Goal: Transaction & Acquisition: Book appointment/travel/reservation

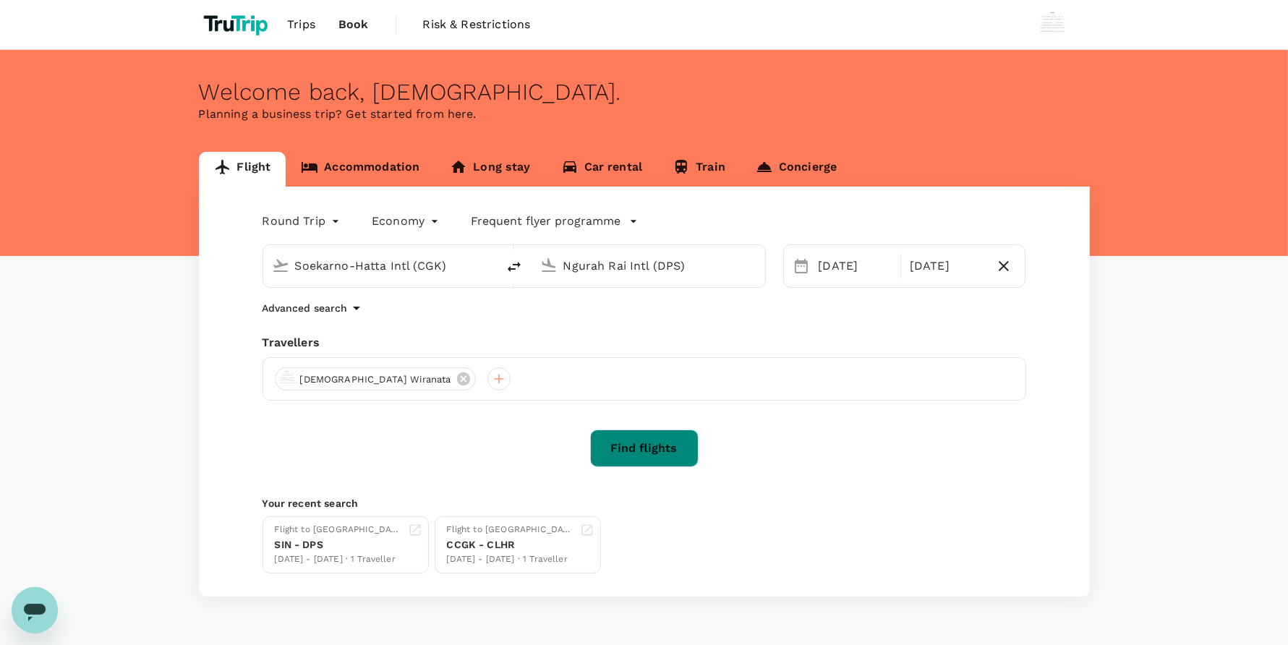
click at [636, 465] on button "Find flights" at bounding box center [644, 448] width 108 height 38
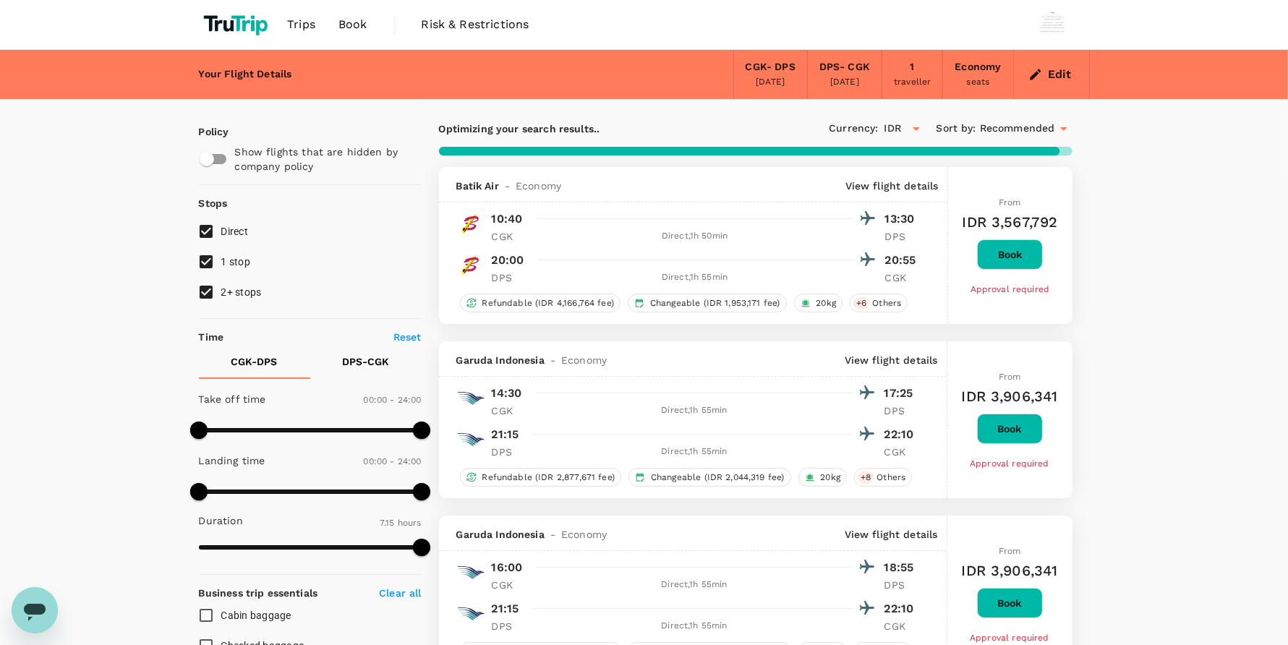
type input "1195"
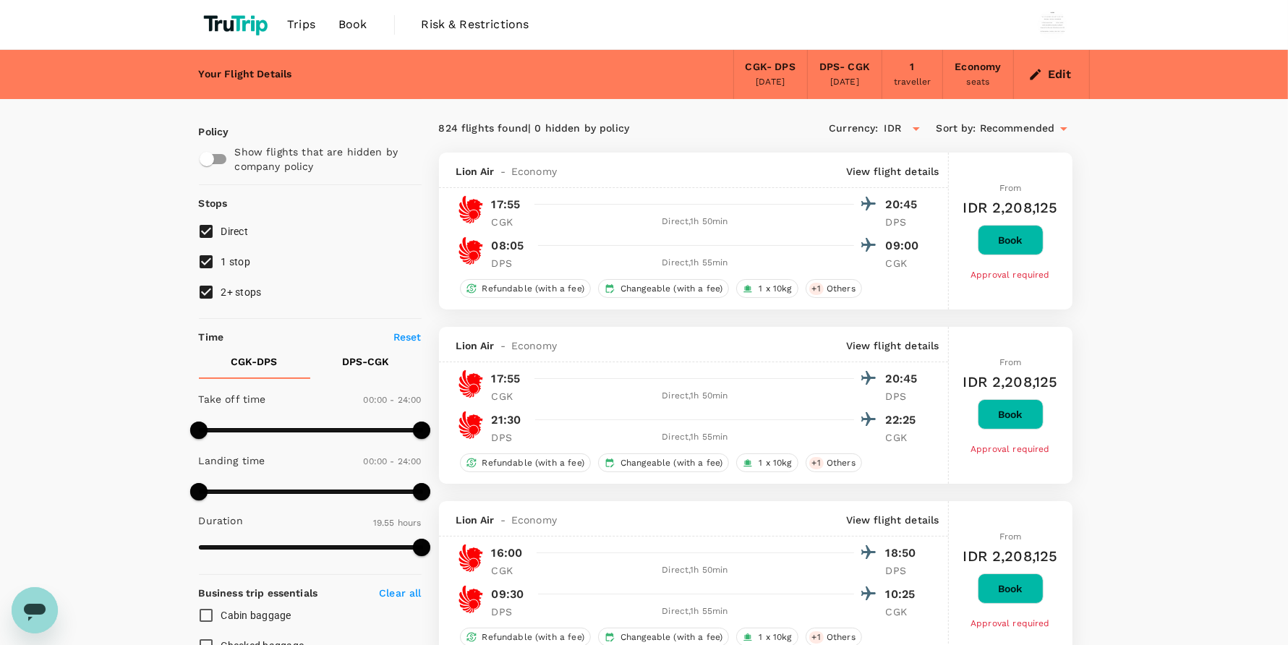
click at [341, 20] on span "Book" at bounding box center [352, 24] width 29 height 17
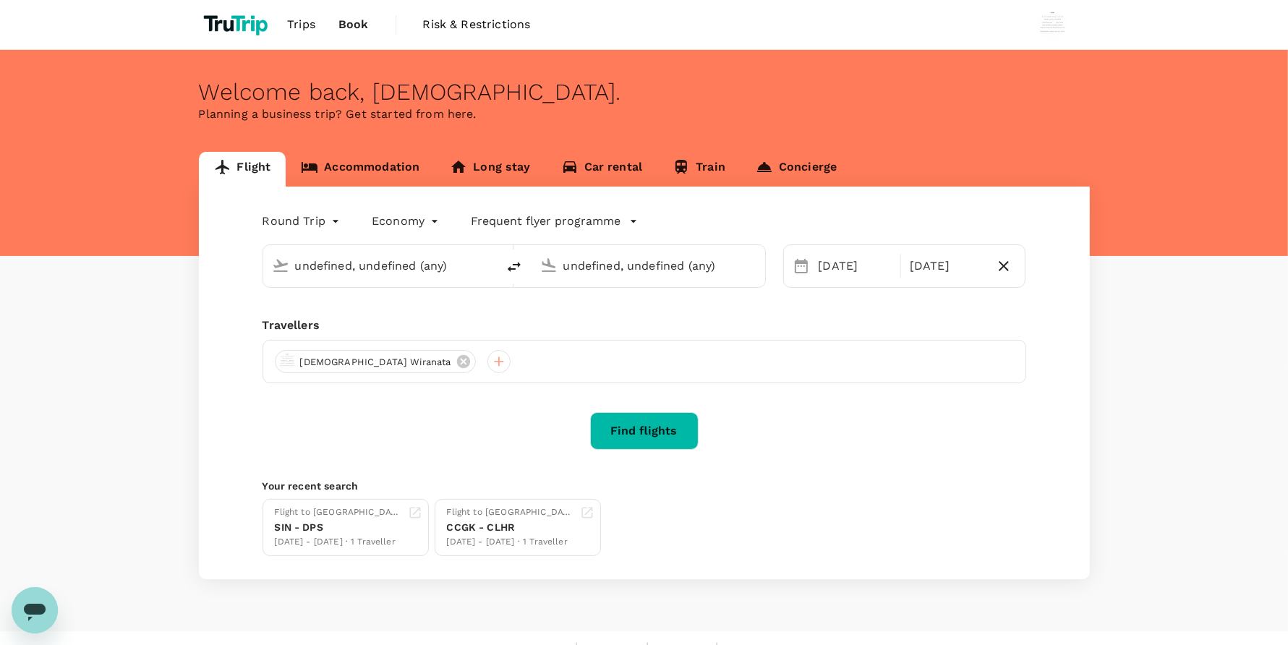
type input "Soekarno-Hatta Intl (CGK)"
type input "Ngurah Rai Intl (DPS)"
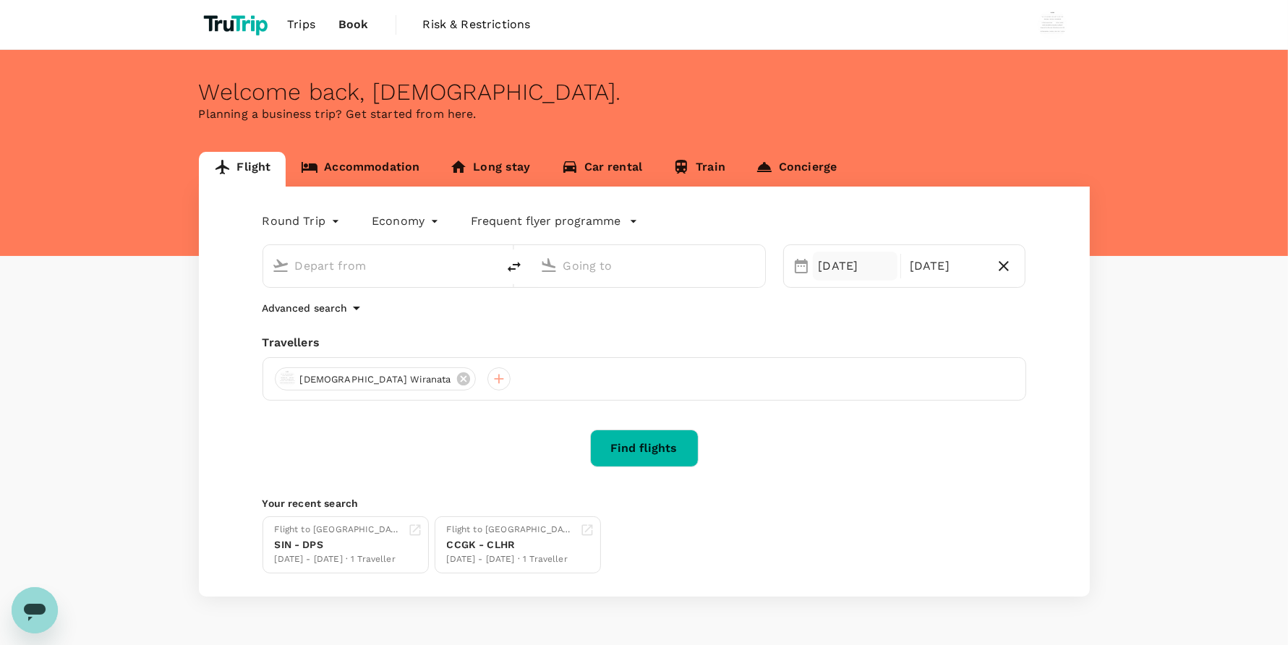
type input "Soekarno-Hatta Intl (CGK)"
type input "Ngurah Rai Intl (DPS)"
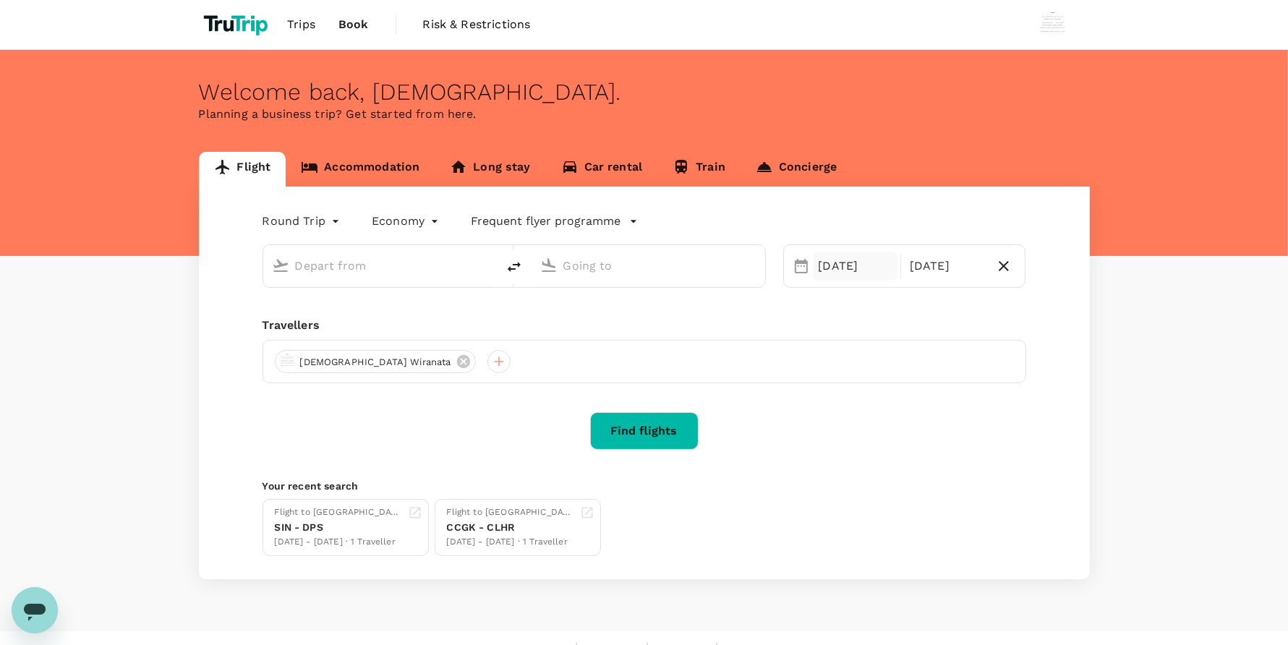
type input "Soekarno-Hatta Intl (CGK)"
type input "Ngurah Rai Intl (DPS)"
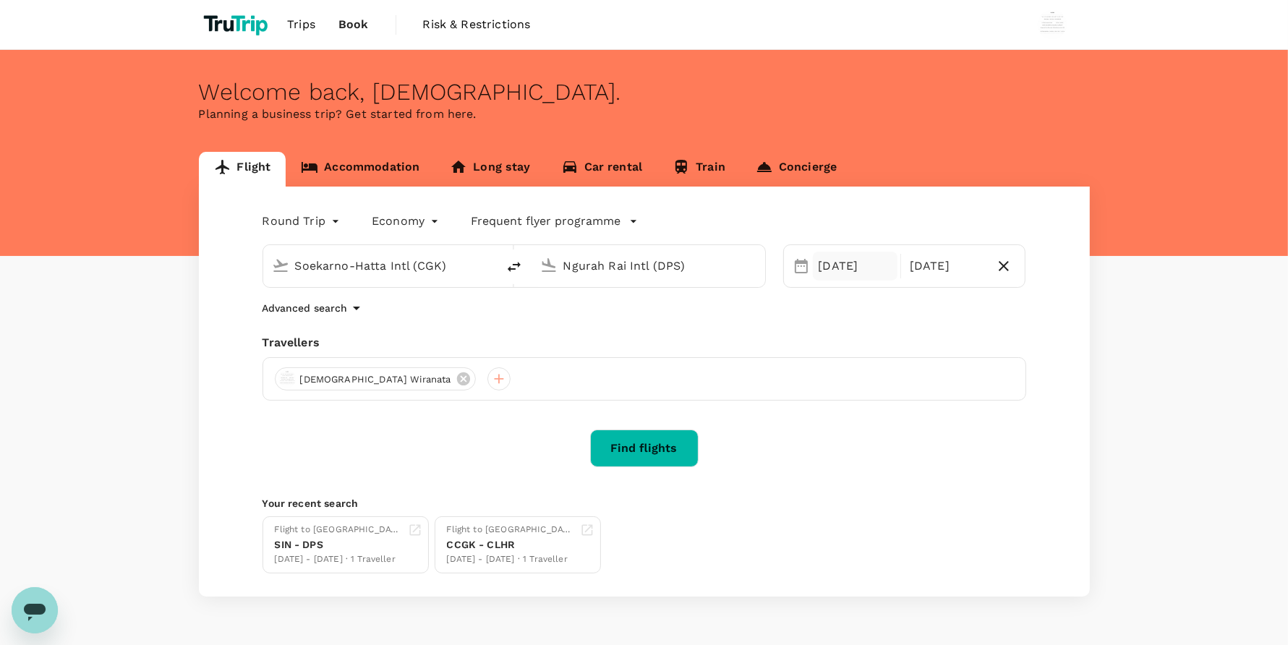
click at [831, 270] on div "[DATE]" at bounding box center [855, 266] width 85 height 29
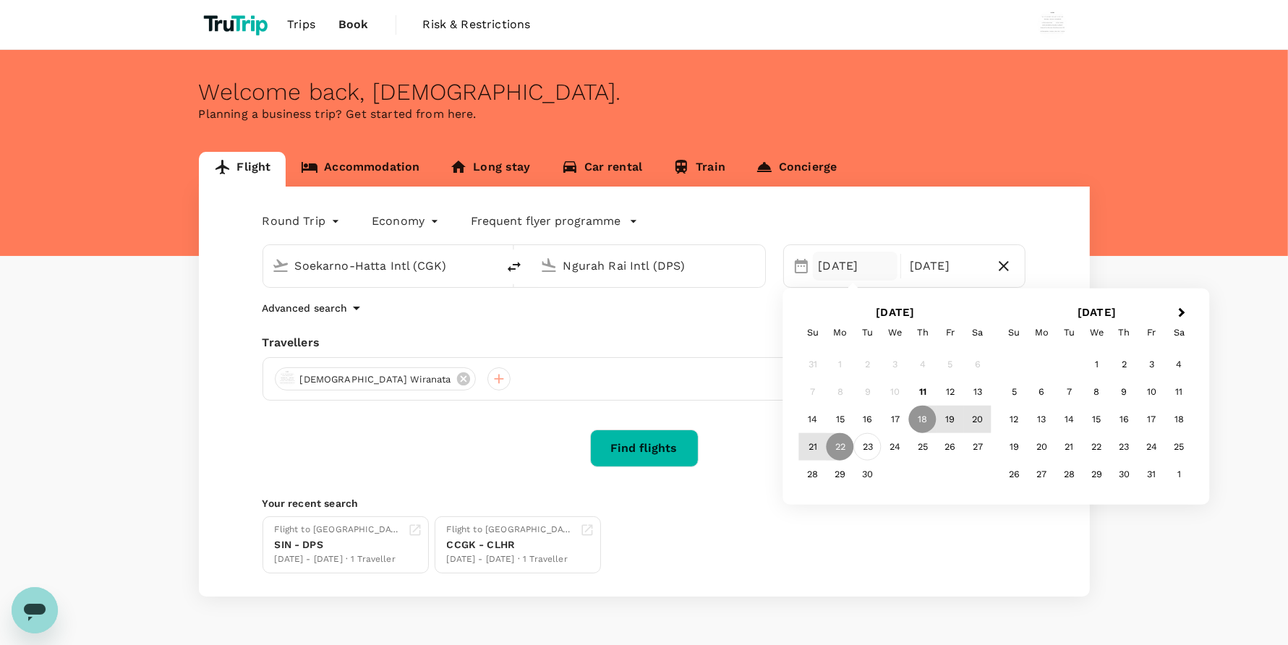
click at [872, 456] on div "23" at bounding box center [867, 446] width 27 height 27
click at [937, 457] on div "26" at bounding box center [949, 446] width 27 height 27
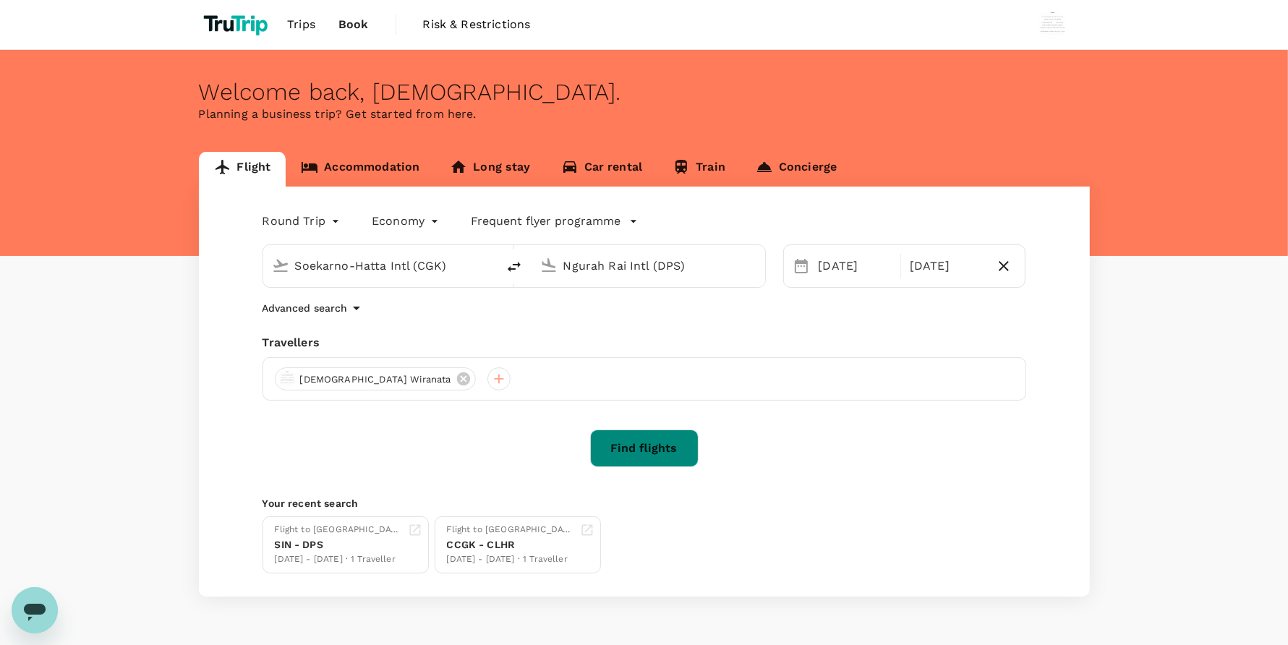
drag, startPoint x: 638, startPoint y: 454, endPoint x: 886, endPoint y: 419, distance: 251.1
click at [638, 454] on button "Find flights" at bounding box center [644, 448] width 108 height 38
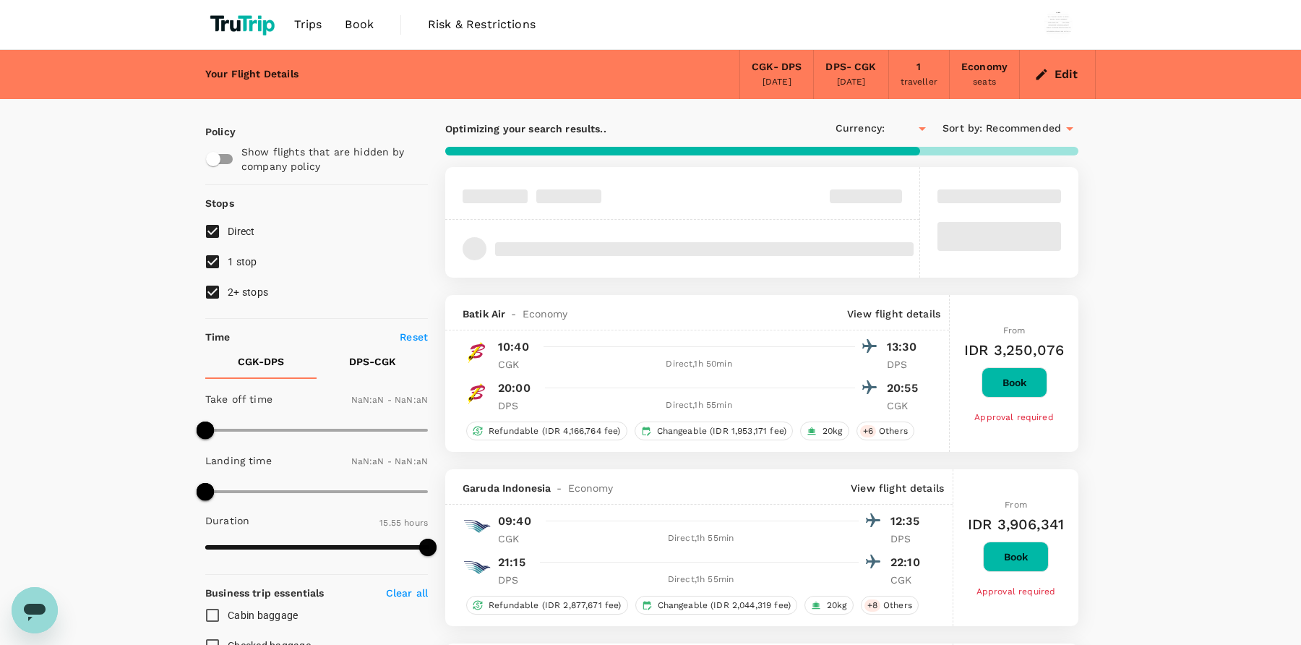
type input "IDR"
type input "1440"
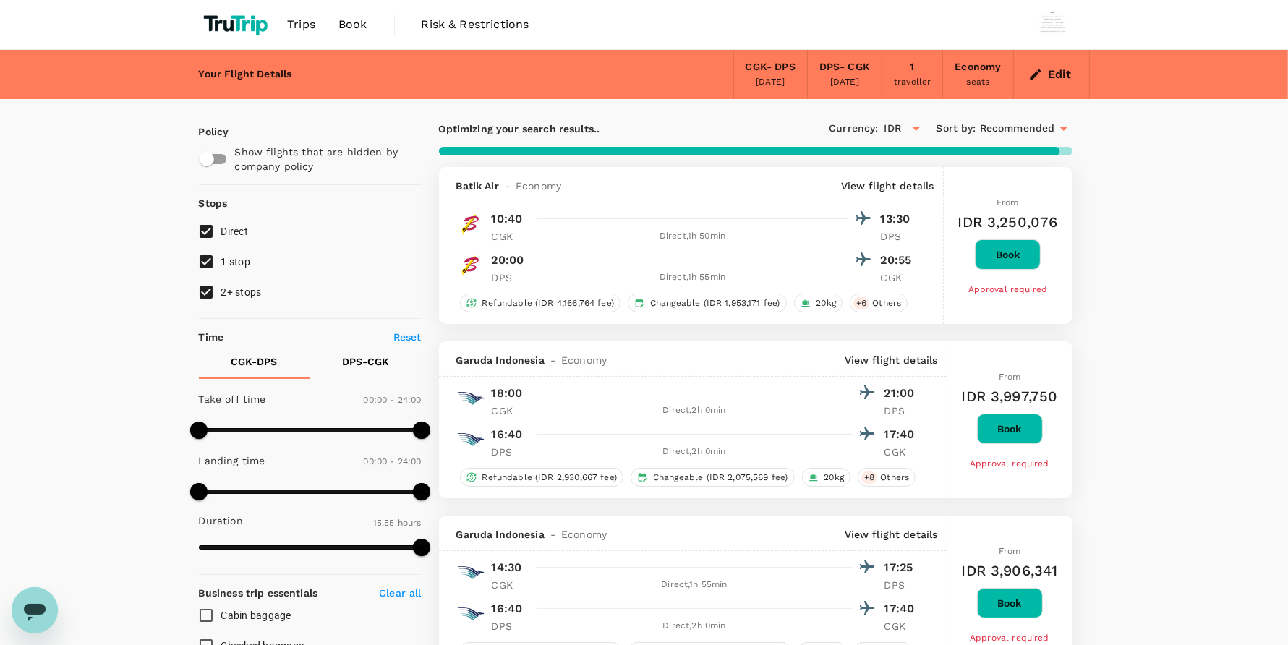
type input "1195"
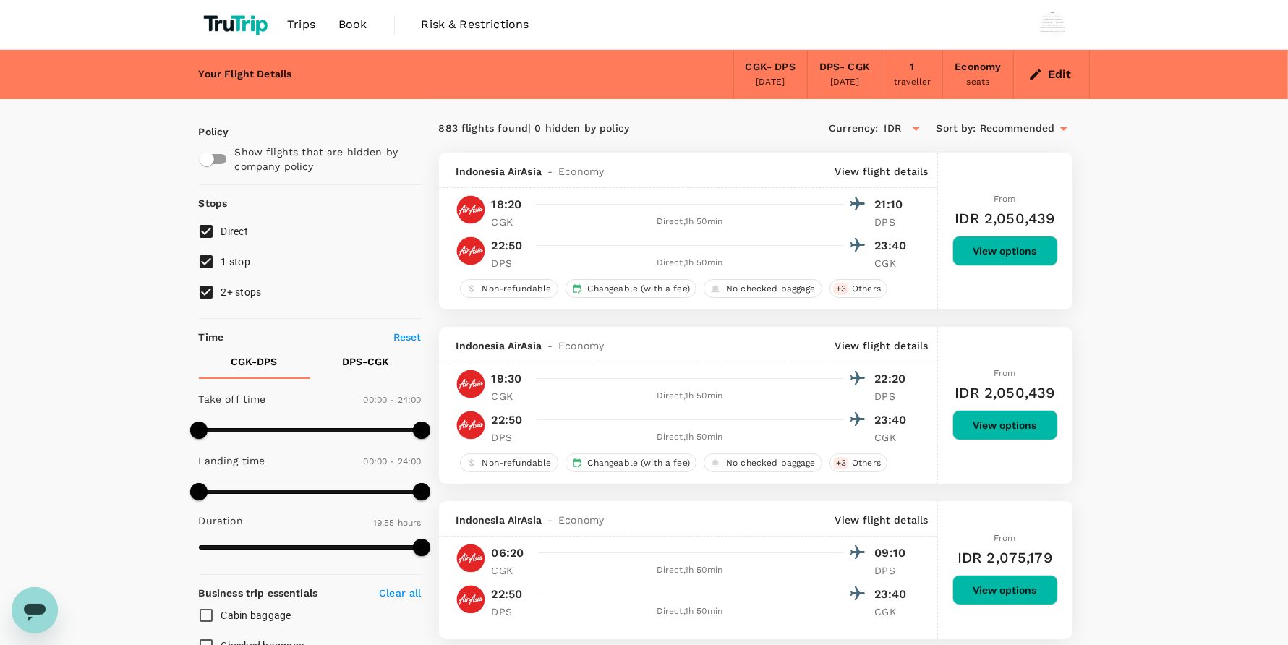
click at [358, 27] on span "Book" at bounding box center [352, 24] width 29 height 17
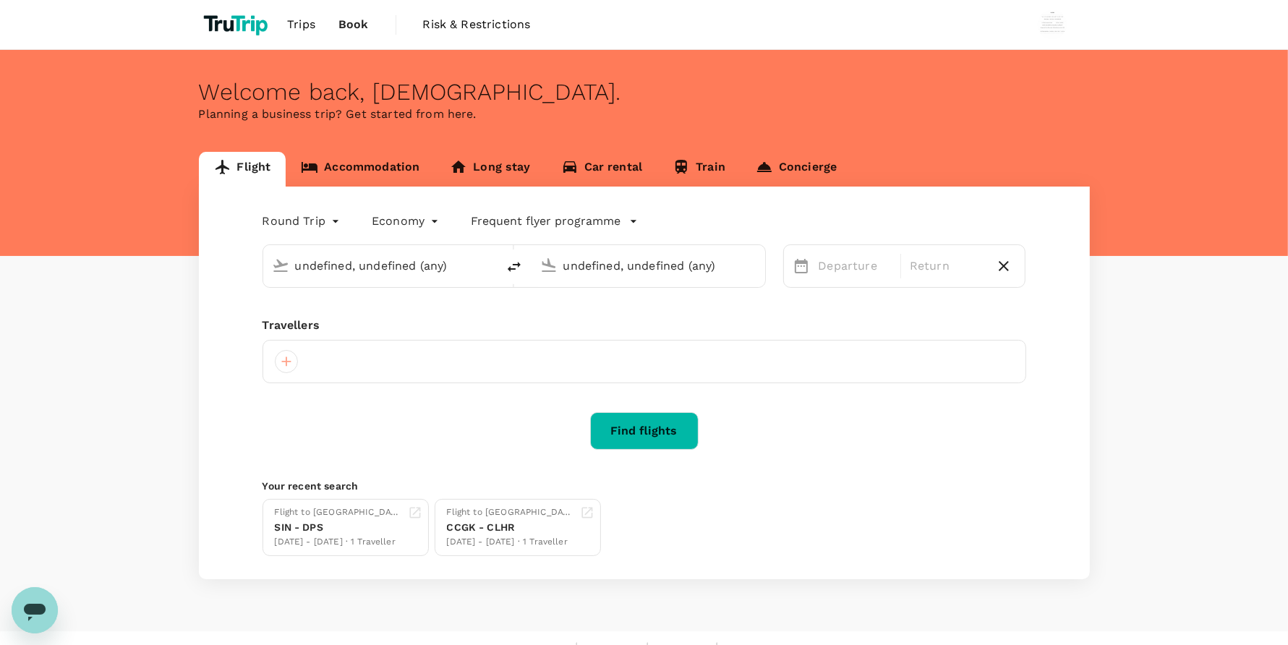
type input "Soekarno-Hatta Intl (CGK)"
type input "Ngurah Rai Intl (DPS)"
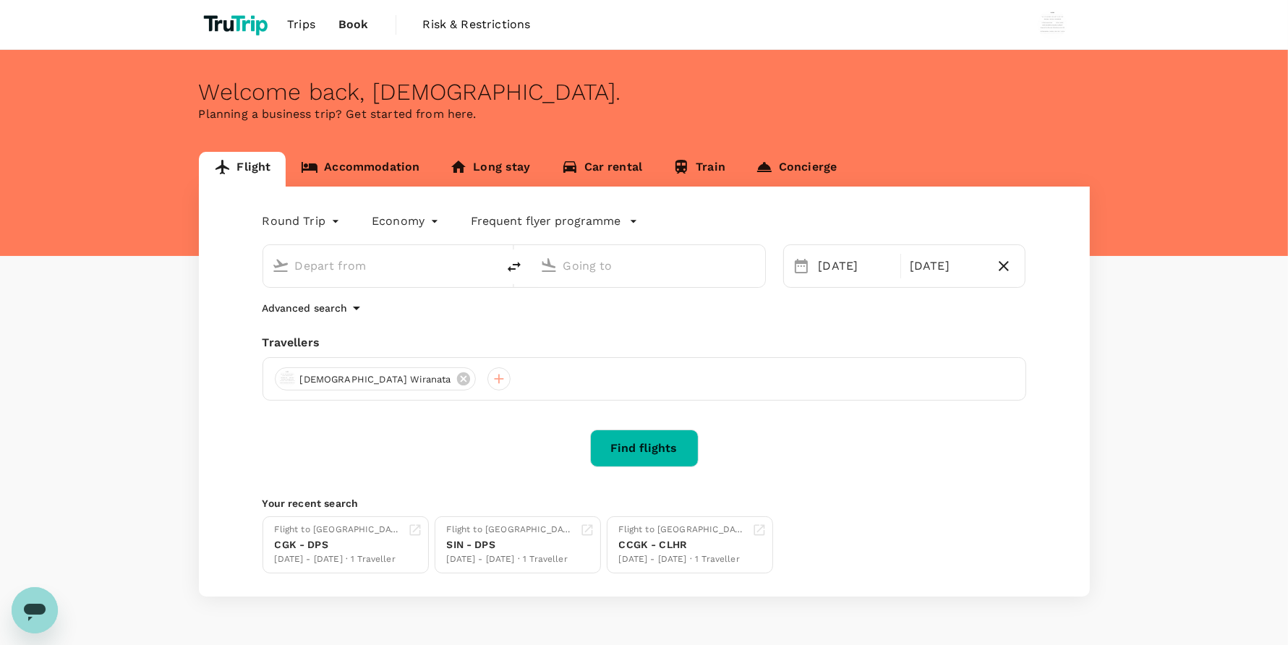
type input "Soekarno-Hatta Intl (CGK)"
type input "Ngurah Rai Intl (DPS)"
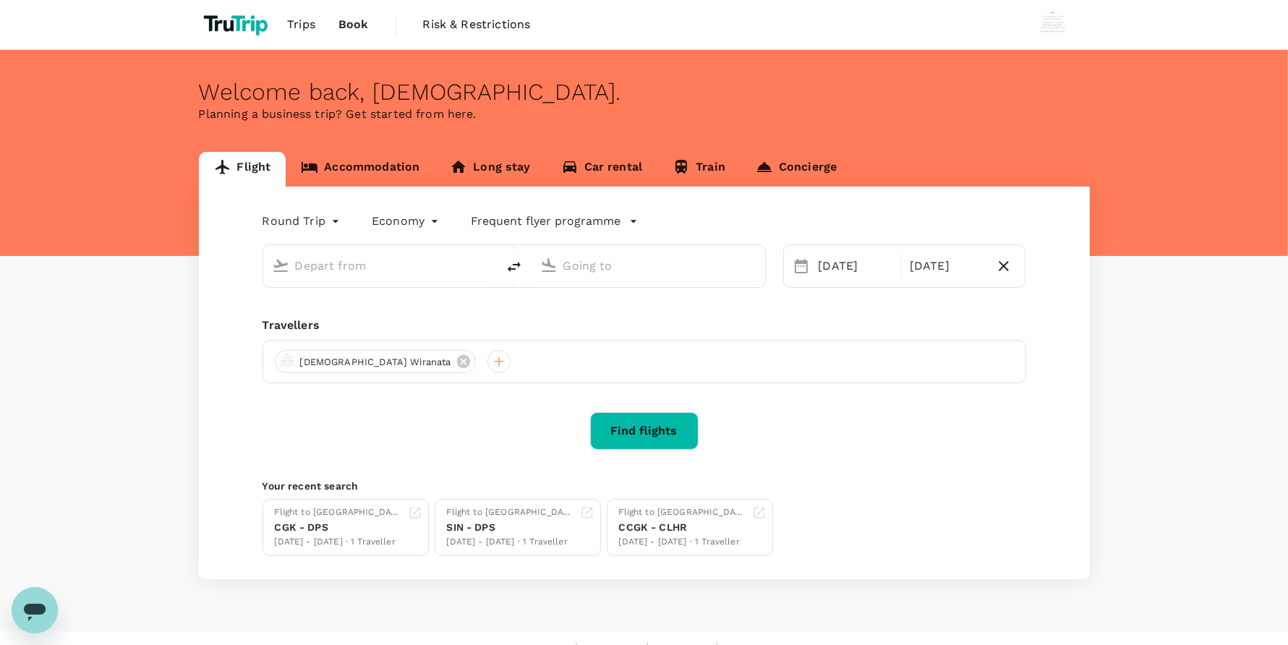
type input "Soekarno-Hatta Intl (CGK)"
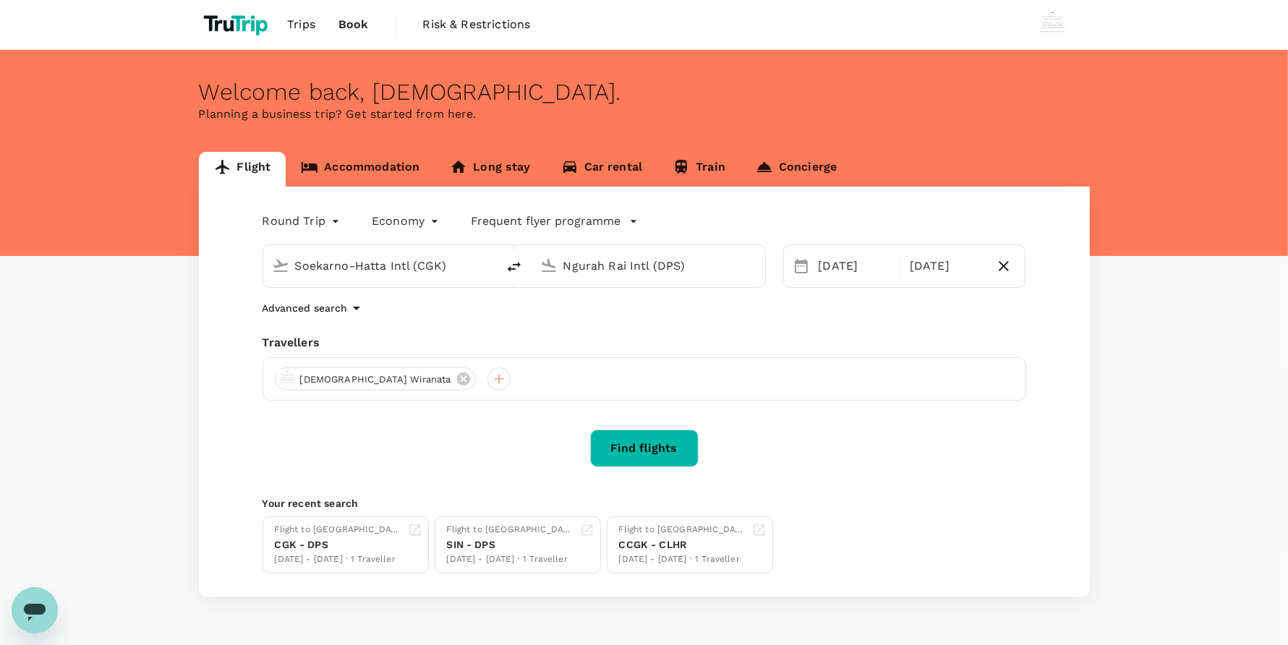
click at [678, 276] on input "Ngurah Rai Intl (DPS)" at bounding box center [648, 266] width 171 height 22
click at [620, 322] on p "London Heathrow" at bounding box center [669, 322] width 255 height 14
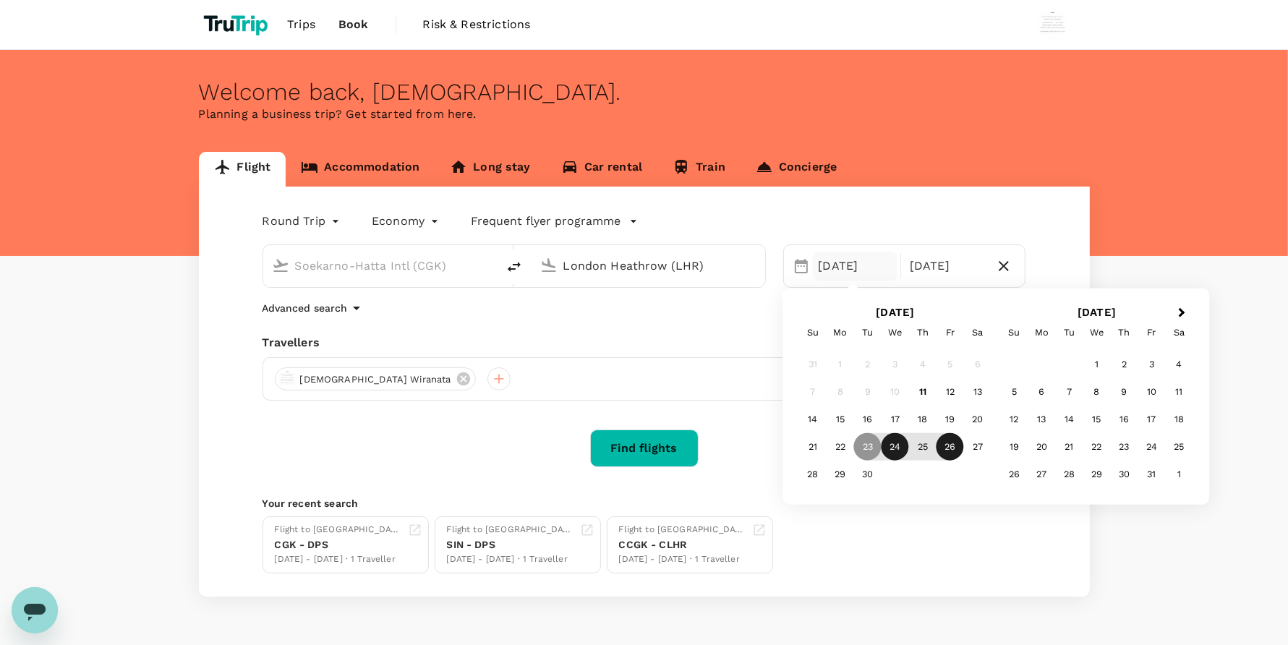
type input "London Heathrow (LHR)"
click at [893, 456] on div "24" at bounding box center [894, 446] width 27 height 27
click at [1162, 370] on div "3" at bounding box center [1151, 364] width 27 height 27
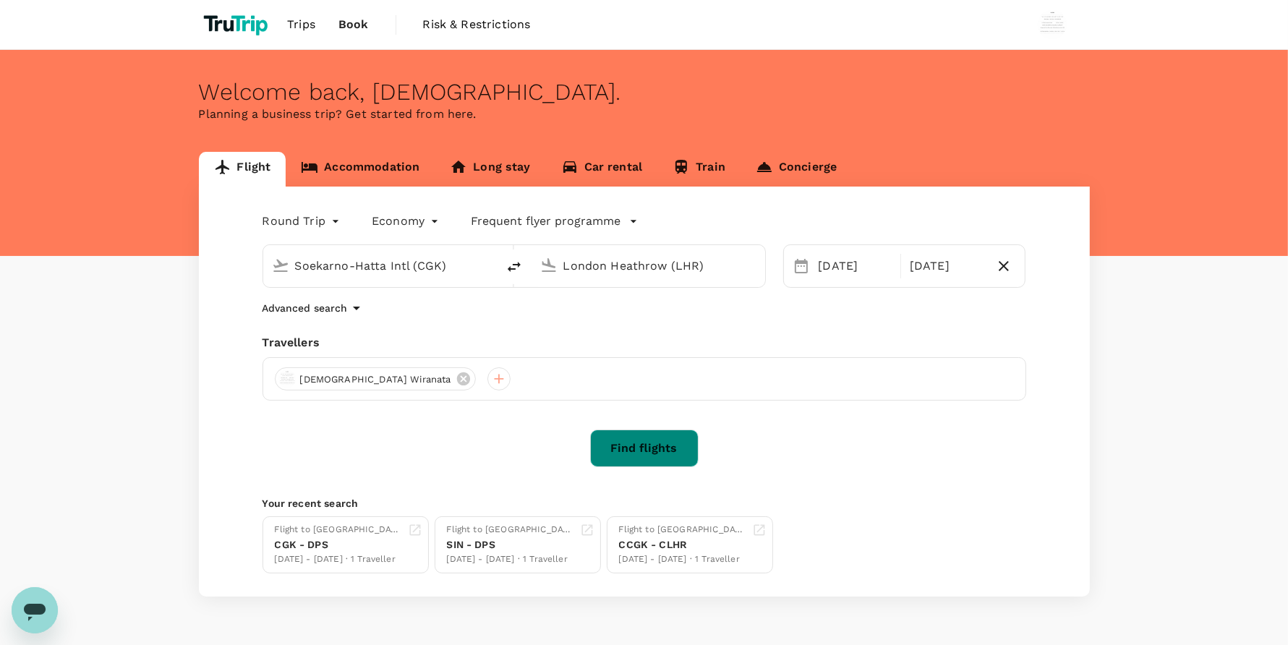
click at [611, 448] on button "Find flights" at bounding box center [644, 448] width 108 height 38
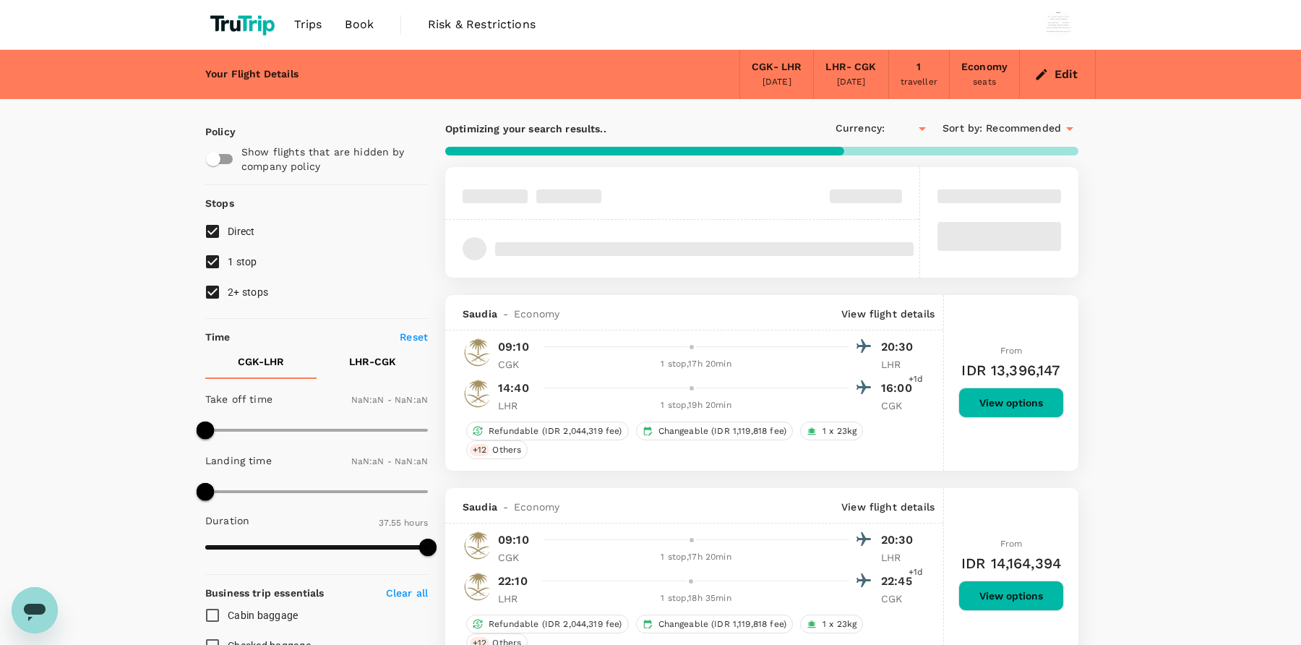
type input "IDR"
type input "1440"
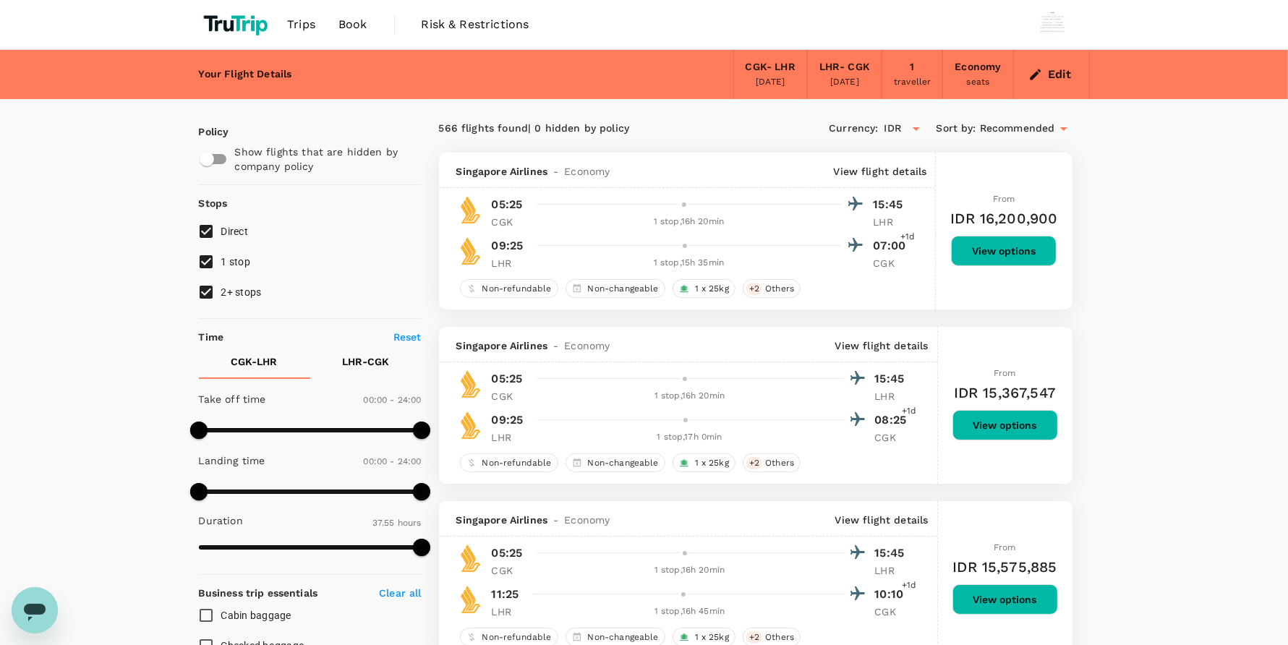
click at [356, 29] on span "Book" at bounding box center [352, 24] width 29 height 17
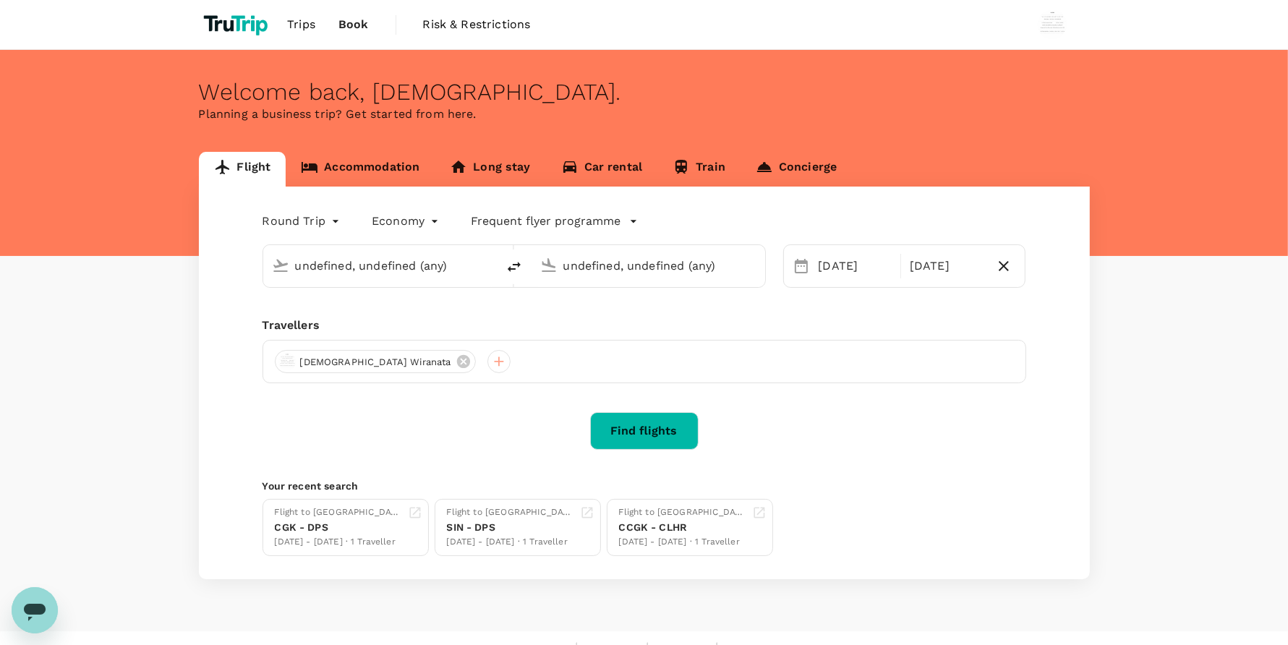
type input "Soekarno-Hatta Intl (CGK)"
type input "London Heathrow (LHR)"
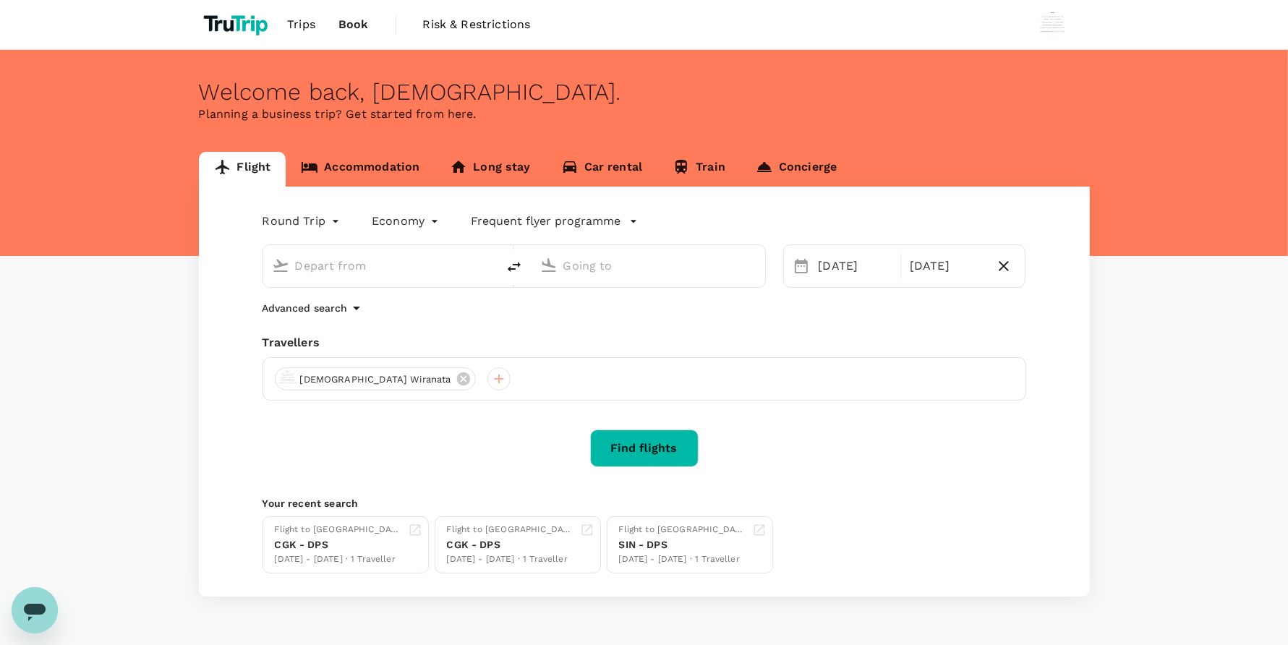
type input "Soekarno-Hatta Intl (CGK)"
type input "London Heathrow (LHR)"
type input "Soekarno-Hatta Intl (CGK)"
type input "London Heathrow (LHR)"
click at [381, 170] on link "Accommodation" at bounding box center [360, 169] width 149 height 35
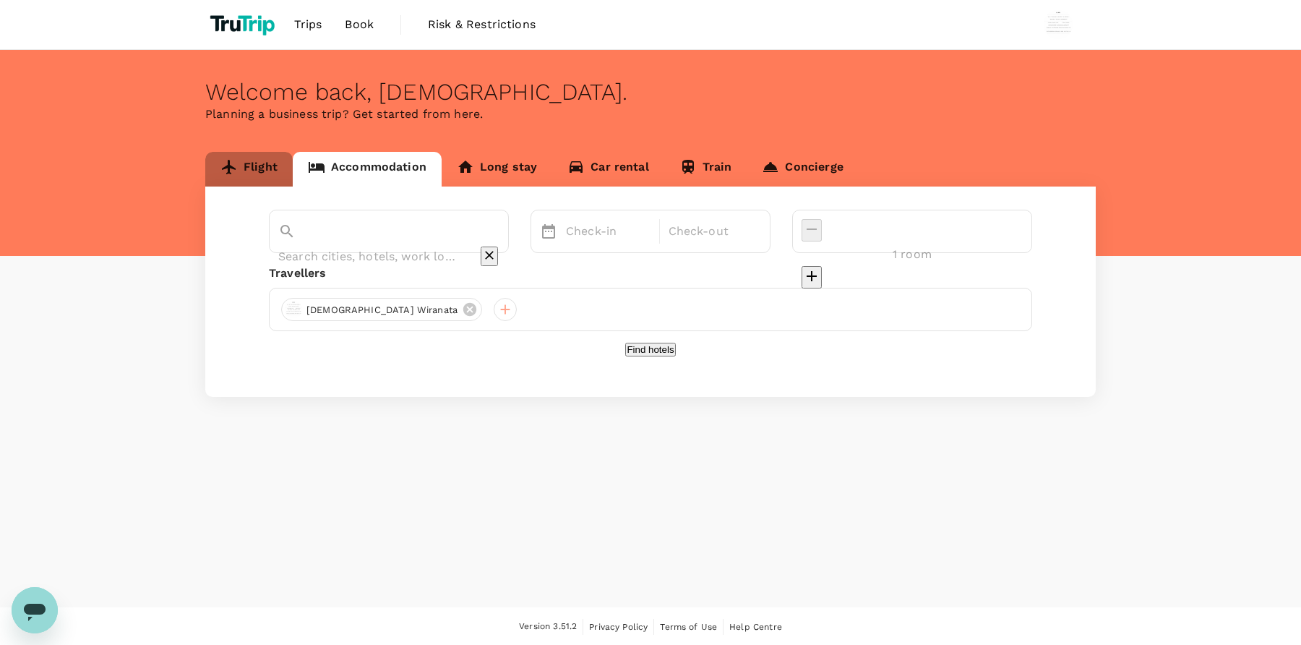
click at [282, 168] on link "Flight" at bounding box center [248, 169] width 87 height 35
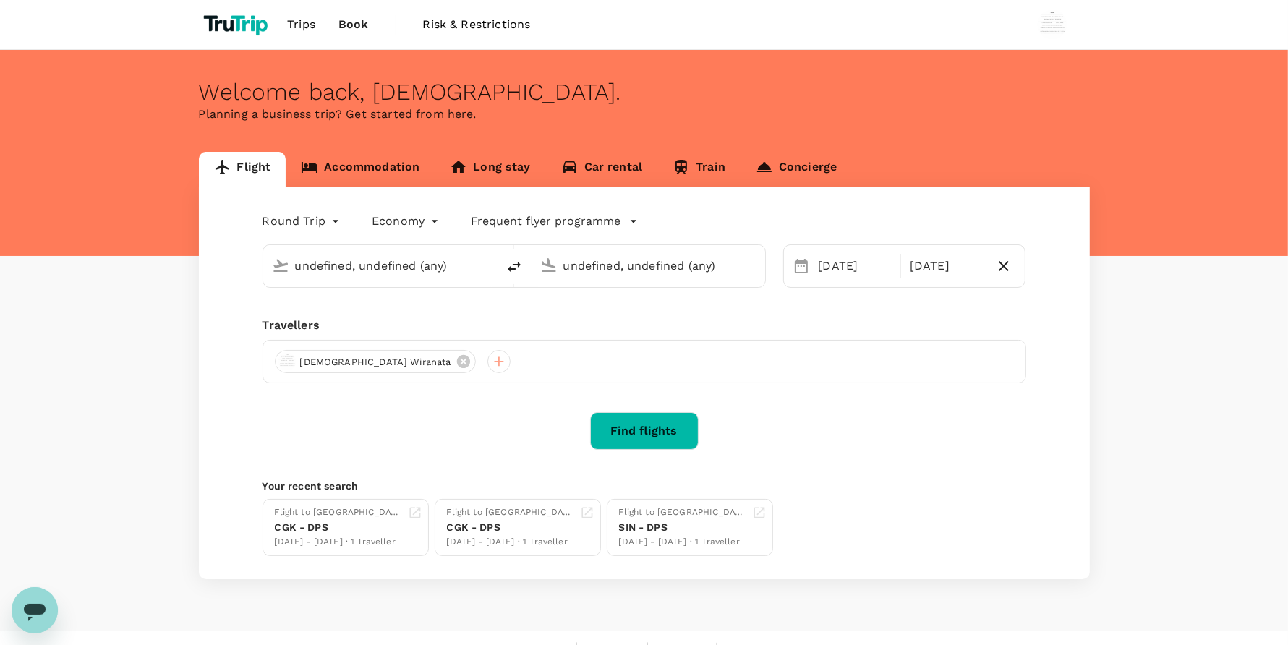
type input "Soekarno-Hatta Intl (CGK)"
type input "London Heathrow (LHR)"
type input "Soekarno-Hatta Intl (CGK)"
type input "London Heathrow (LHR)"
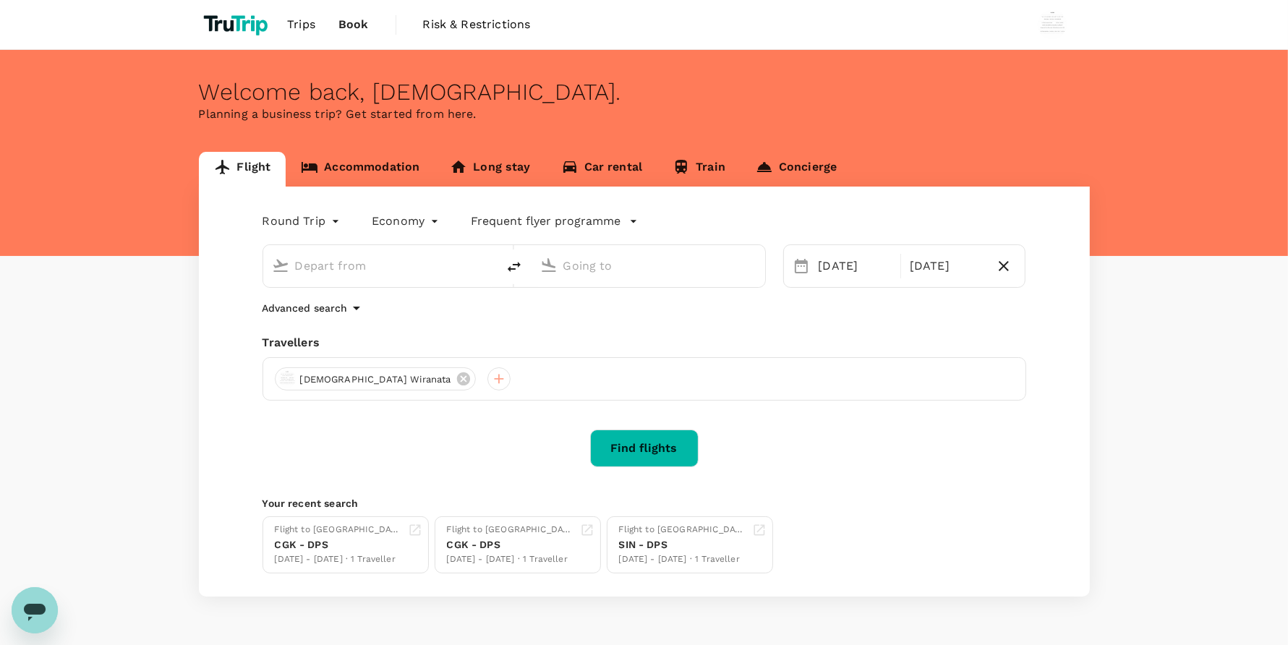
type input "Soekarno-Hatta Intl (CGK)"
type input "London Heathrow (LHR)"
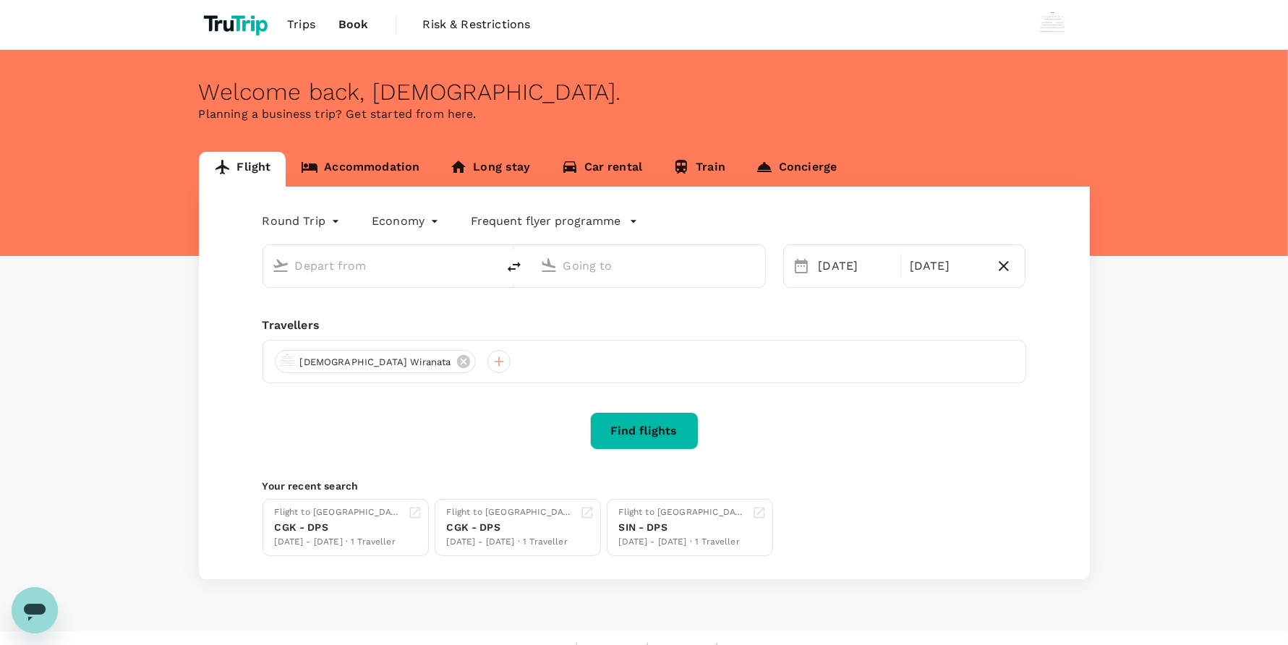
type input "Soekarno-Hatta Intl (CGK)"
type input "London Heathrow (LHR)"
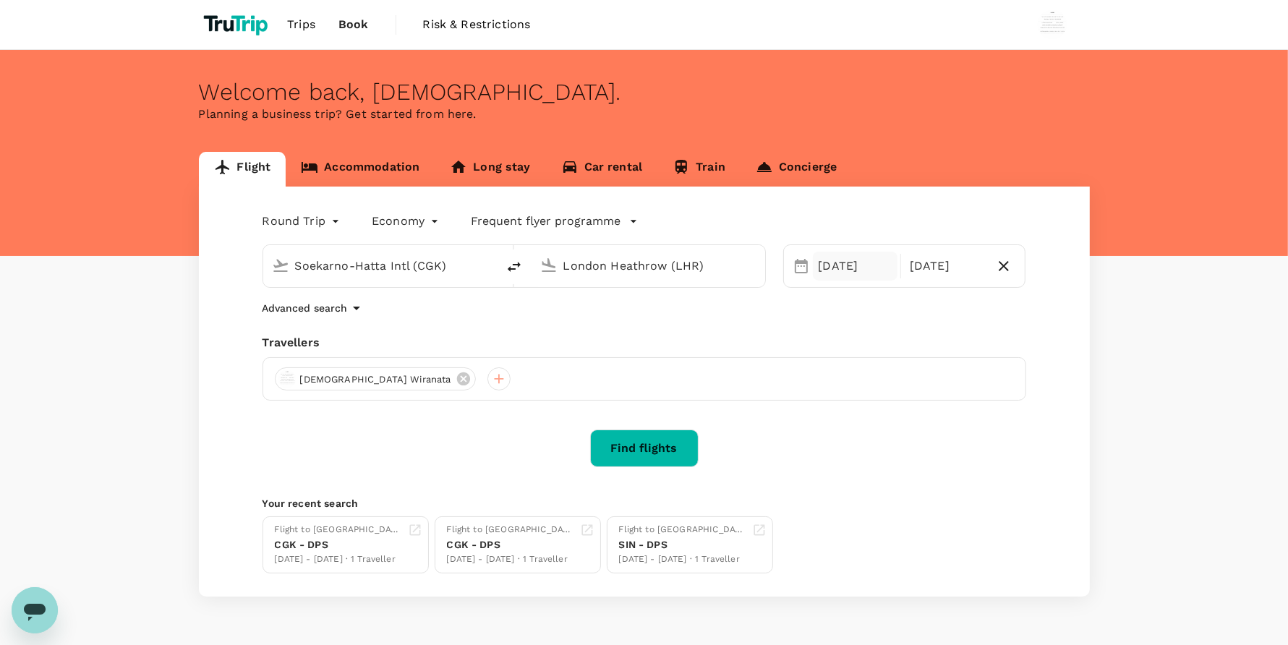
click at [839, 268] on div "[DATE]" at bounding box center [855, 266] width 85 height 29
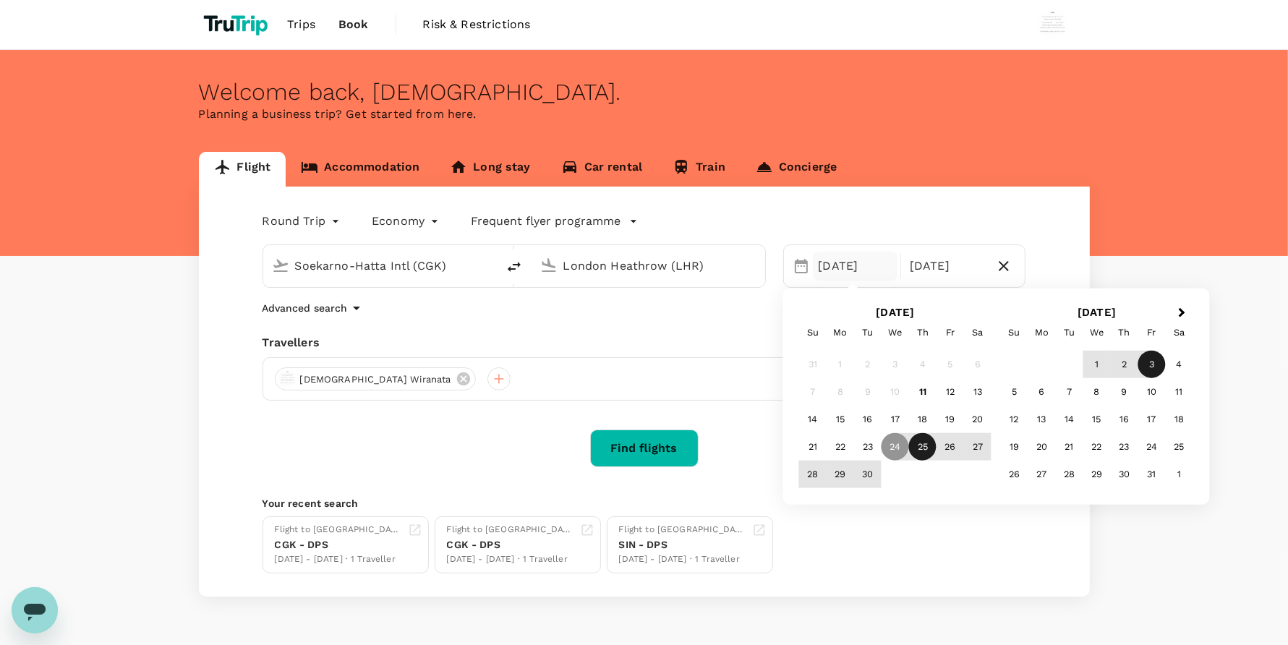
click at [923, 438] on div "25" at bounding box center [922, 446] width 27 height 27
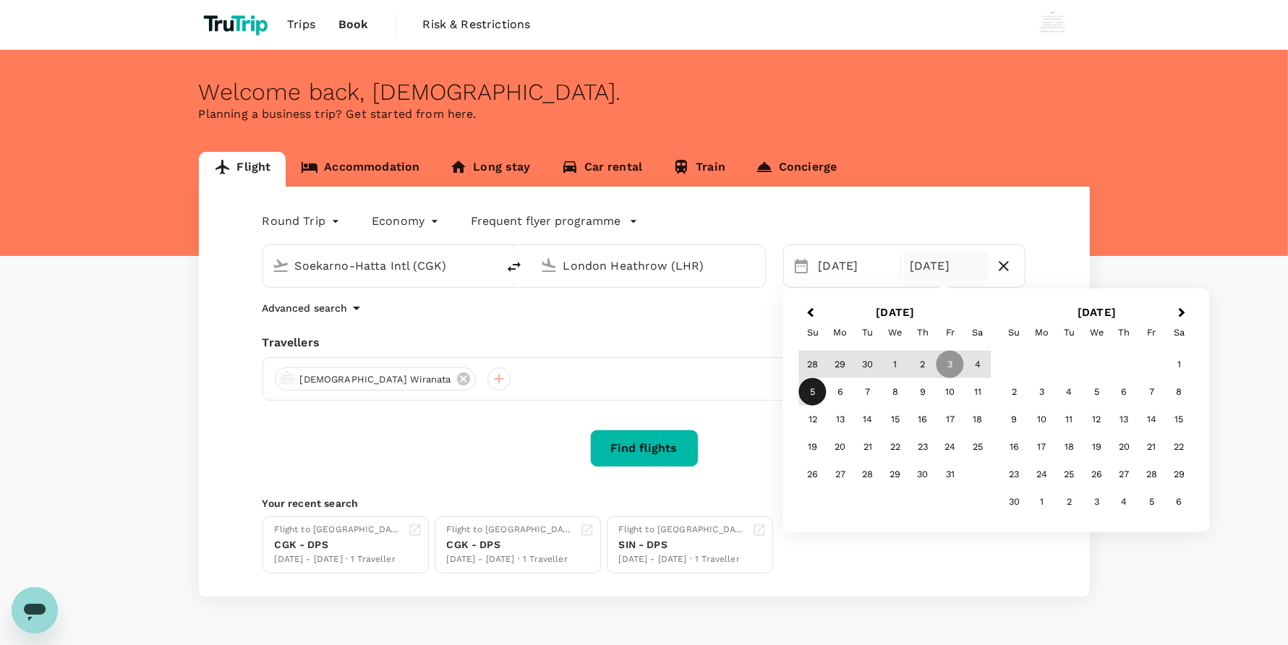
click at [818, 390] on div "5" at bounding box center [812, 391] width 27 height 27
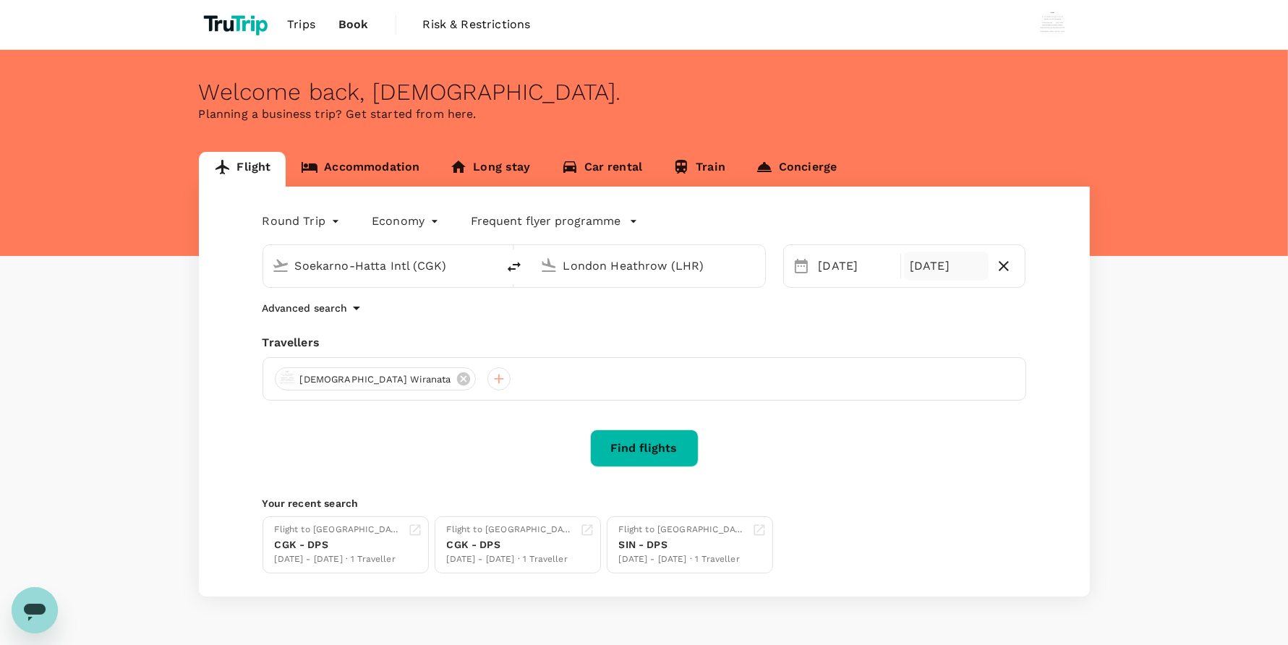
click at [920, 269] on div "[DATE]" at bounding box center [946, 266] width 85 height 29
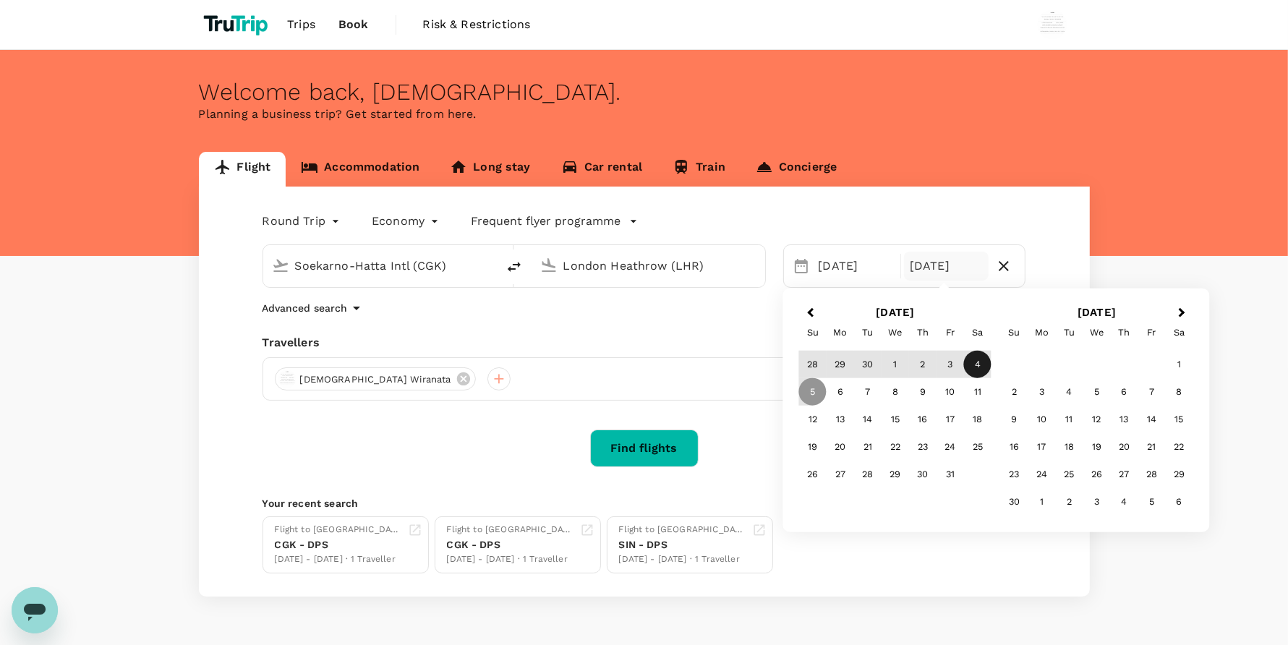
drag, startPoint x: 947, startPoint y: 366, endPoint x: 977, endPoint y: 363, distance: 29.8
click at [977, 363] on div "28 29 30 1 2 3 4" at bounding box center [895, 364] width 192 height 27
click at [924, 375] on div "2" at bounding box center [922, 364] width 27 height 27
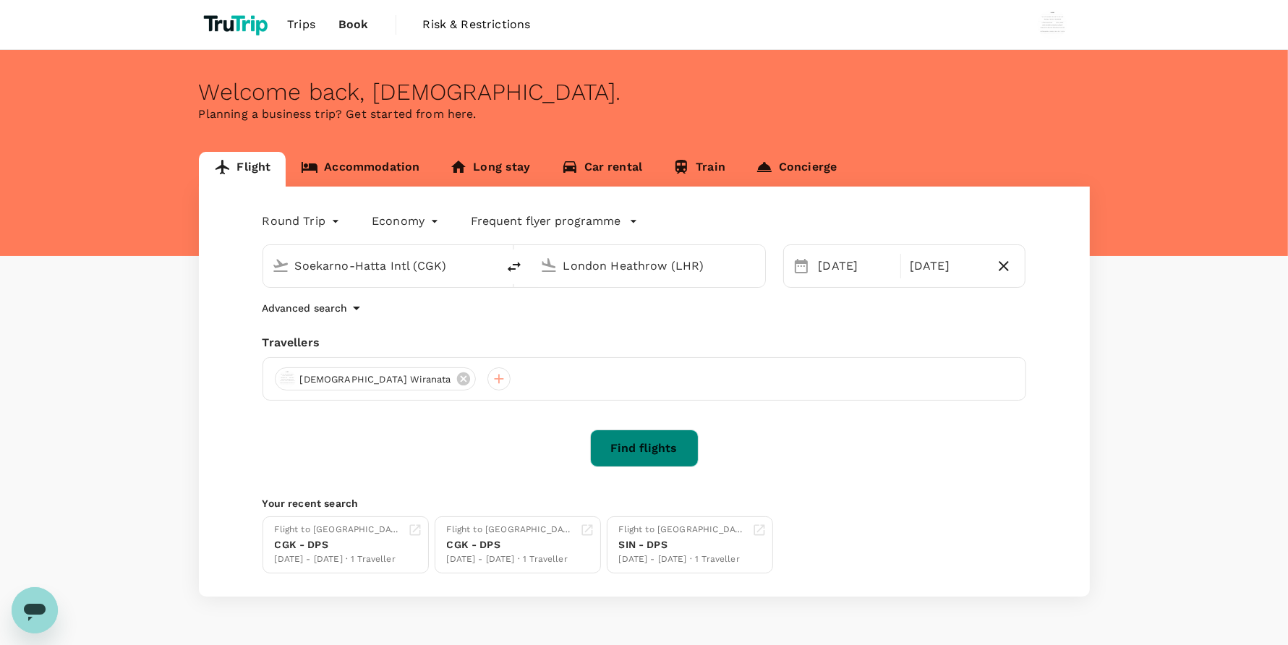
click at [648, 453] on button "Find flights" at bounding box center [644, 448] width 108 height 38
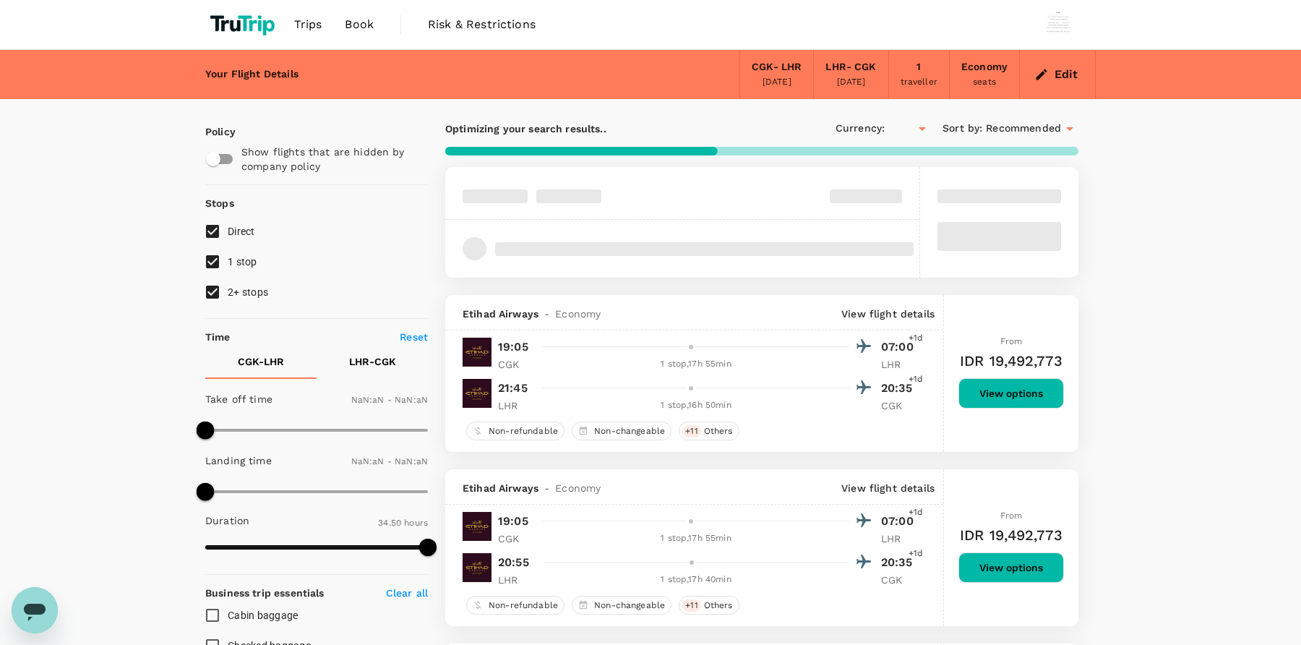
type input "IDR"
type input "1440"
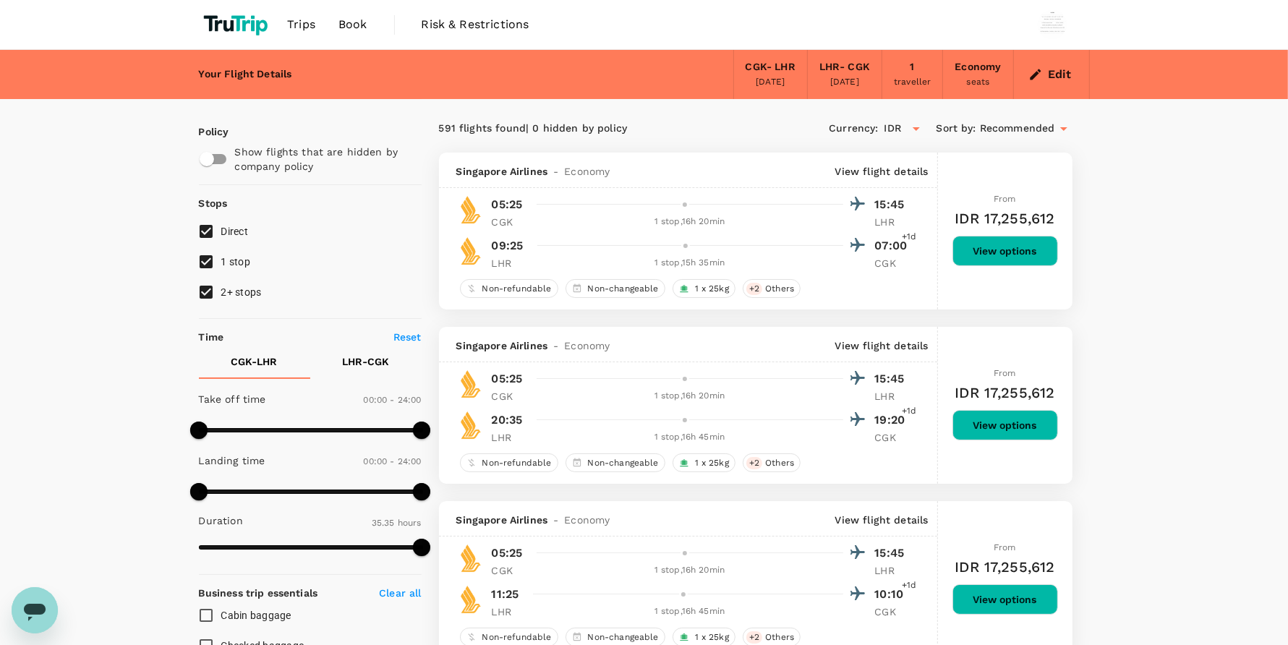
type input "2135"
click at [1058, 72] on button "Edit" at bounding box center [1051, 74] width 52 height 23
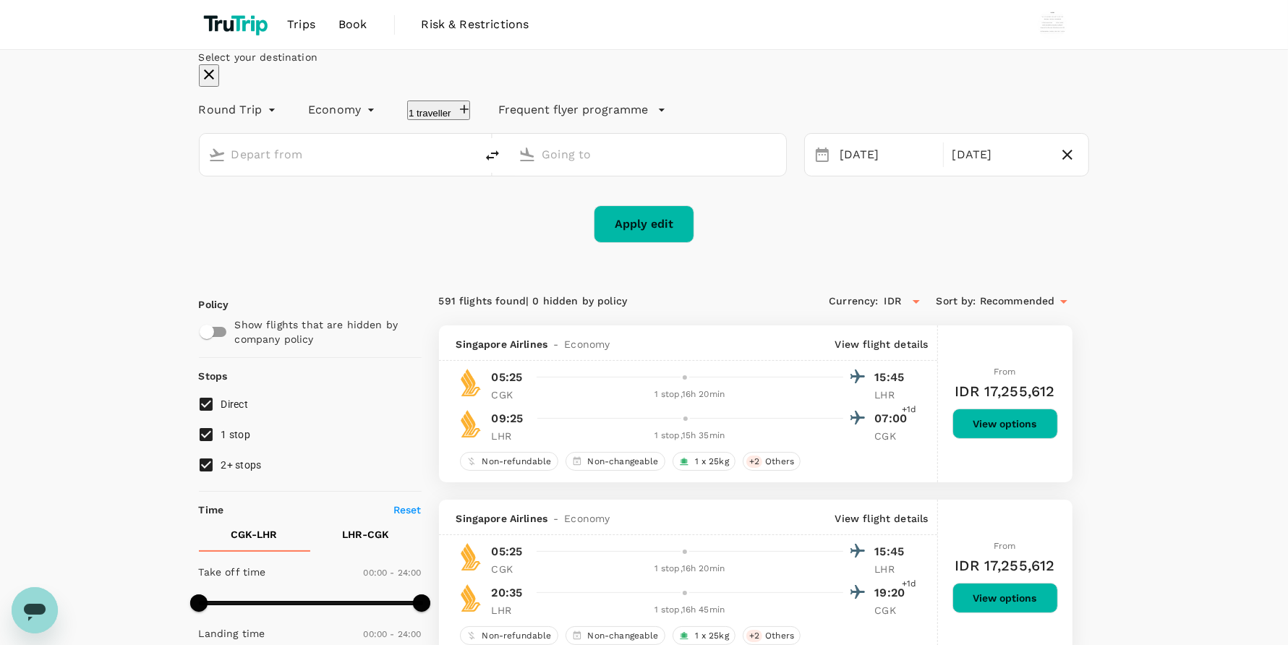
type input "Soekarno-Hatta Intl (CGK)"
type input "London Heathrow (LHR)"
click at [872, 169] on div "[DATE]" at bounding box center [887, 155] width 106 height 28
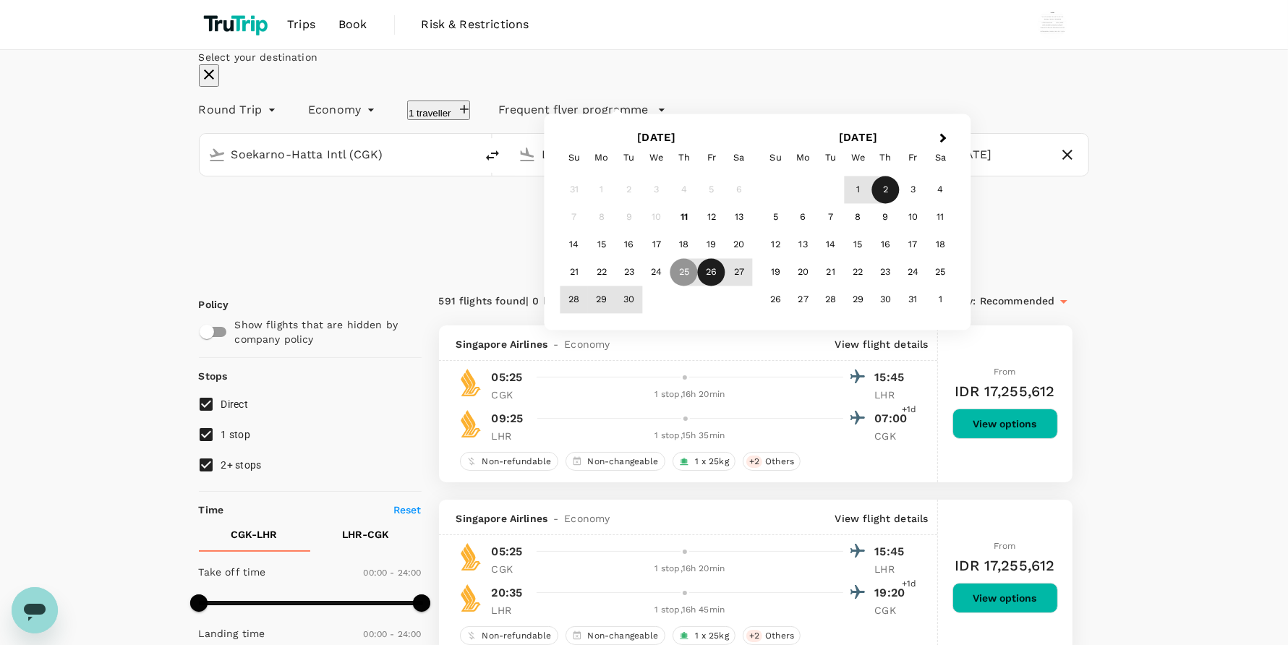
click at [725, 286] on div "26" at bounding box center [711, 272] width 27 height 27
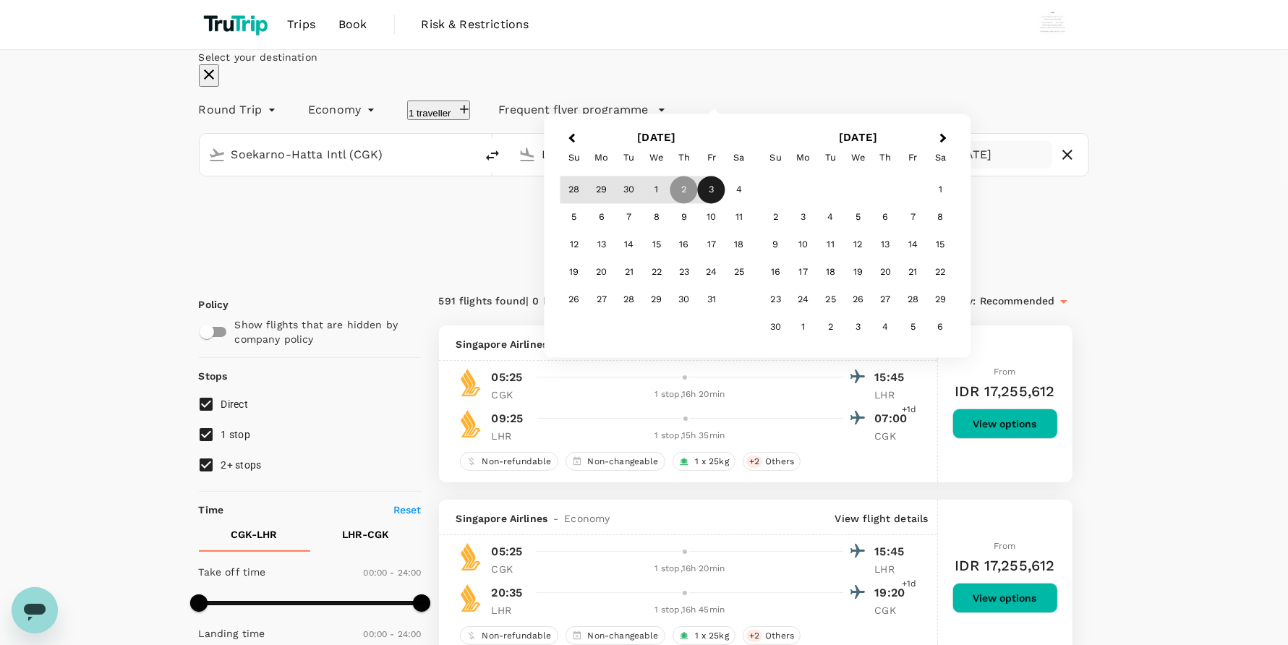
click at [725, 204] on div "3" at bounding box center [711, 189] width 27 height 27
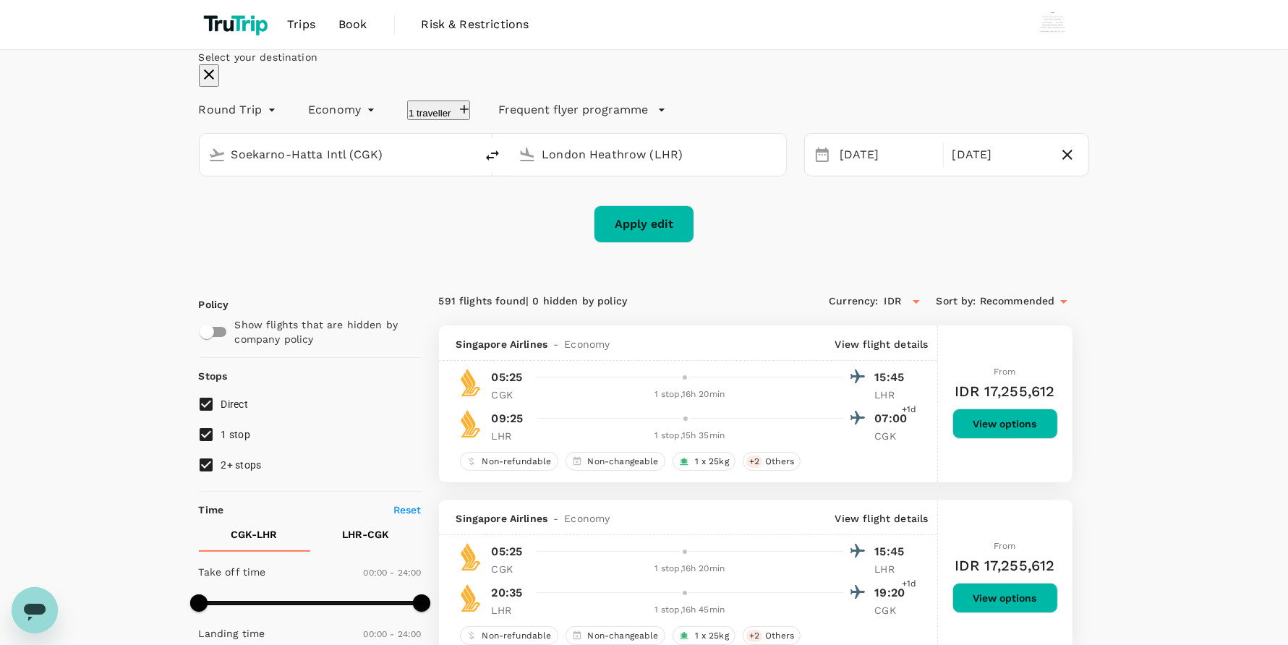
click at [651, 243] on button "Apply edit" at bounding box center [644, 224] width 100 height 38
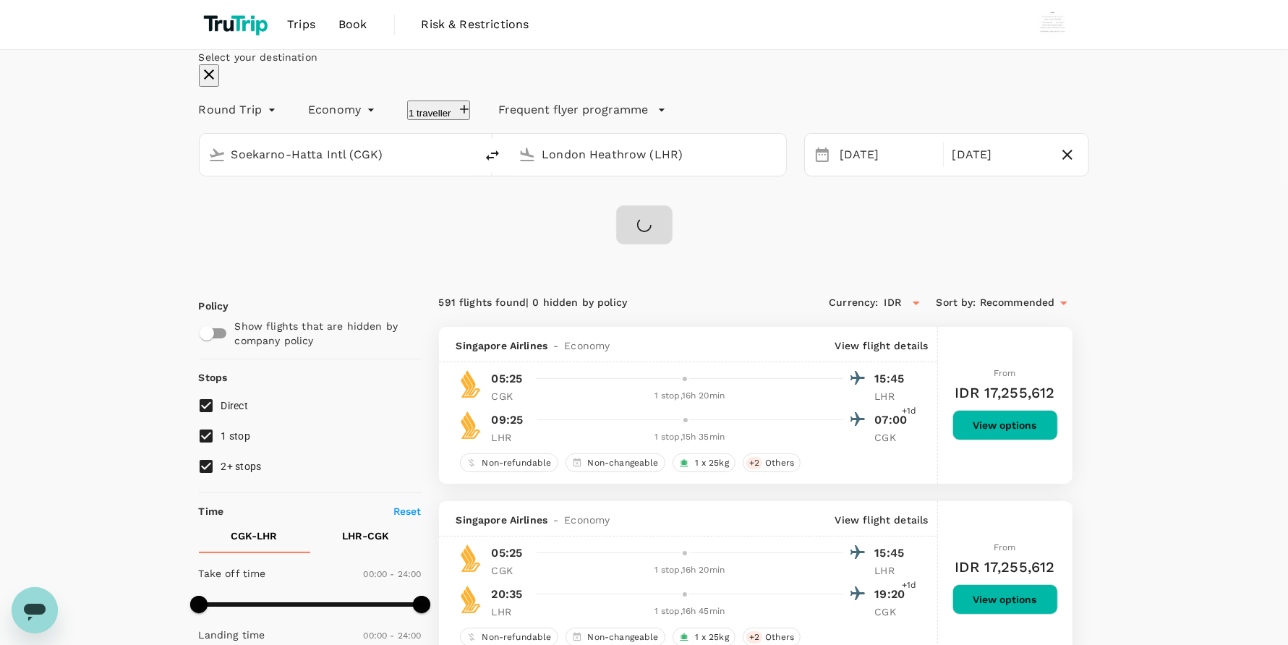
checkbox input "false"
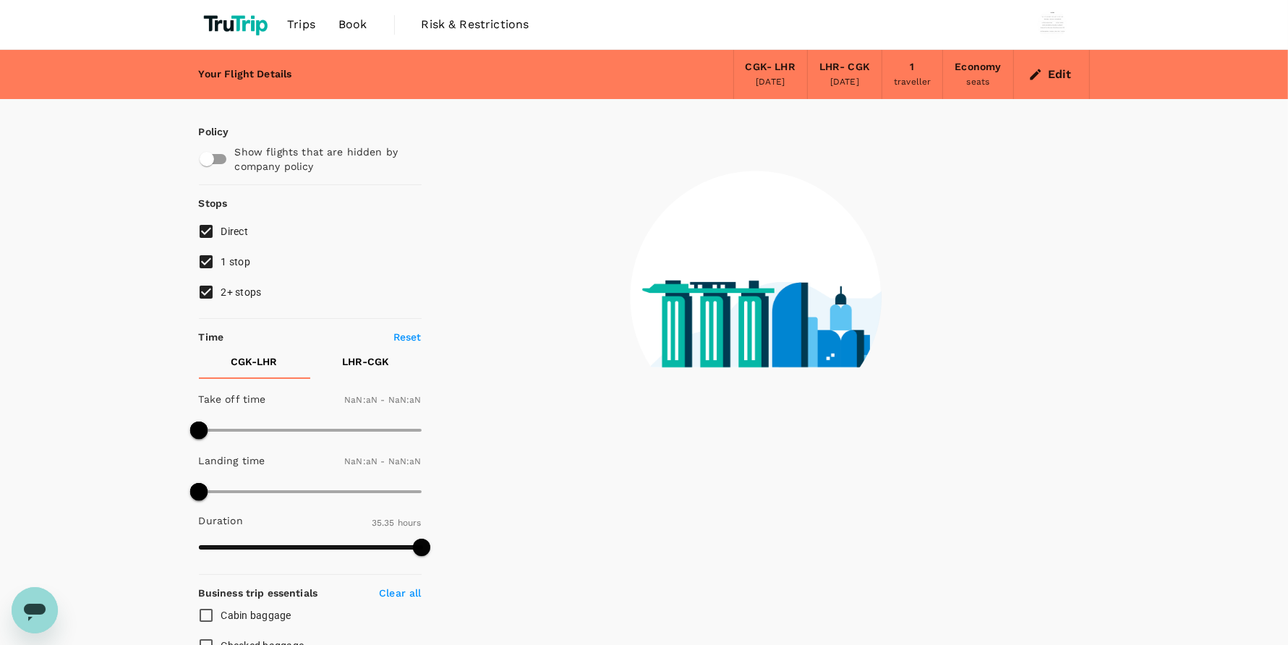
type input "1440"
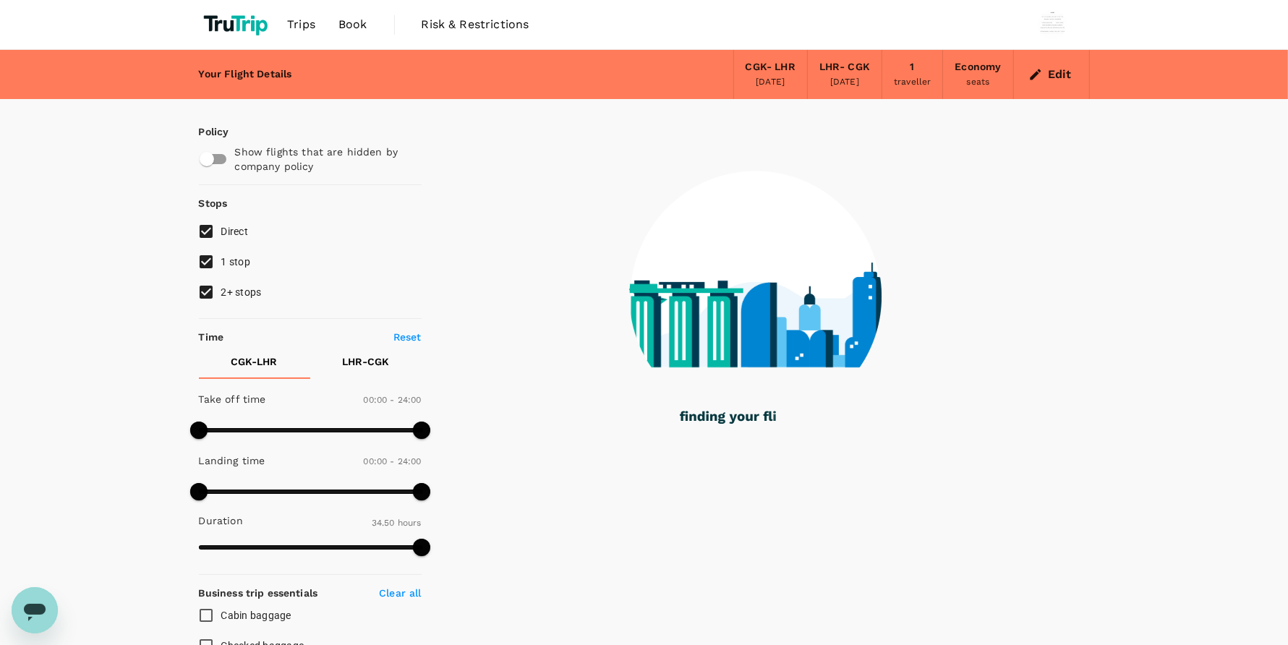
type input "2090"
checkbox input "true"
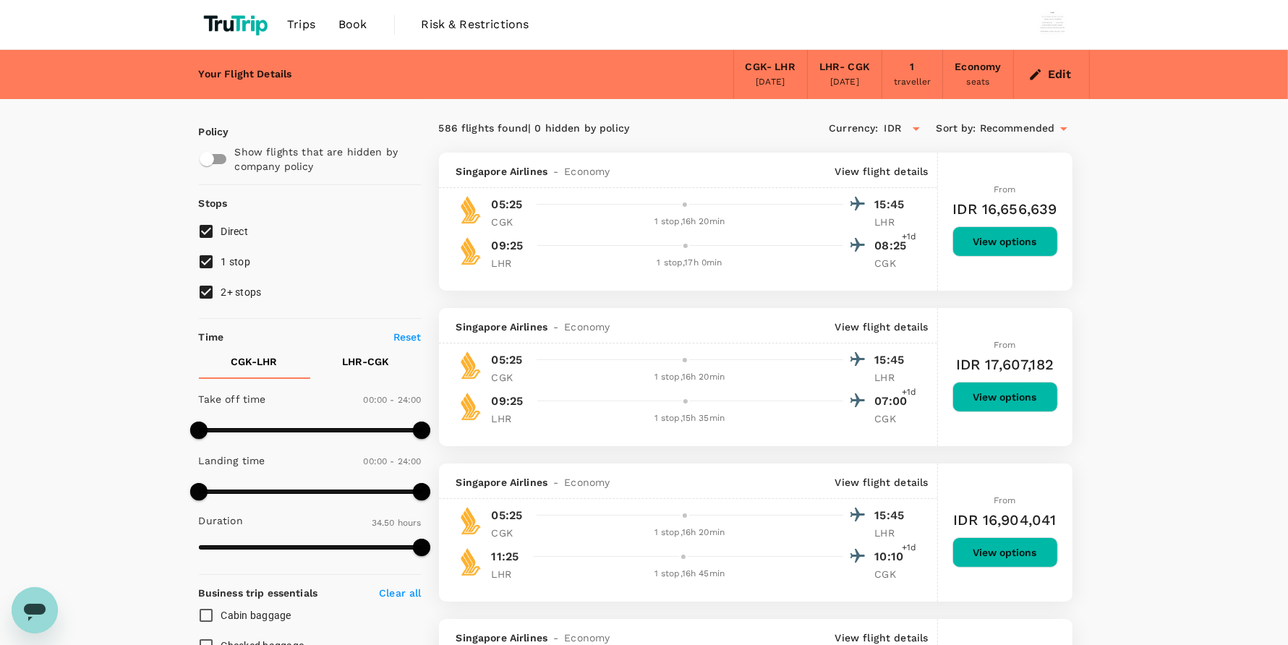
drag, startPoint x: 336, startPoint y: 22, endPoint x: 435, endPoint y: 14, distance: 99.4
click at [337, 22] on link "Book" at bounding box center [353, 24] width 52 height 49
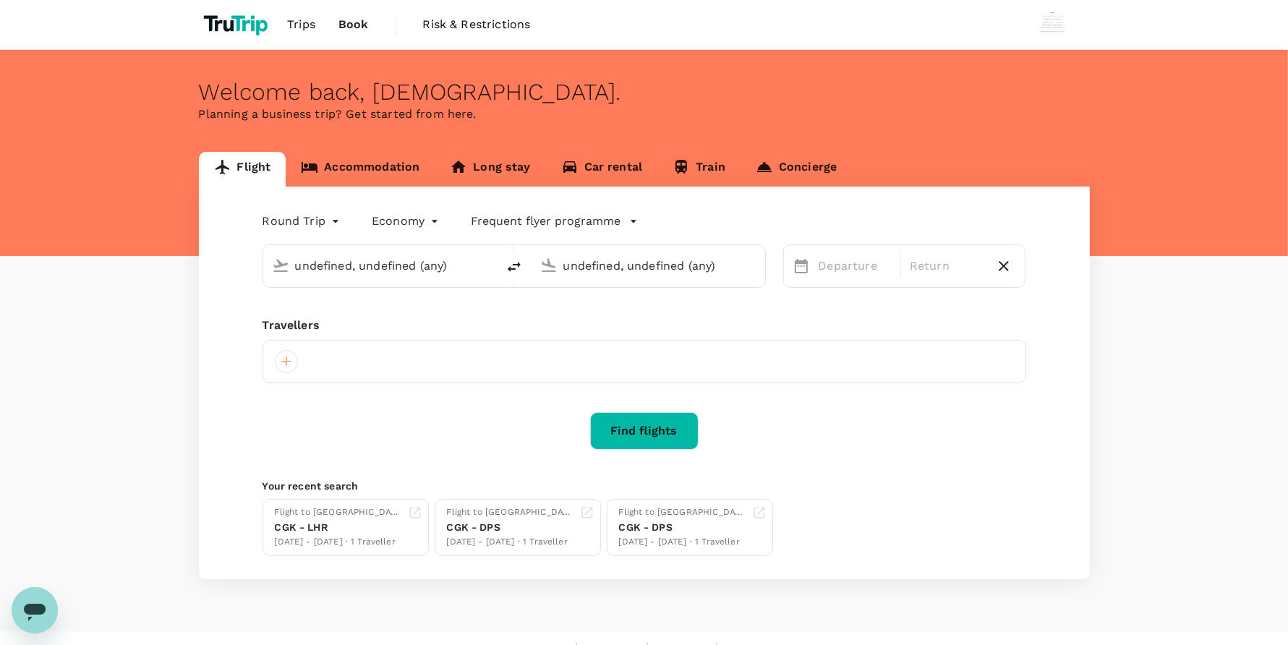
type input "Soekarno-Hatta Intl (CGK)"
type input "London Heathrow (LHR)"
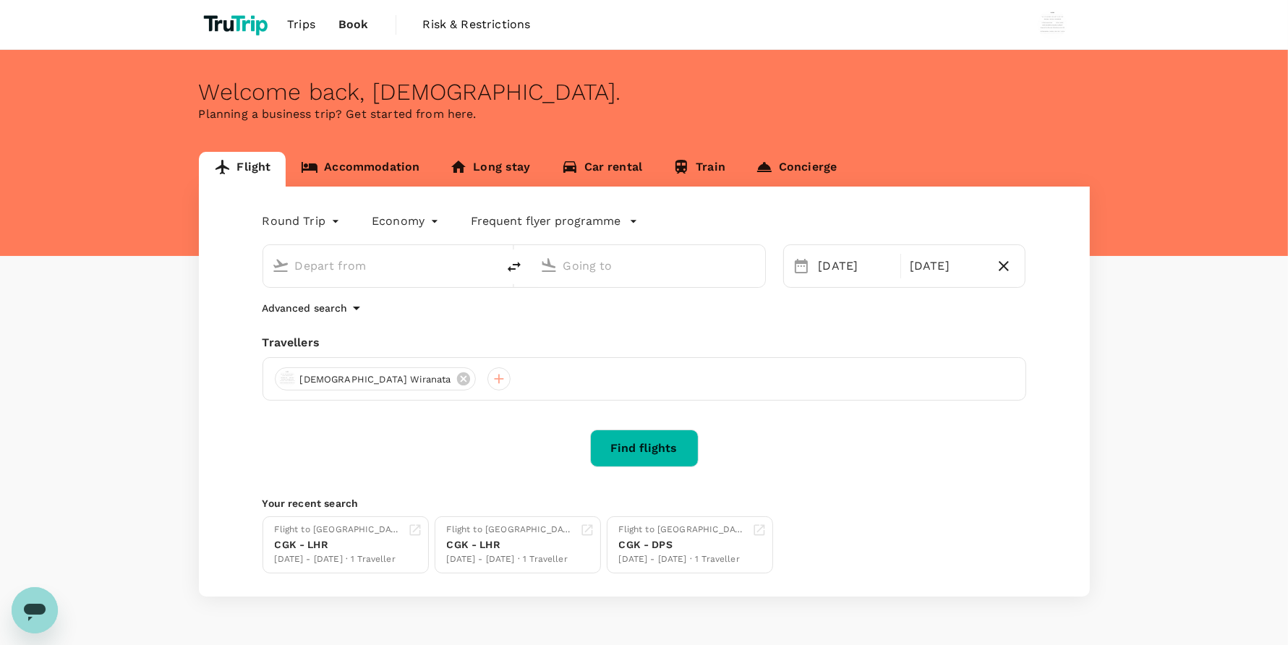
type input "Soekarno-Hatta Intl (CGK)"
type input "London Heathrow (LHR)"
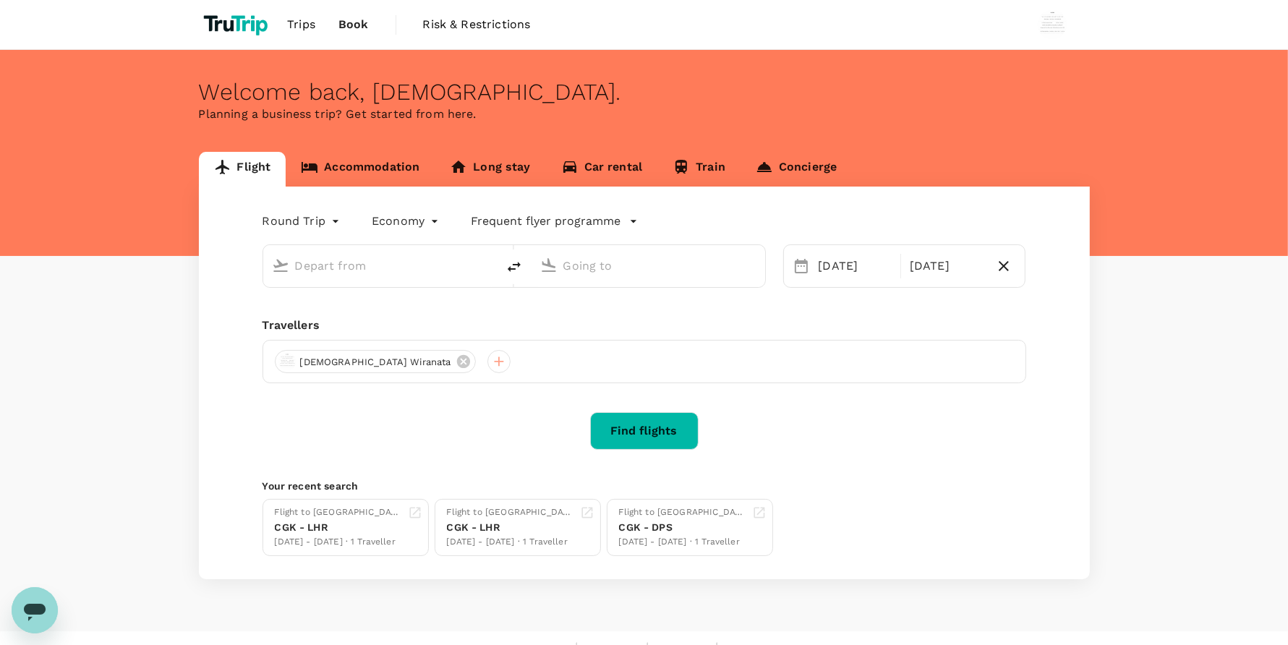
type input "Soekarno-Hatta Intl (CGK)"
type input "London Heathrow (LHR)"
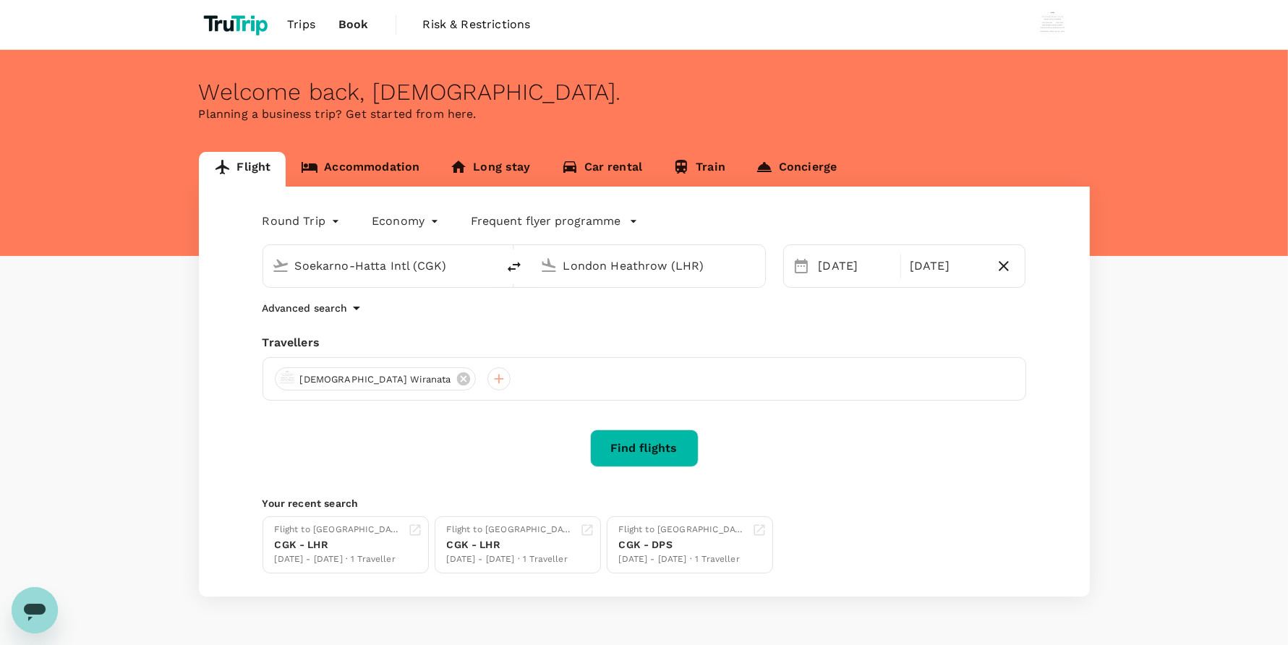
click at [910, 53] on div "Welcome back , Wisnu . Planning a business trip? Get started from here." at bounding box center [644, 153] width 1288 height 206
click at [836, 269] on div "[DATE]" at bounding box center [855, 266] width 85 height 29
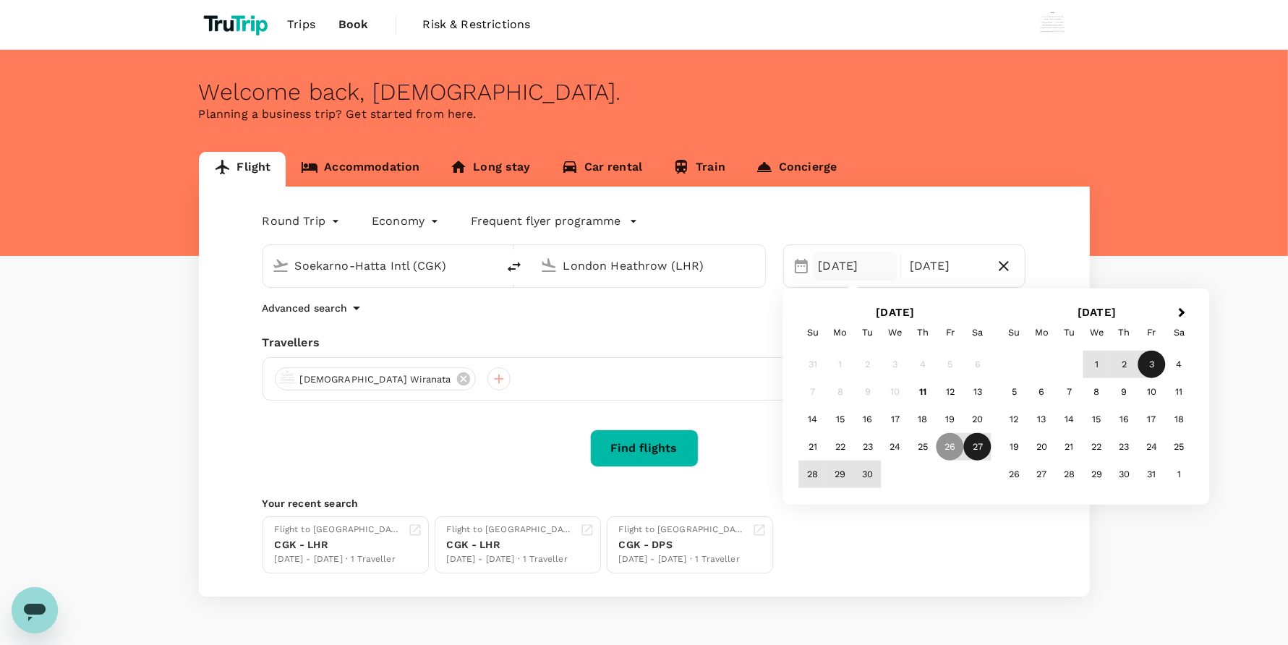
click at [970, 450] on div "27" at bounding box center [977, 446] width 27 height 27
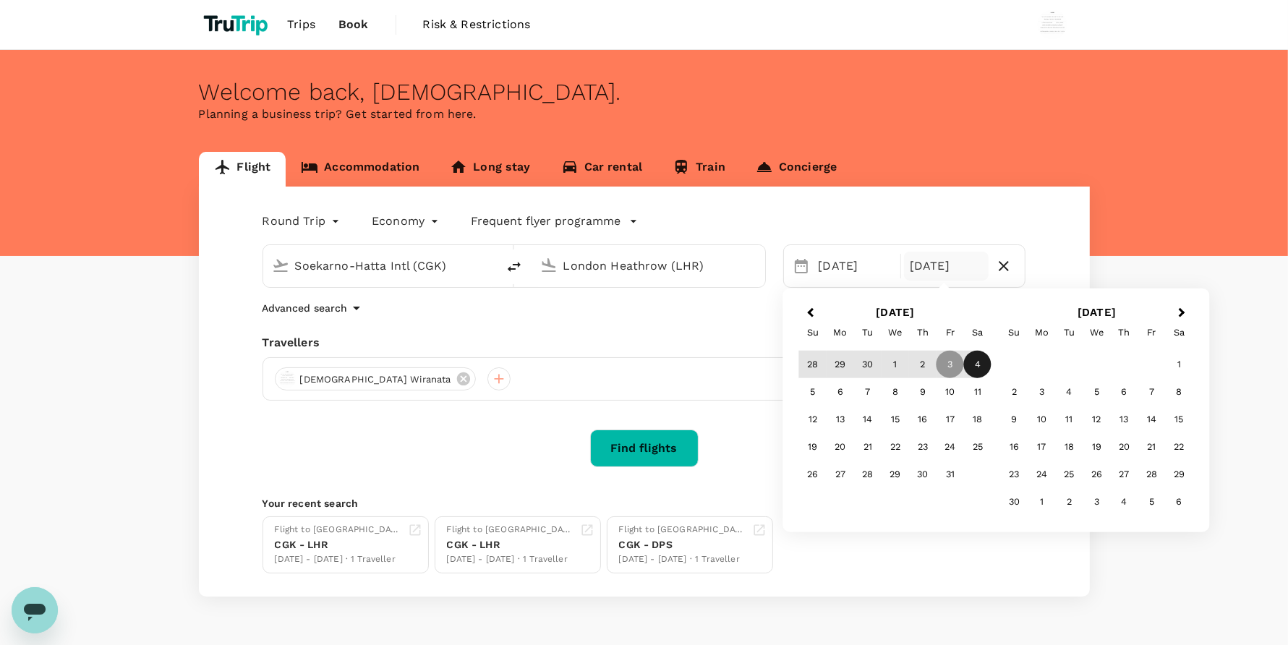
click at [978, 362] on div "4" at bounding box center [977, 364] width 27 height 27
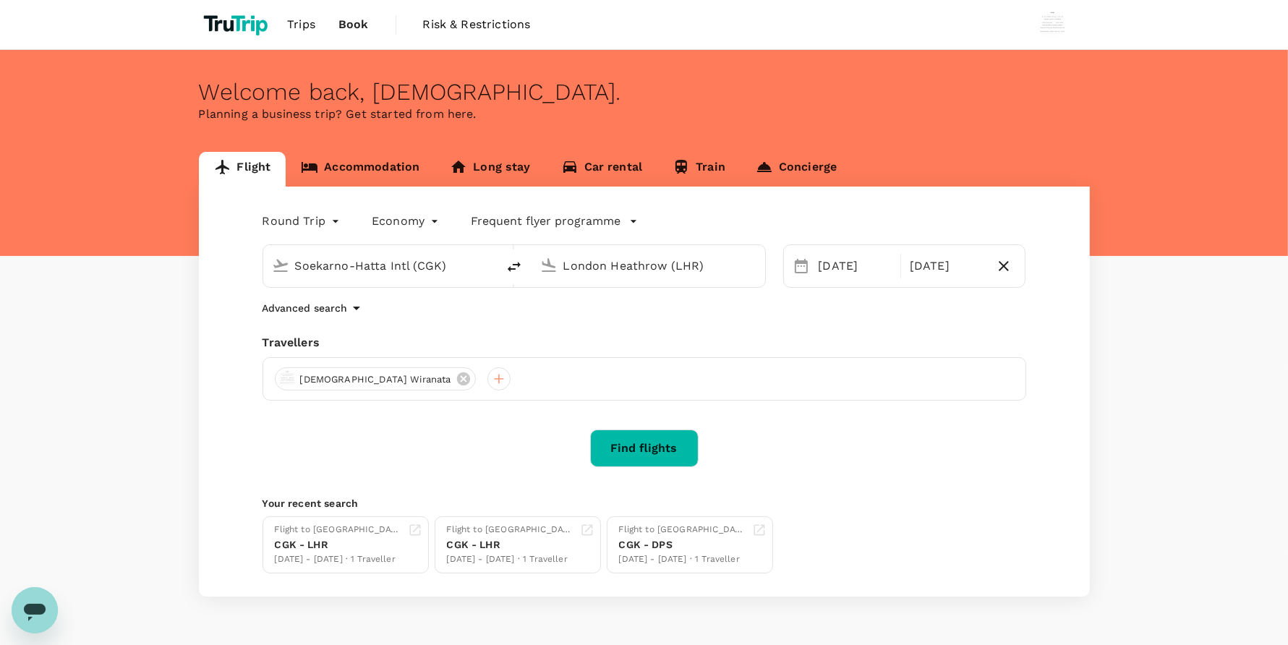
click at [653, 445] on button "Find flights" at bounding box center [644, 448] width 108 height 38
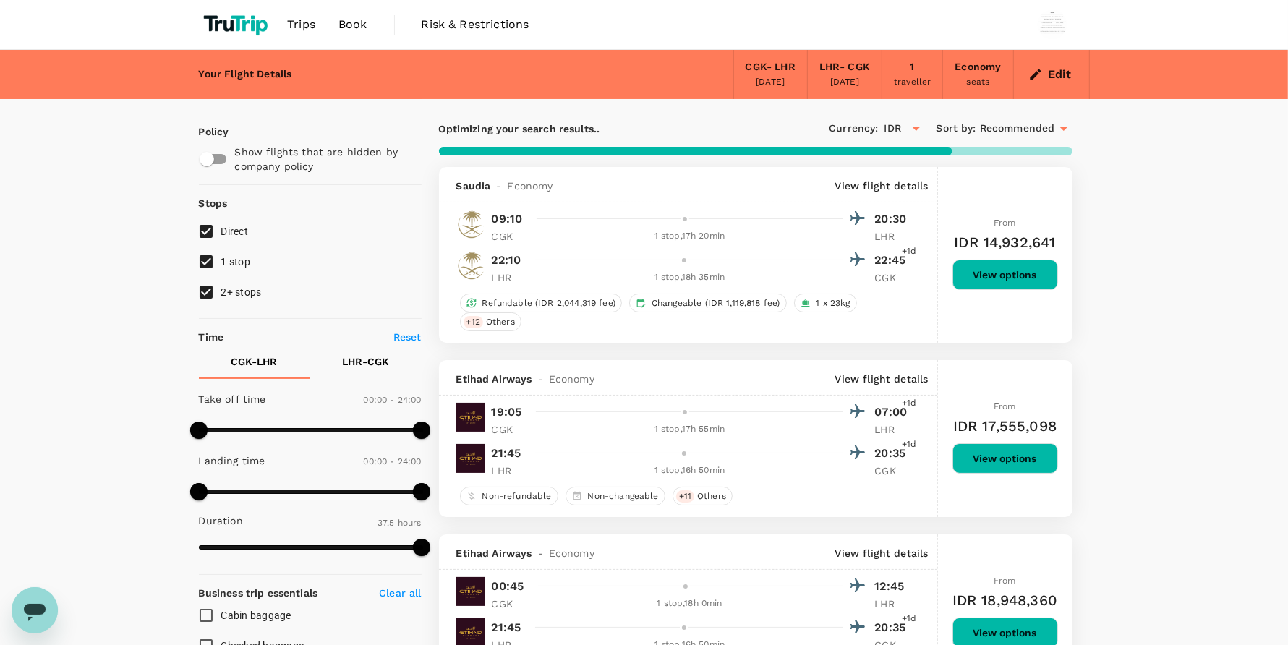
type input "2225"
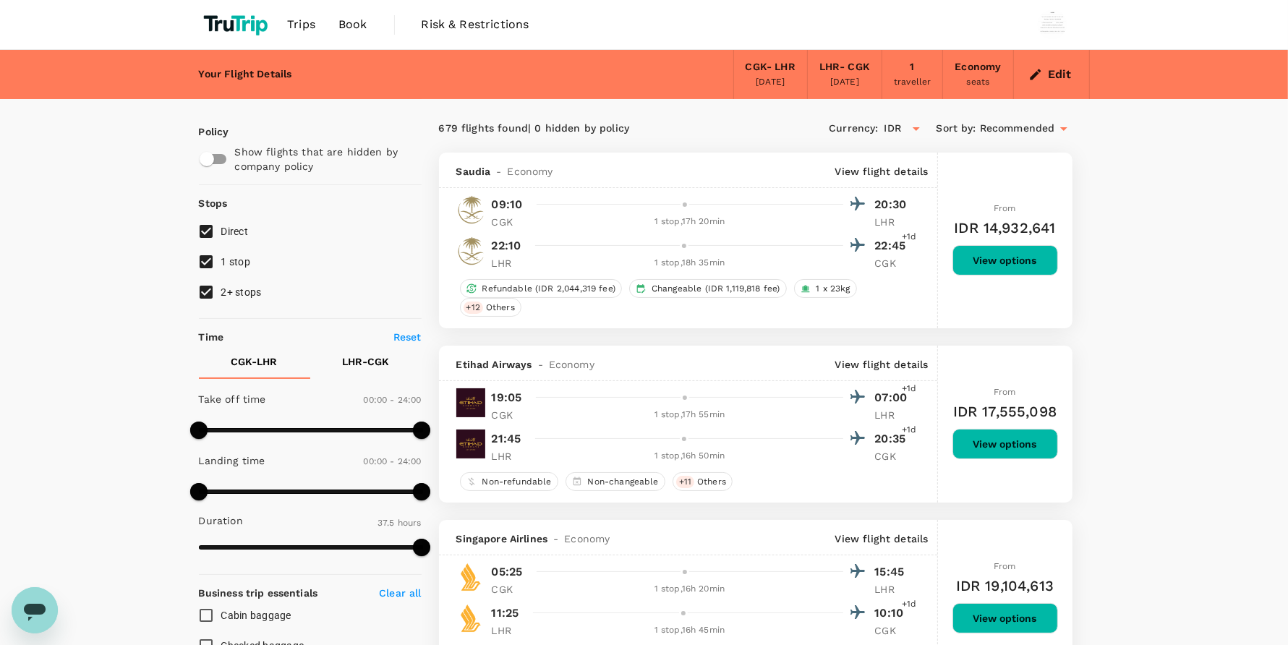
click at [370, 24] on link "Book" at bounding box center [353, 24] width 52 height 49
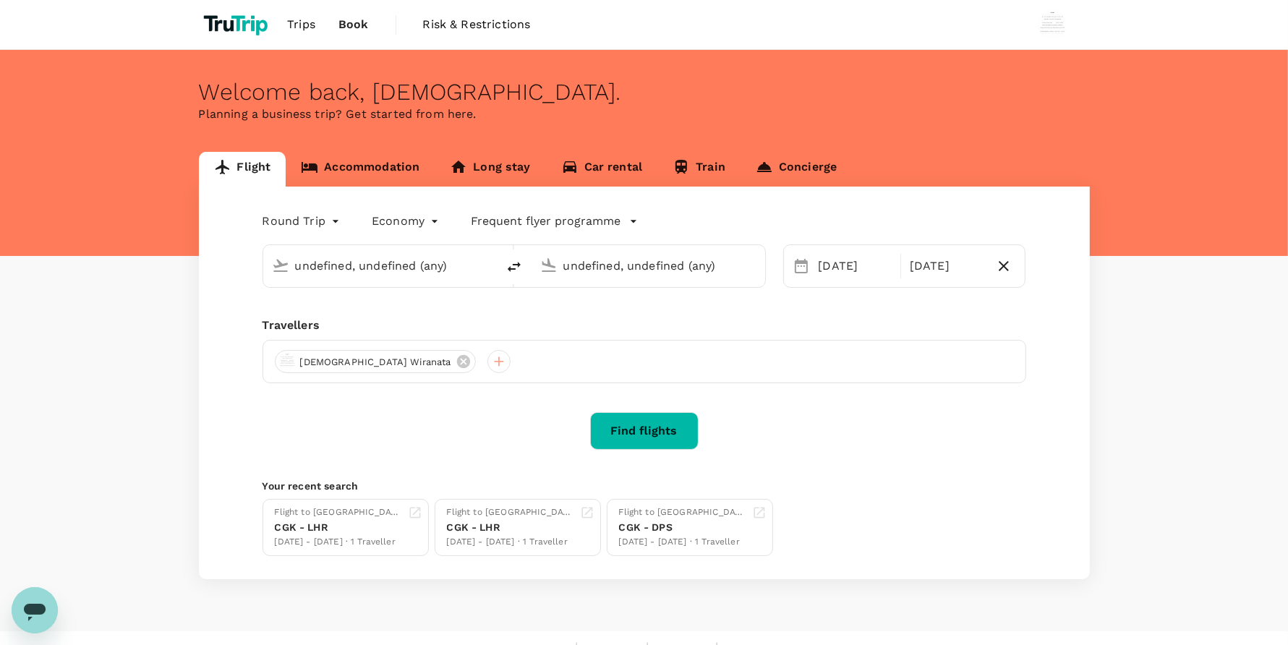
type input "Soekarno-Hatta Intl (CGK)"
type input "London Heathrow (LHR)"
type input "Soekarno-Hatta Intl (CGK)"
type input "London Heathrow (LHR)"
type input "Soekarno-Hatta Intl (CGK)"
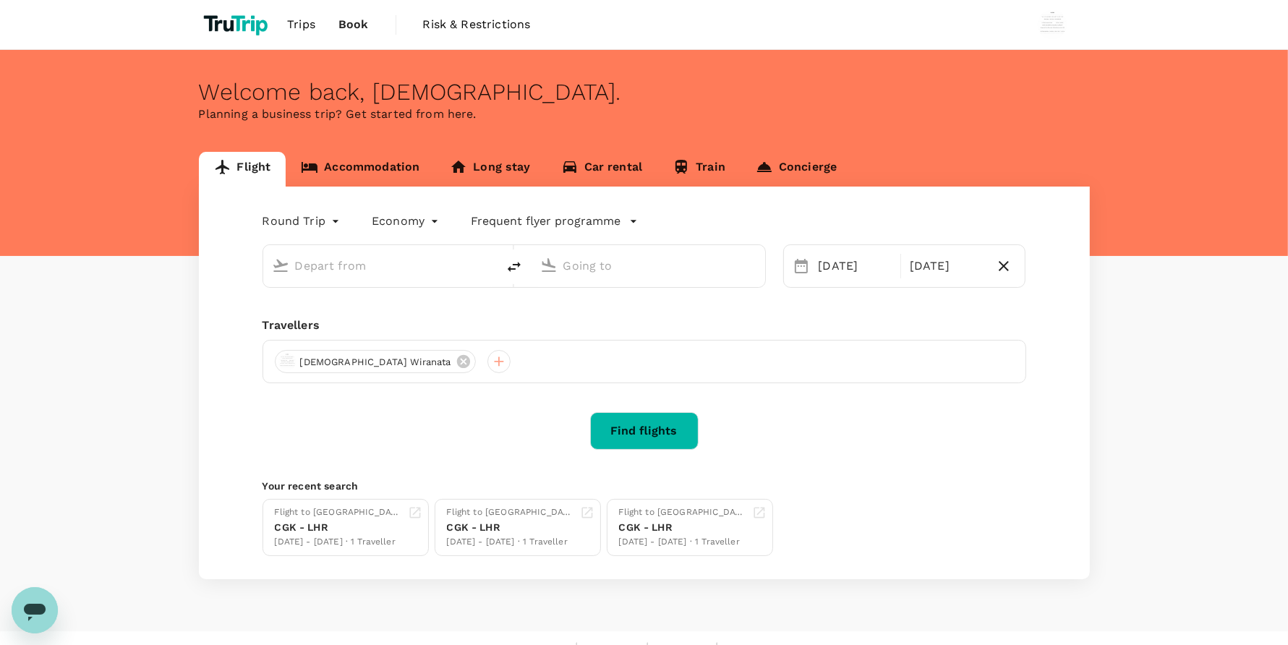
type input "London Heathrow (LHR)"
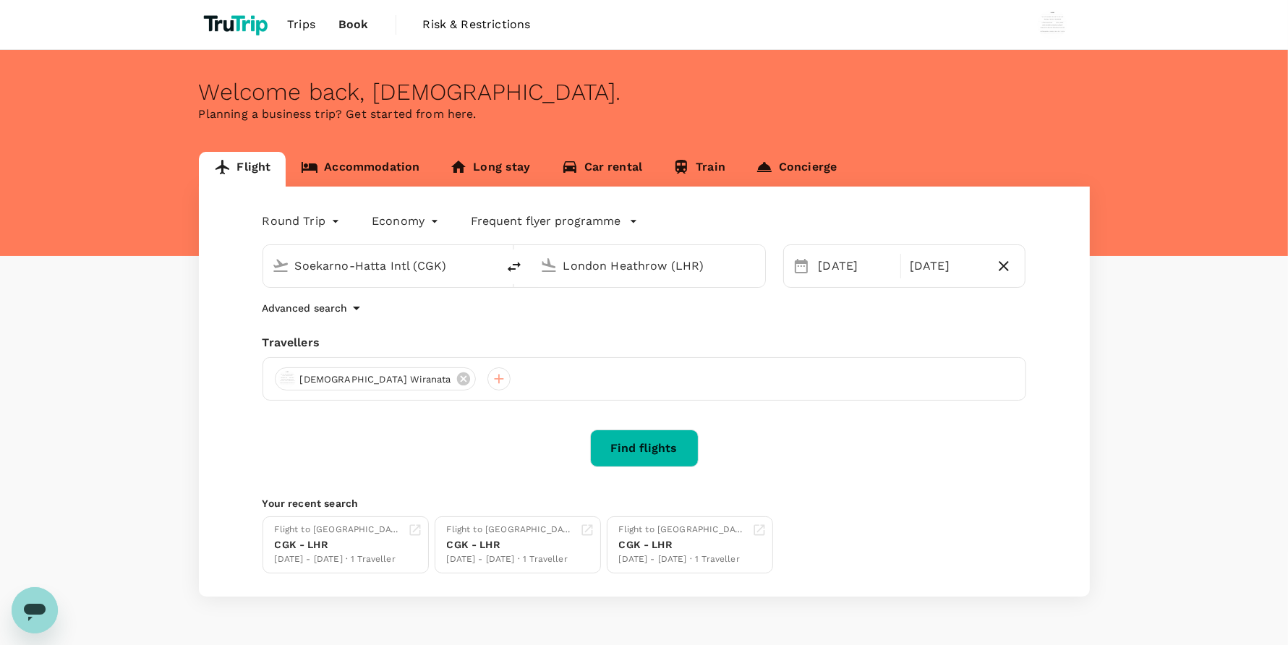
drag, startPoint x: 6, startPoint y: 192, endPoint x: 96, endPoint y: 142, distance: 103.2
click at [2, 174] on div "Flight Accommodation Long stay Car rental Train Concierge Round Trip roundtrip …" at bounding box center [644, 374] width 1288 height 445
click at [831, 261] on div "[DATE]" at bounding box center [855, 266] width 85 height 29
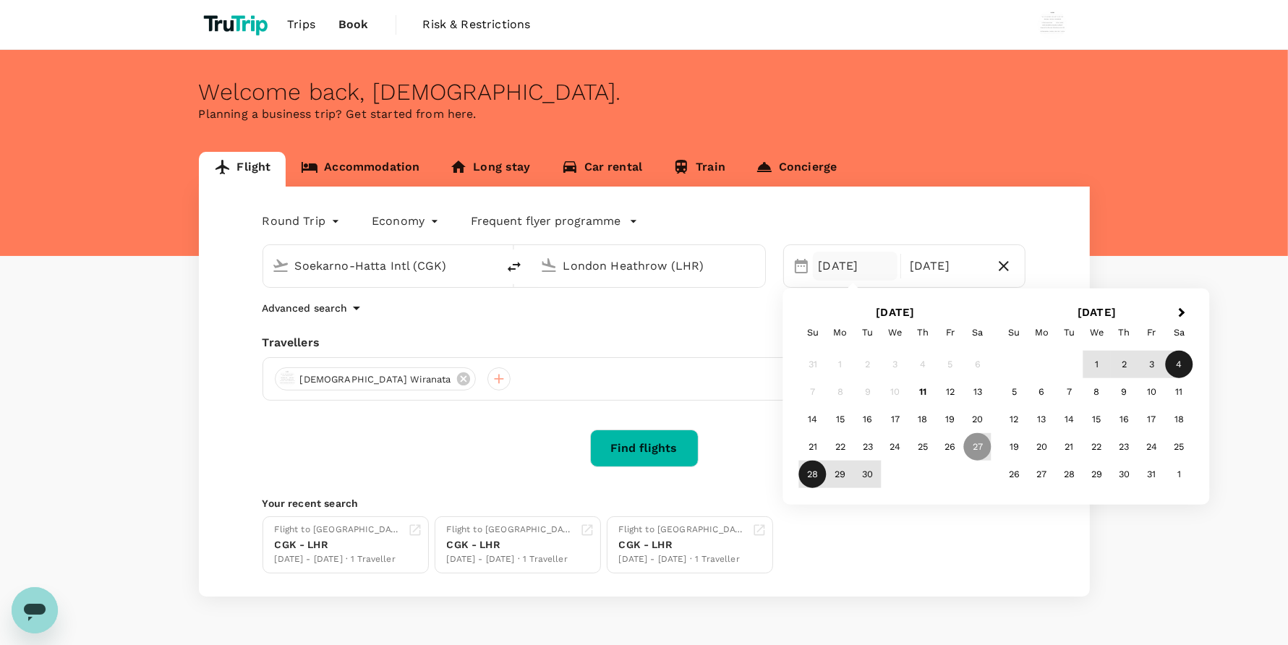
click at [803, 474] on div "28" at bounding box center [812, 474] width 27 height 27
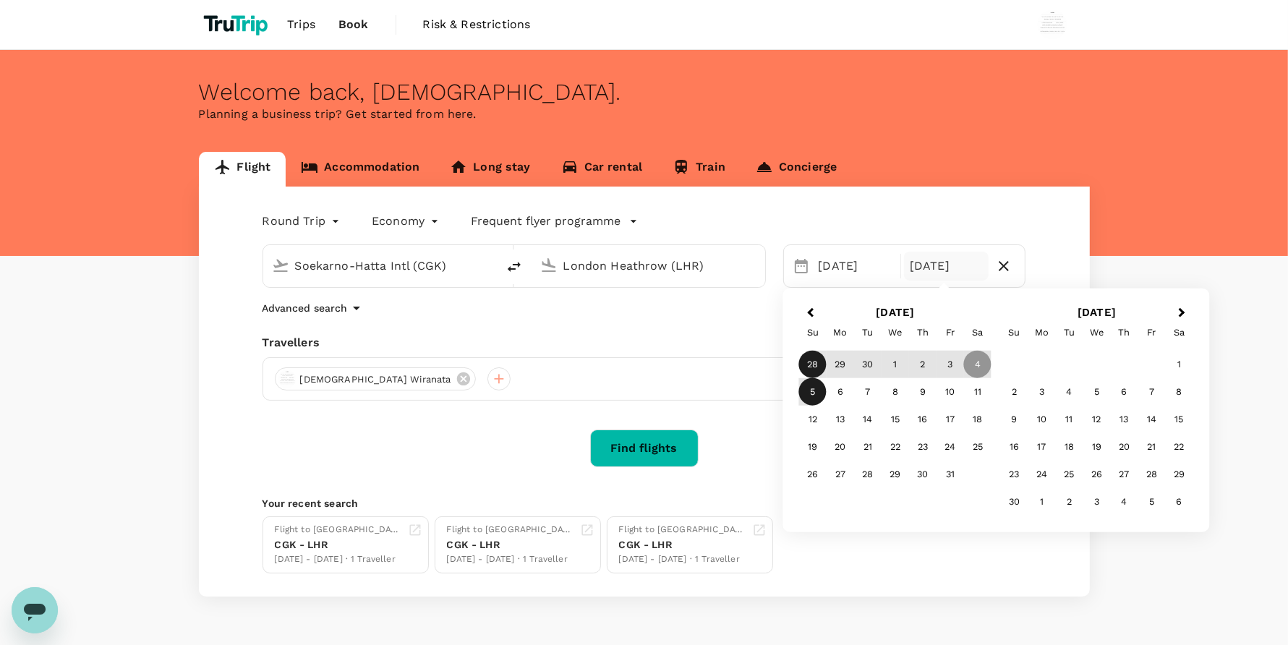
click at [813, 392] on div "5" at bounding box center [812, 391] width 27 height 27
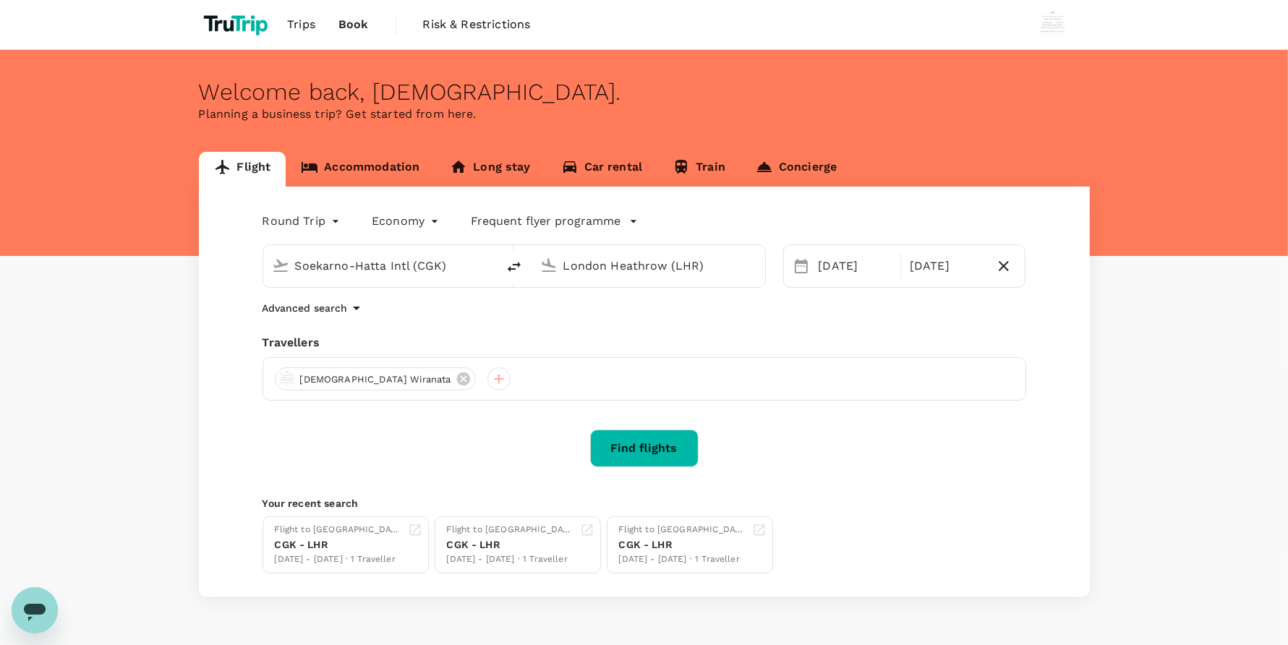
click at [651, 459] on button "Find flights" at bounding box center [644, 448] width 108 height 38
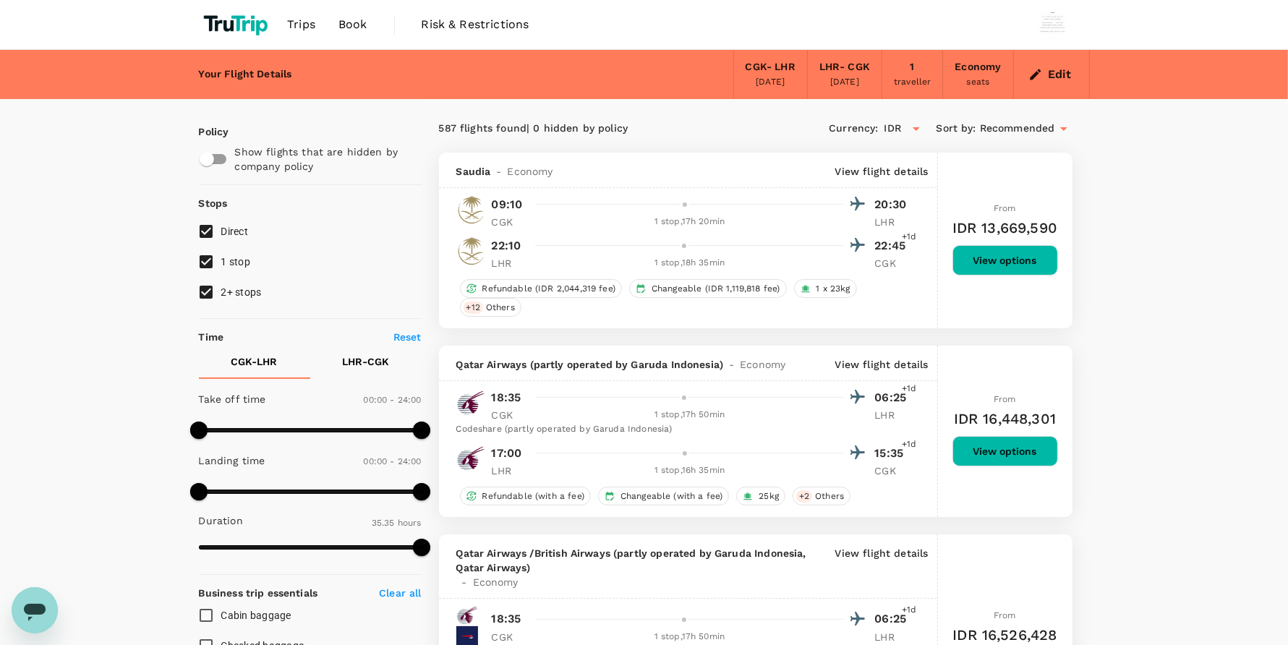
type input "2135"
click at [348, 22] on span "Book" at bounding box center [352, 24] width 29 height 17
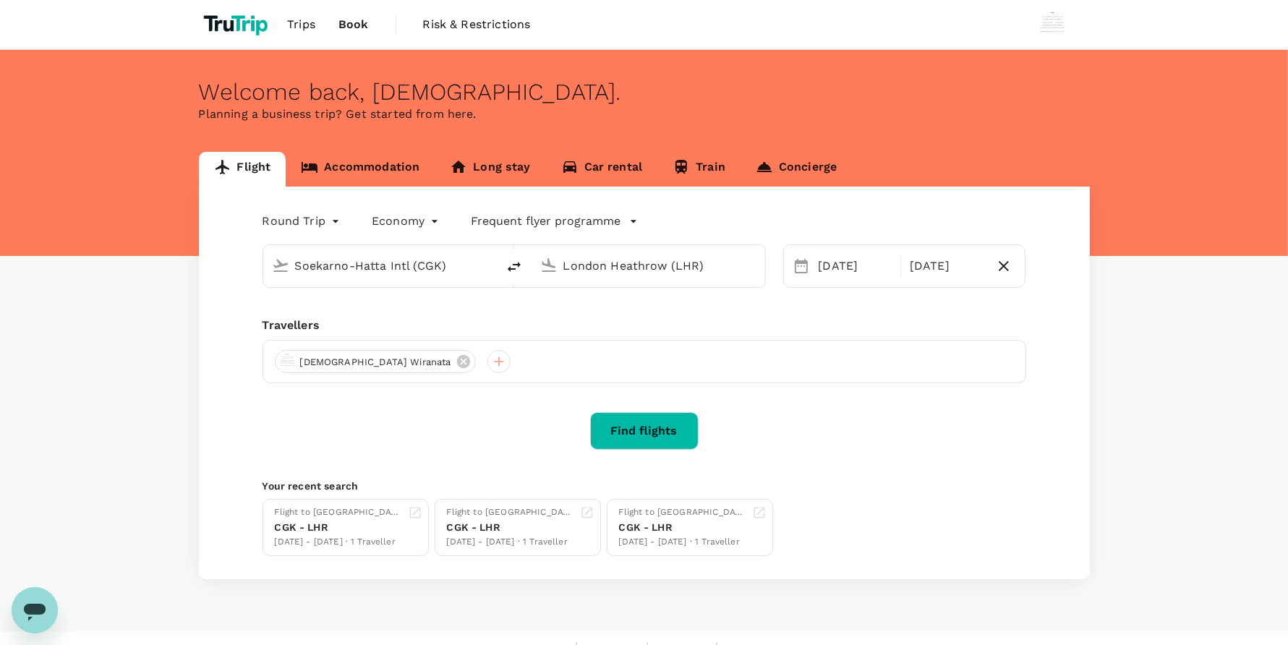
type input "Soekarno-Hatta Intl (CGK)"
type input "London Heathrow (LHR)"
type input "Soekarno-Hatta Intl (CGK)"
type input "London Heathrow (LHR)"
type input "Soekarno-Hatta Intl (CGK)"
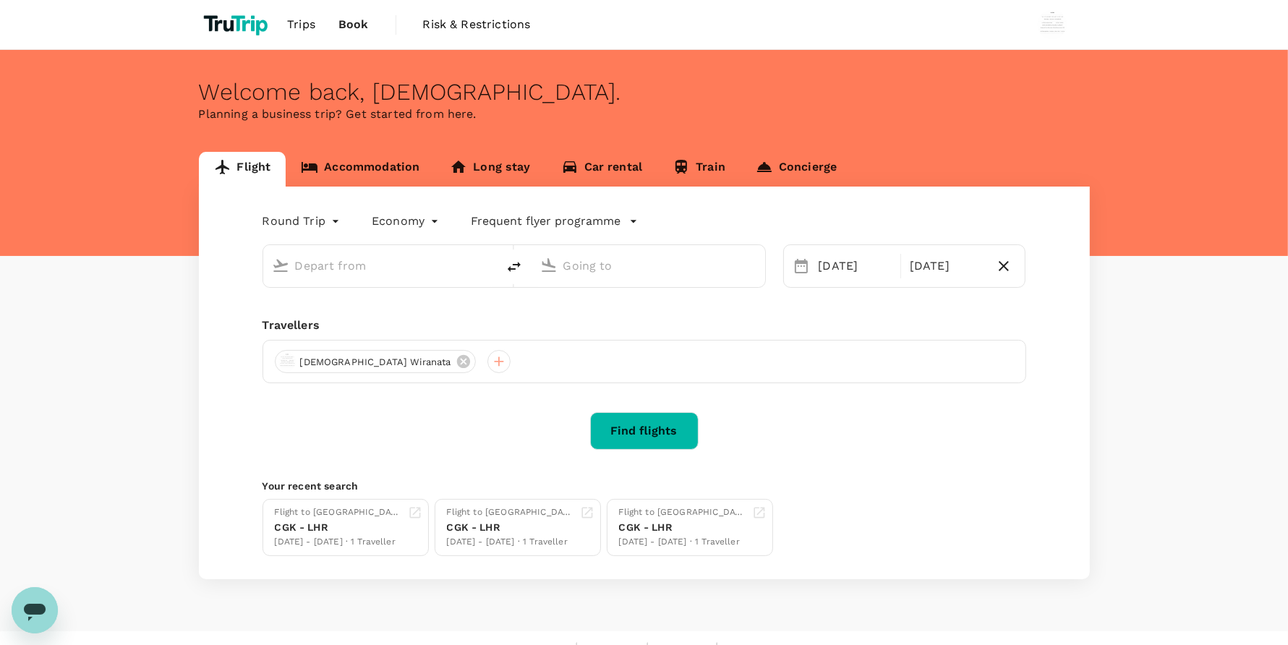
type input "London Heathrow (LHR)"
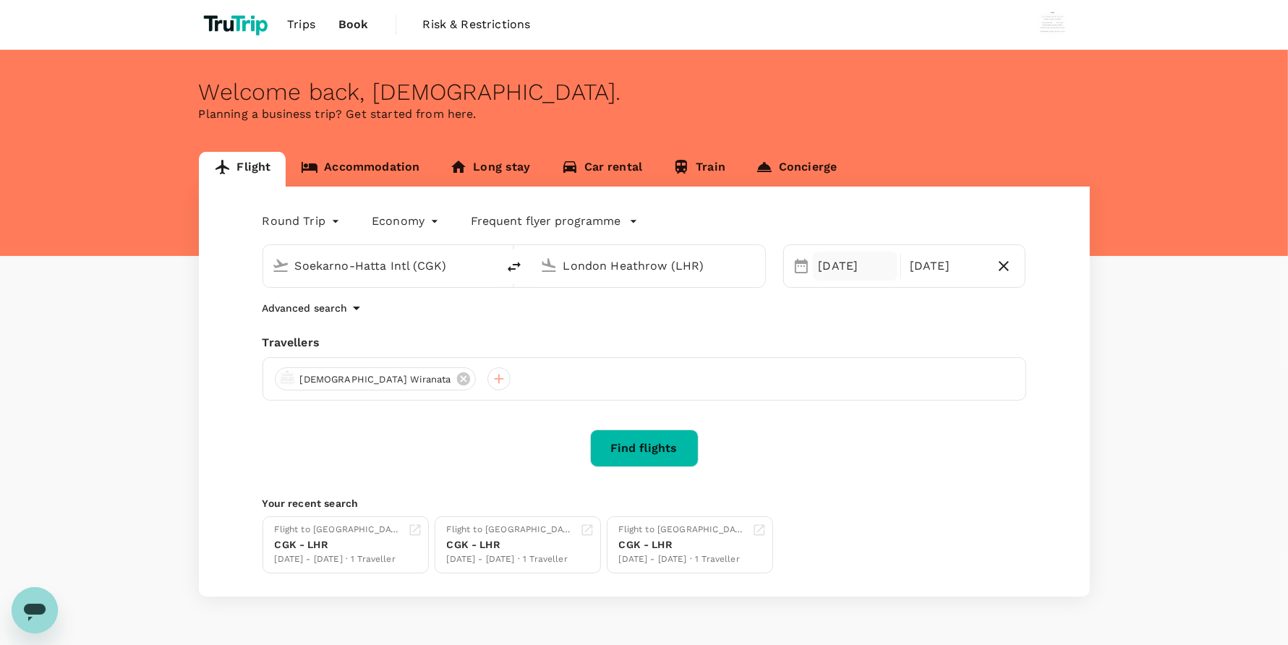
click at [837, 268] on div "[DATE]" at bounding box center [855, 266] width 85 height 29
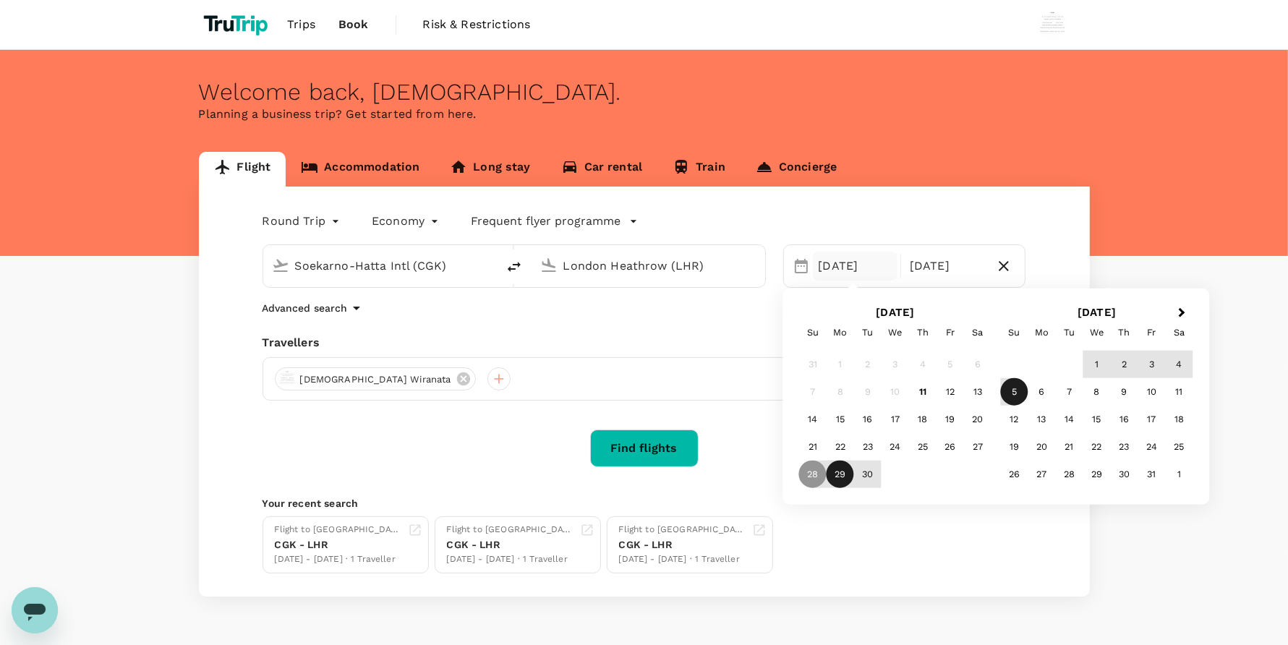
click at [843, 477] on div "29" at bounding box center [839, 474] width 27 height 27
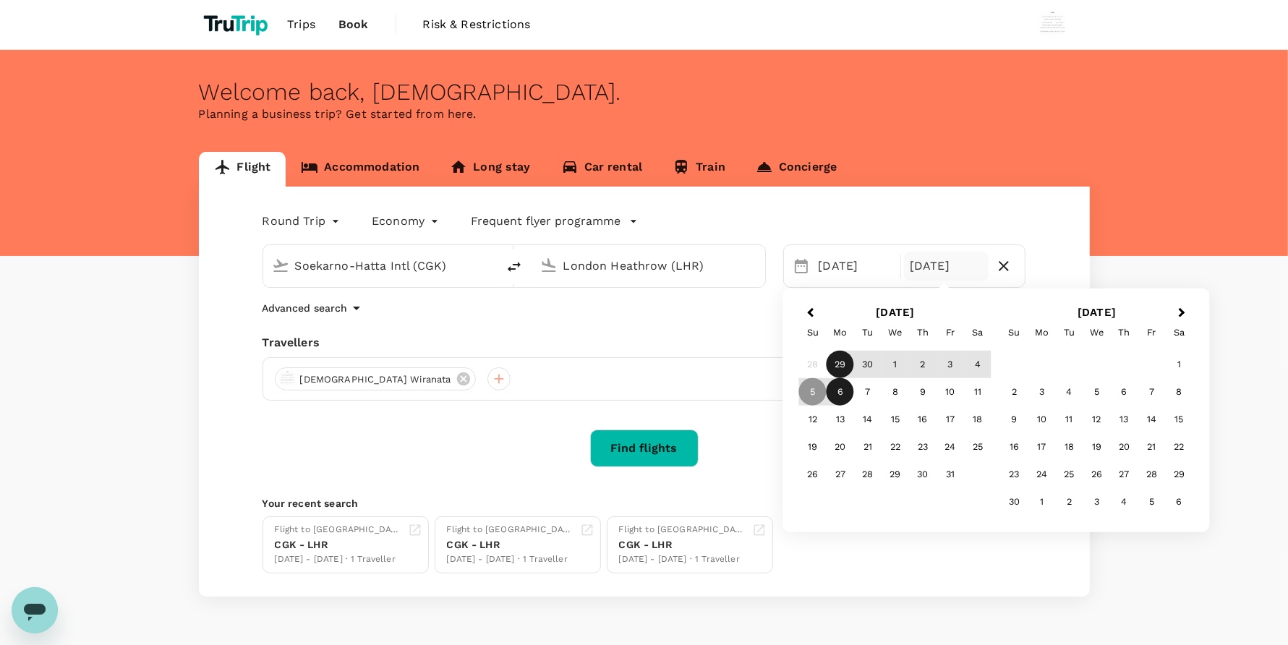
click at [836, 385] on div "6" at bounding box center [839, 391] width 27 height 27
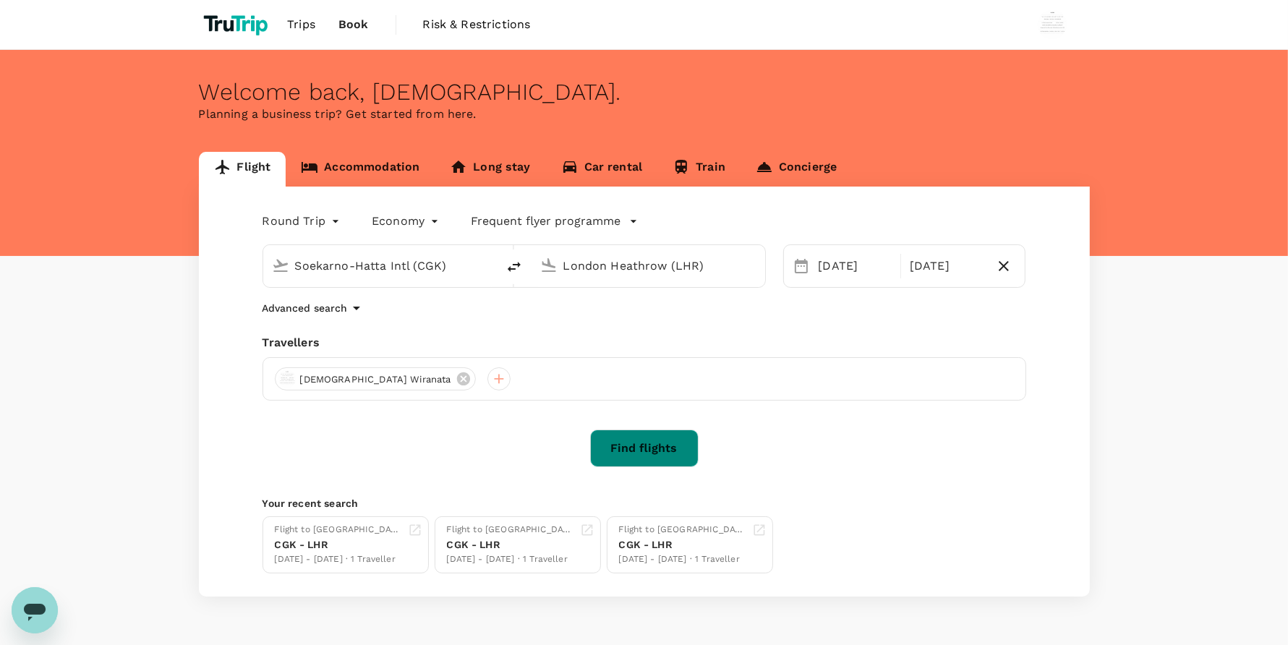
drag, startPoint x: 688, startPoint y: 447, endPoint x: 599, endPoint y: 347, distance: 133.7
click at [687, 447] on button "Find flights" at bounding box center [644, 448] width 108 height 38
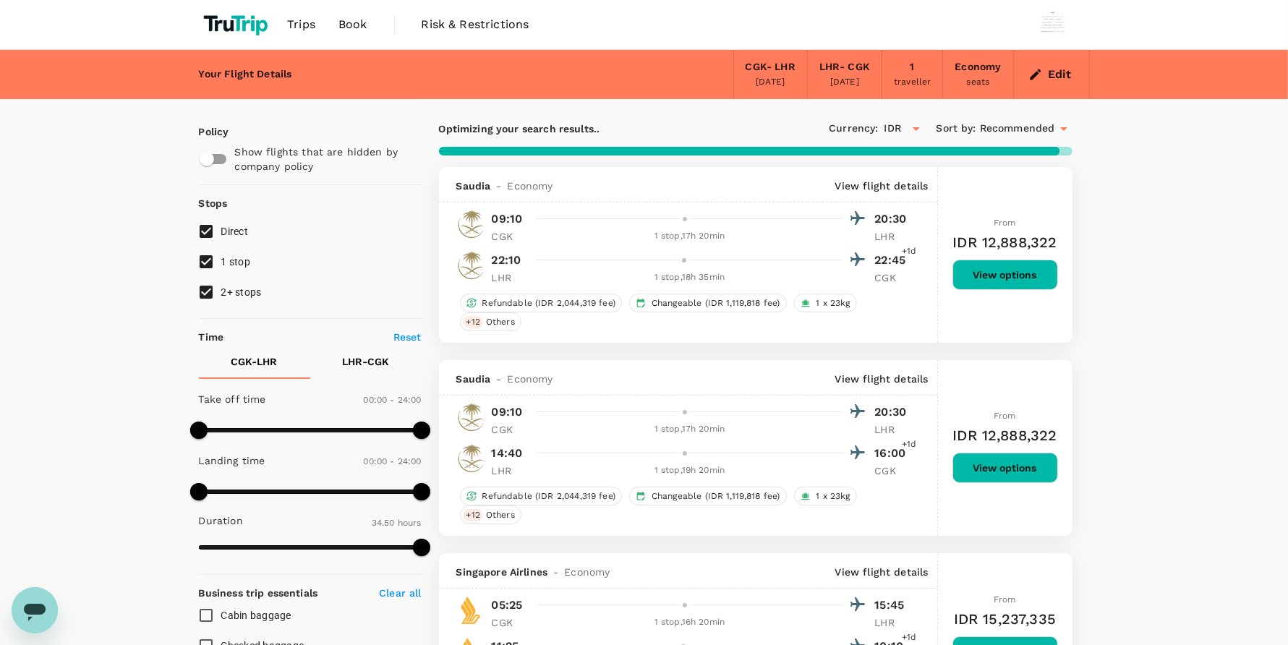
type input "2175"
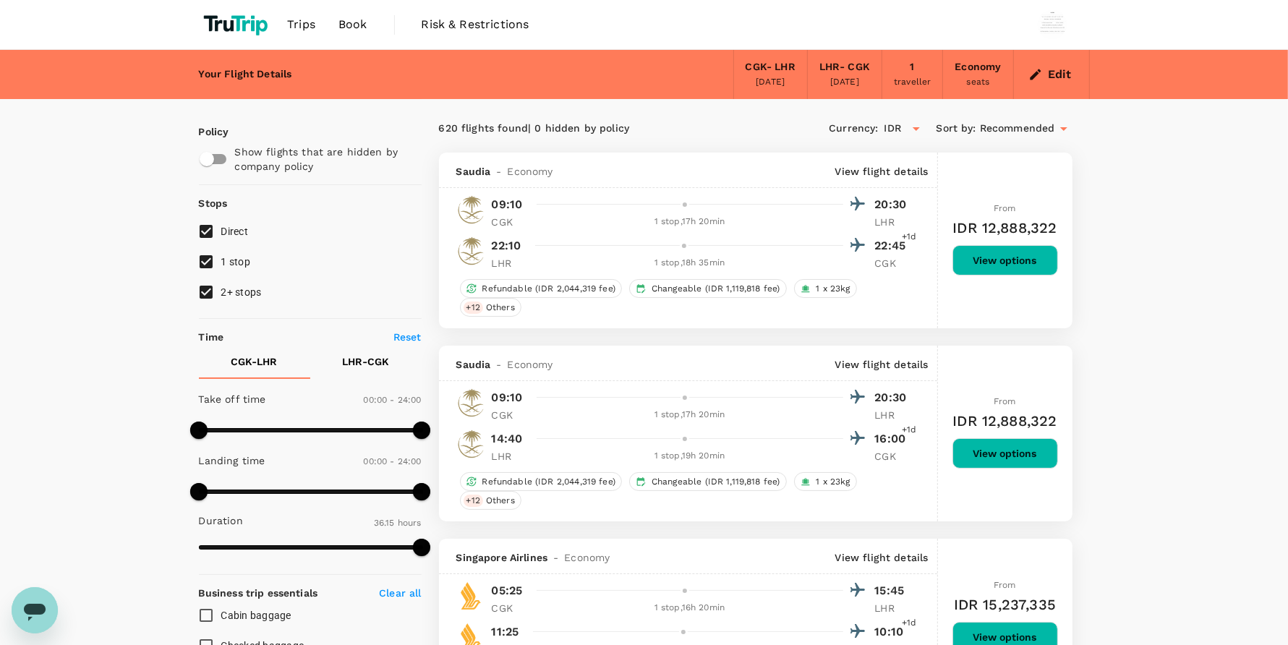
drag, startPoint x: 346, startPoint y: 20, endPoint x: 1289, endPoint y: 219, distance: 964.3
click at [346, 18] on span "Book" at bounding box center [352, 24] width 29 height 17
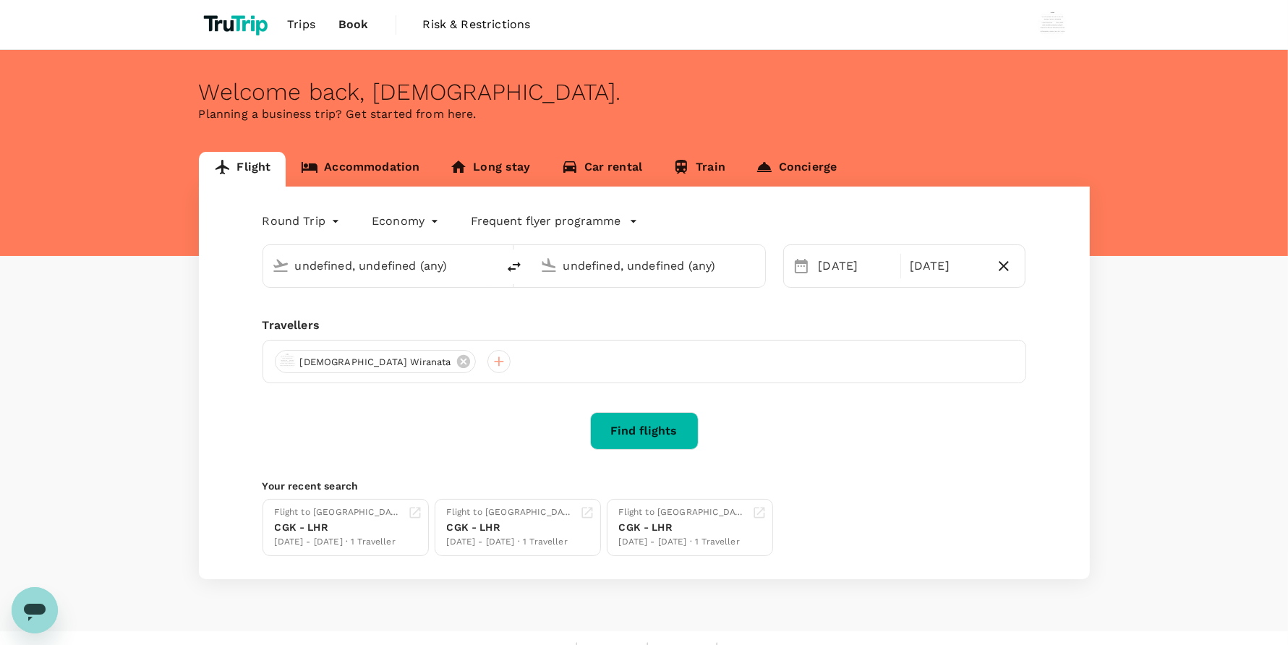
type input "Soekarno-Hatta Intl (CGK)"
type input "London Heathrow (LHR)"
type input "Soekarno-Hatta Intl (CGK)"
type input "London Heathrow (LHR)"
type input "Soekarno-Hatta Intl (CGK)"
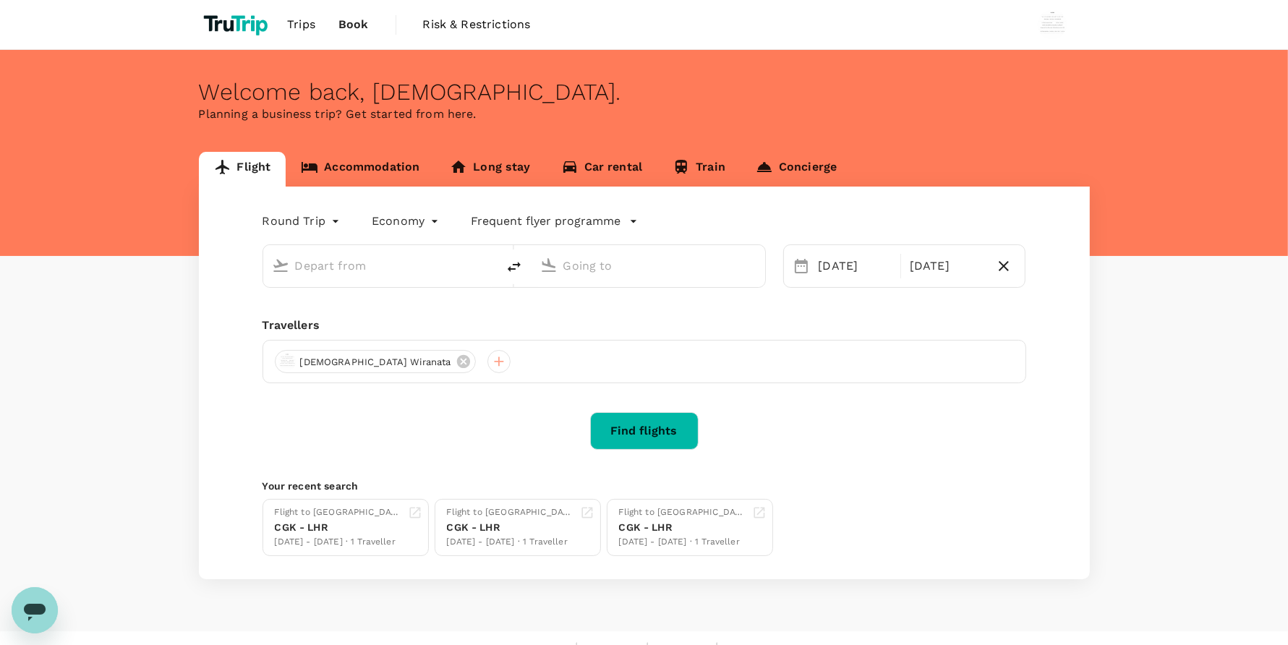
type input "London Heathrow (LHR)"
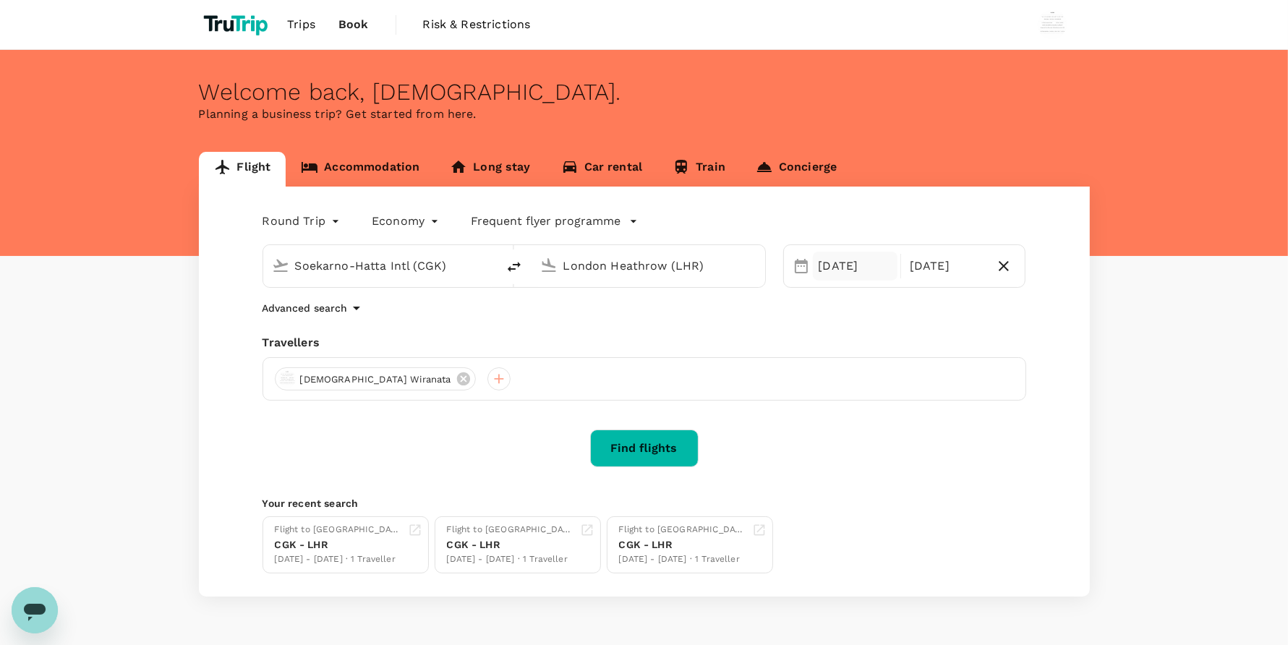
click at [833, 278] on div "[DATE]" at bounding box center [855, 266] width 85 height 29
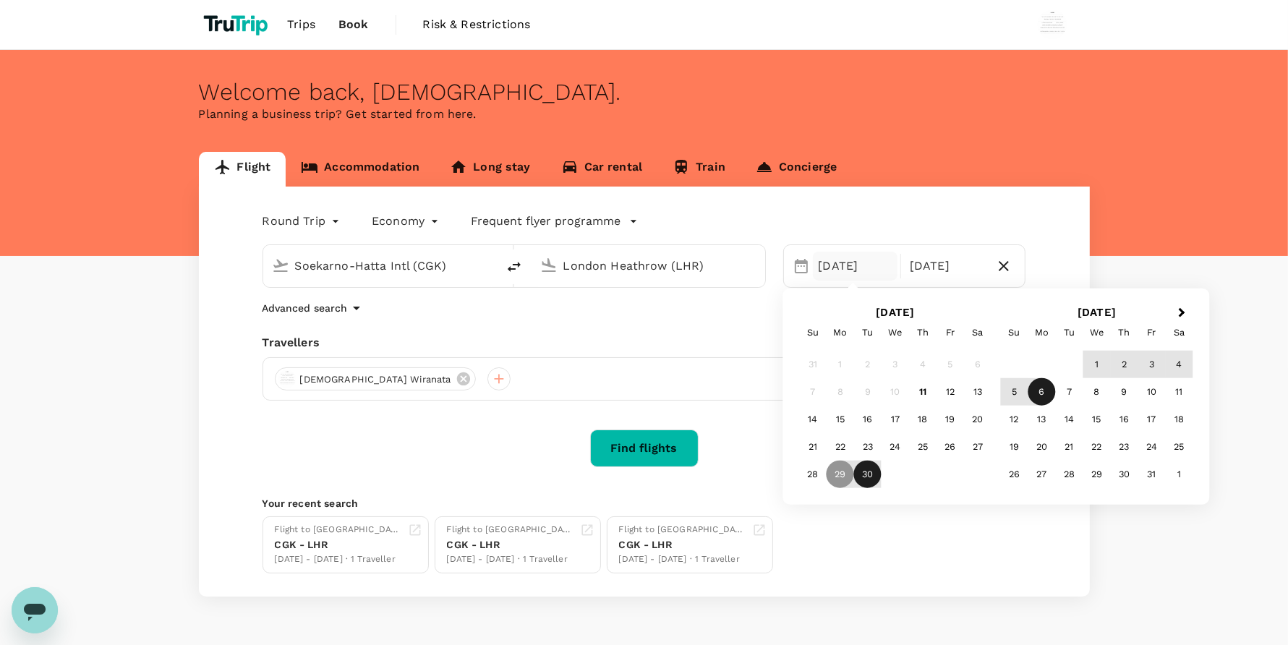
click at [866, 479] on div "30" at bounding box center [867, 474] width 27 height 27
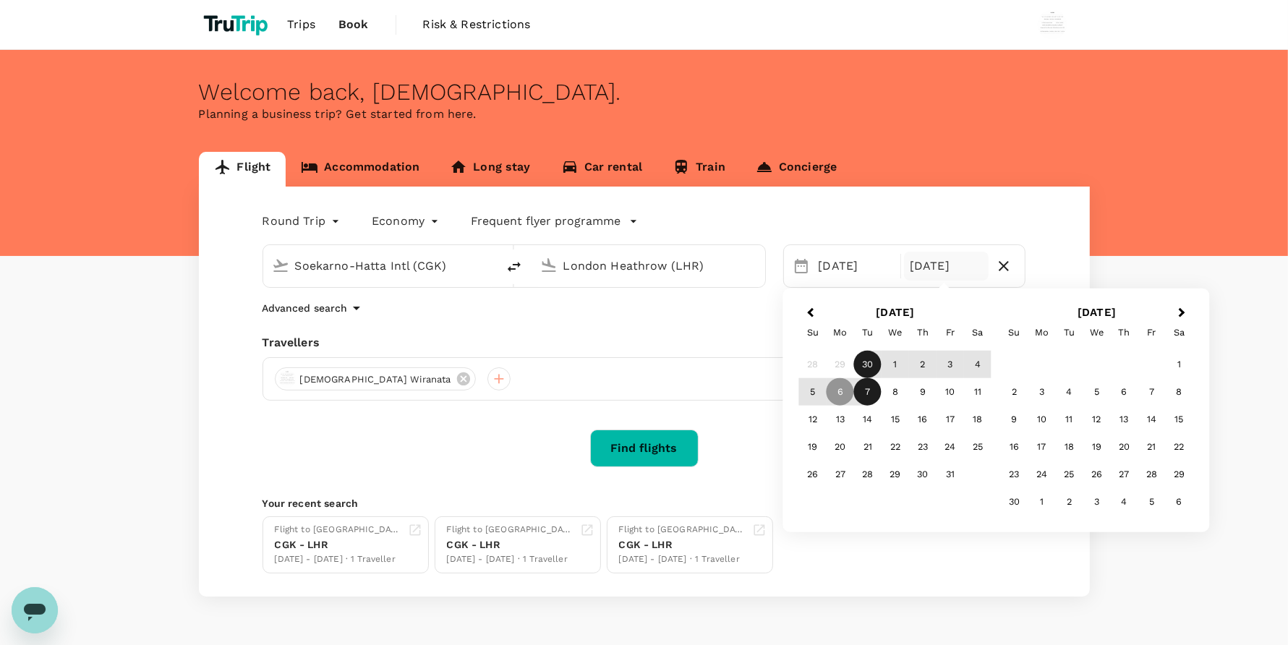
click at [866, 395] on div "7" at bounding box center [867, 391] width 27 height 27
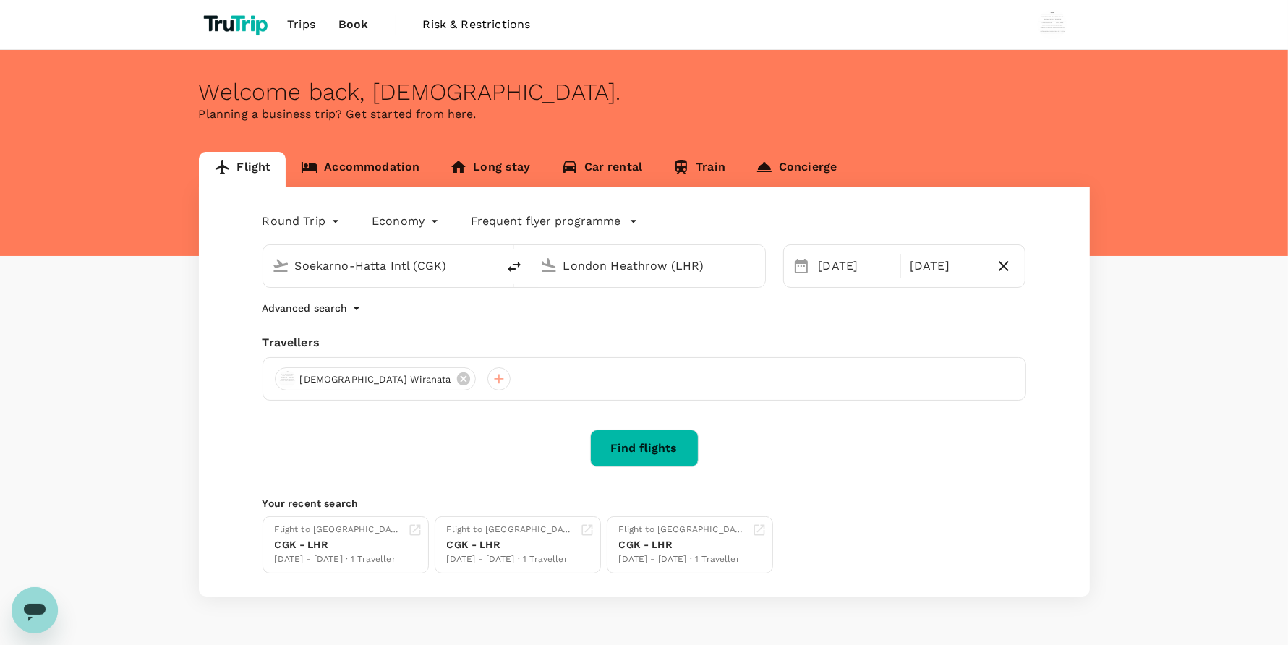
click at [657, 453] on button "Find flights" at bounding box center [644, 448] width 108 height 38
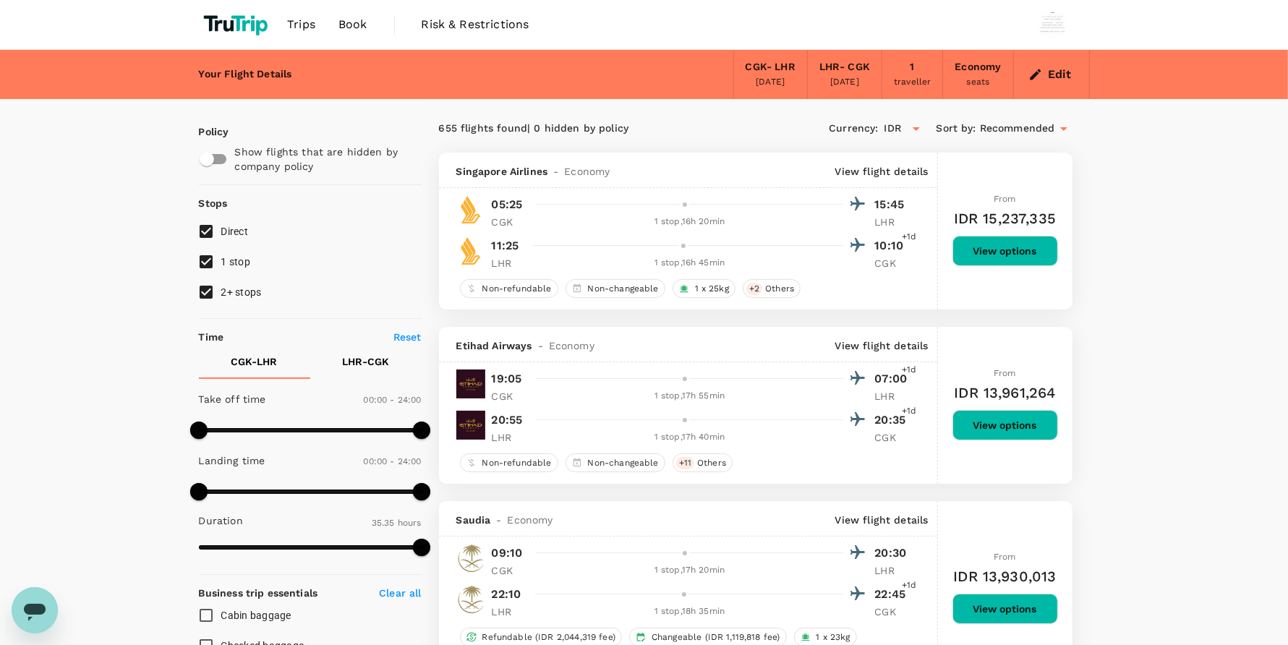
type input "2135"
click at [1045, 74] on button "Edit" at bounding box center [1051, 74] width 52 height 23
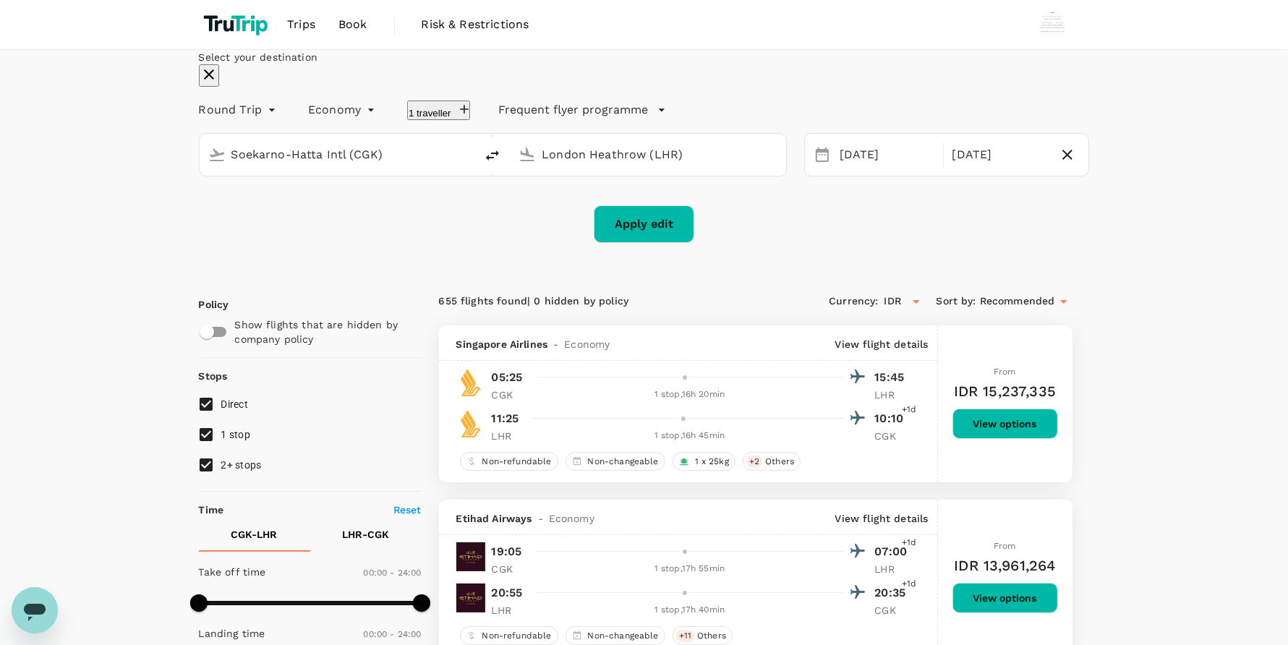
type input "Soekarno-Hatta Intl (CGK)"
type input "London Heathrow (LHR)"
type input "Soekarno-Hatta Intl (CGK)"
type input "London Heathrow (LHR)"
click at [834, 169] on div "[DATE]" at bounding box center [887, 155] width 106 height 28
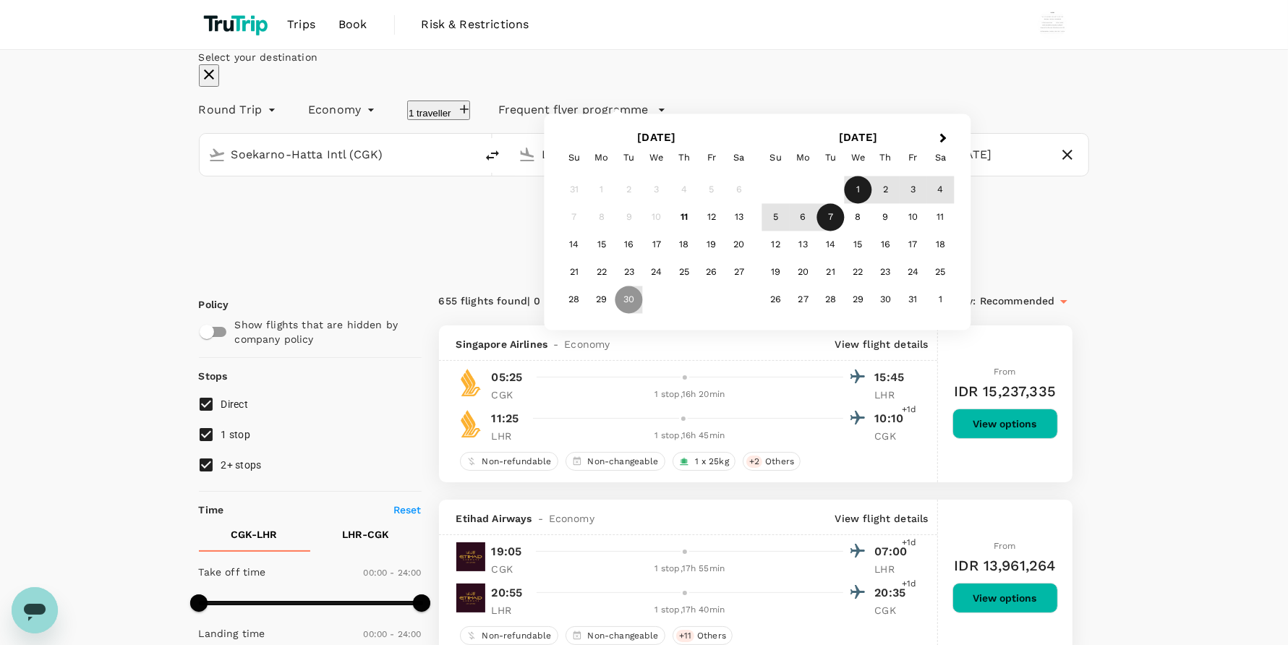
click at [872, 204] on div "1" at bounding box center [857, 189] width 27 height 27
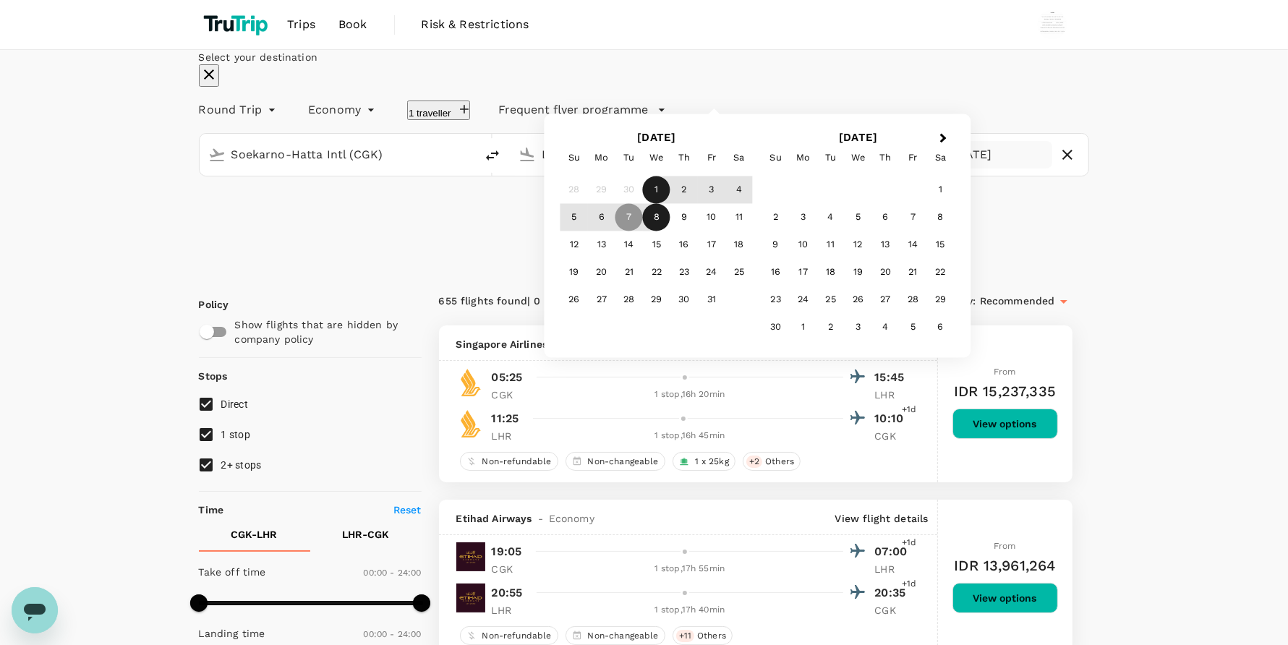
click at [670, 231] on div "8" at bounding box center [656, 217] width 27 height 27
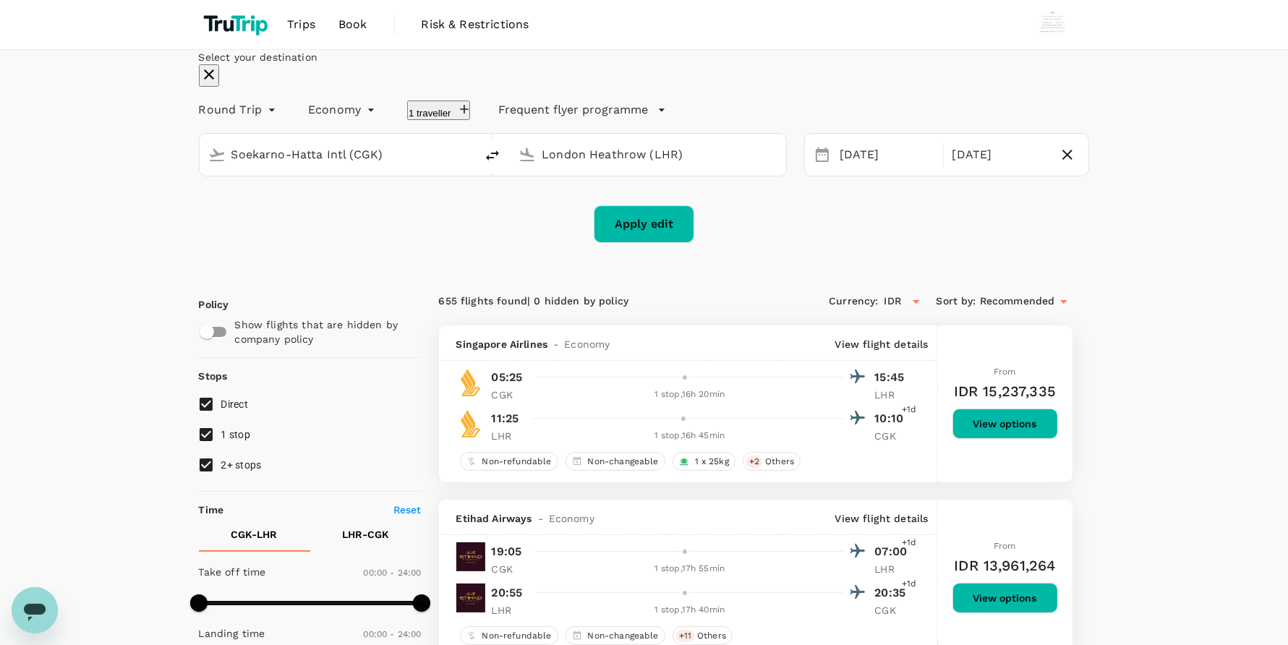
click at [631, 243] on button "Apply edit" at bounding box center [644, 224] width 100 height 38
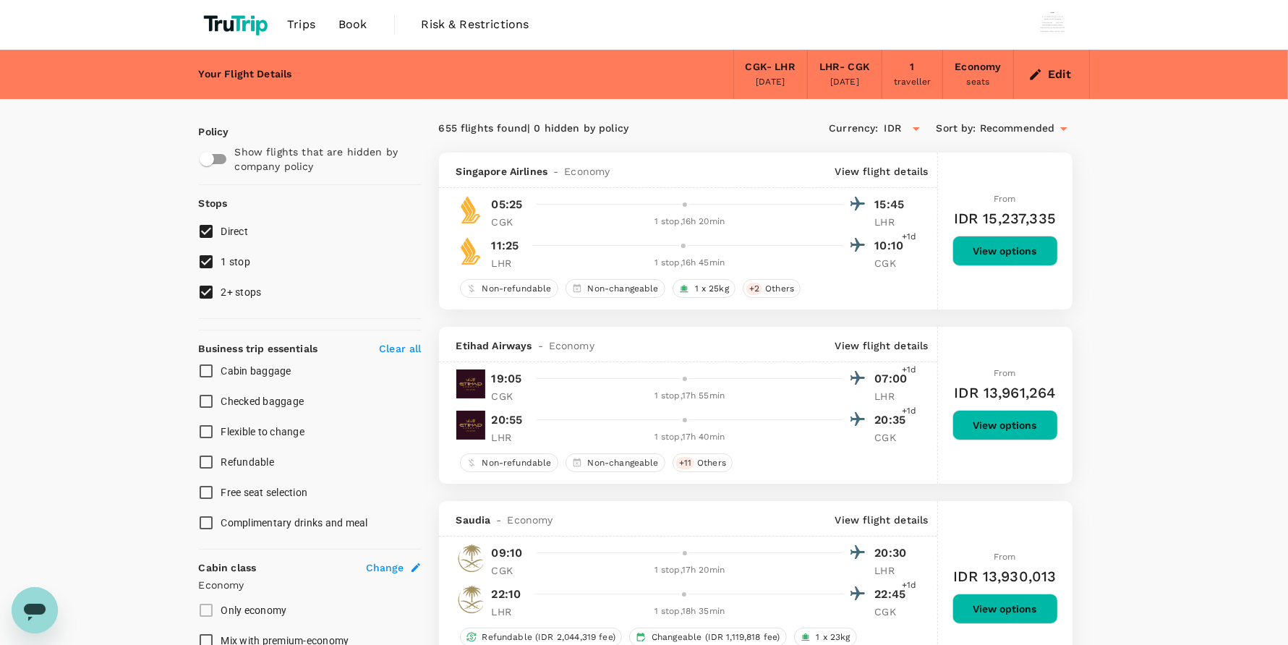
checkbox input "false"
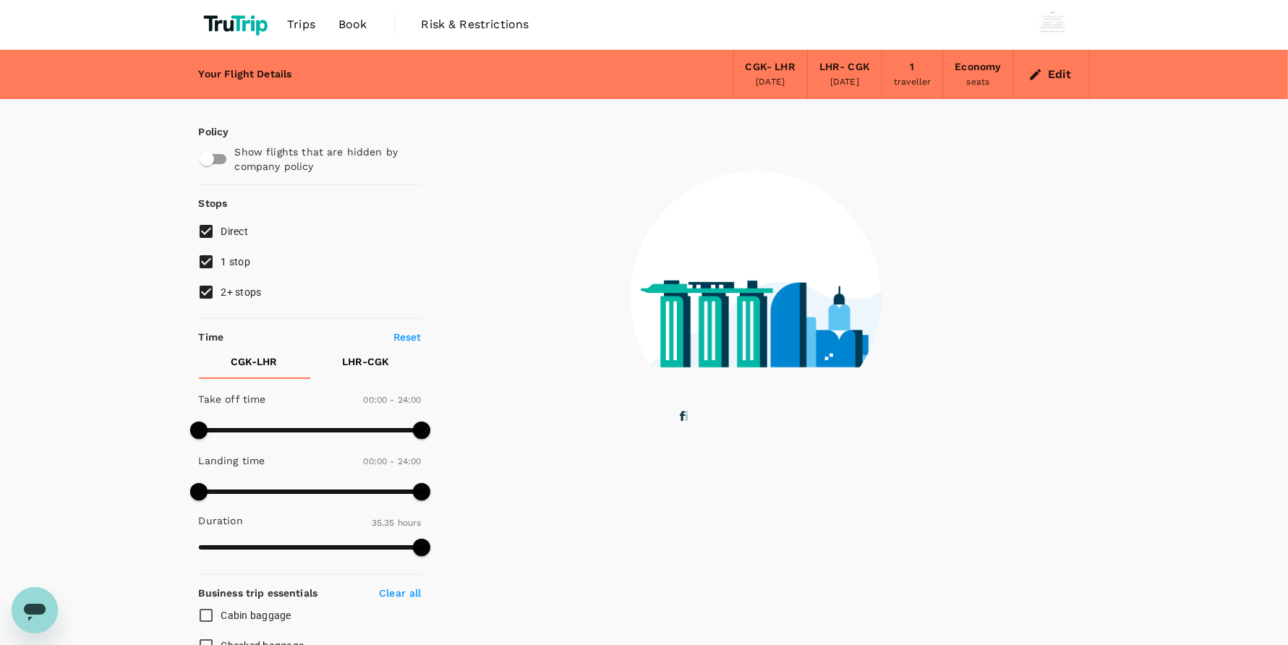
type input "1440"
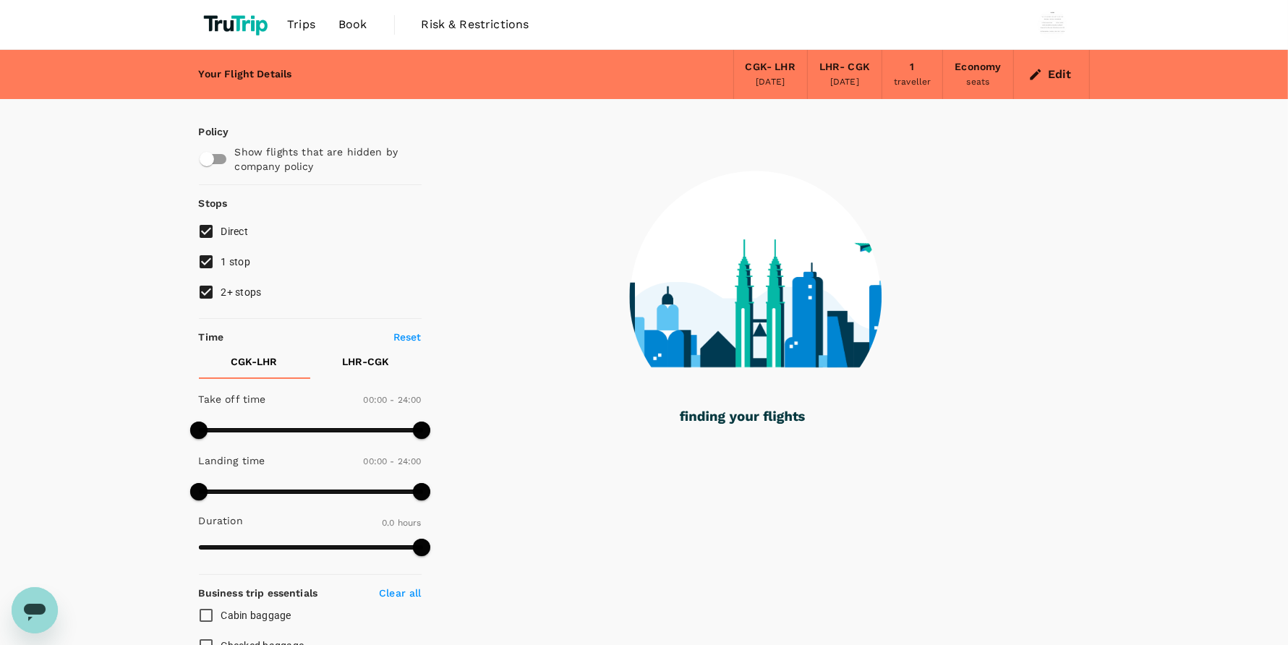
type input "2090"
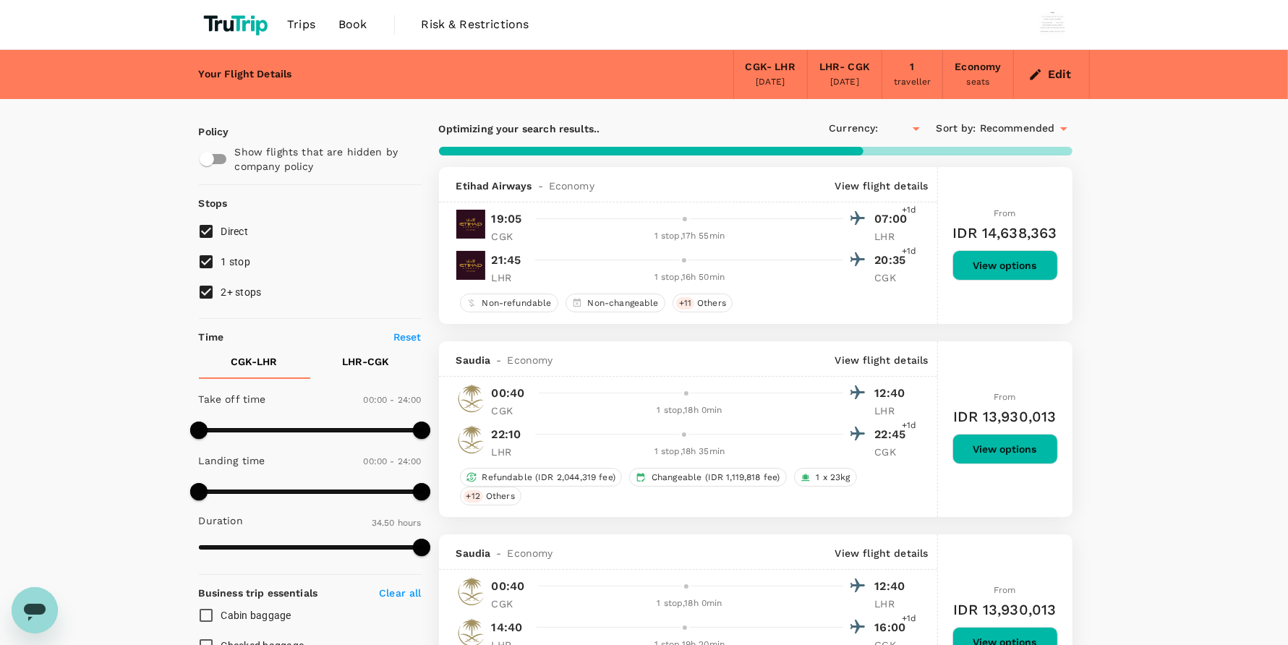
checkbox input "true"
type input "IDR"
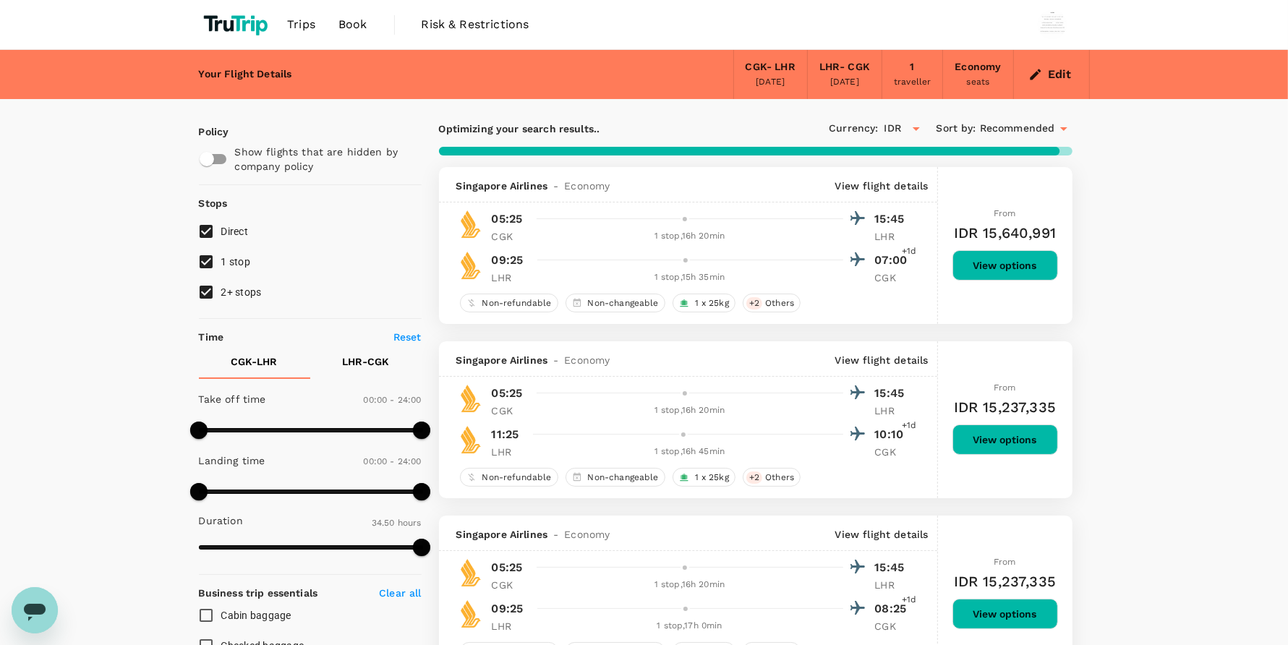
type input "2135"
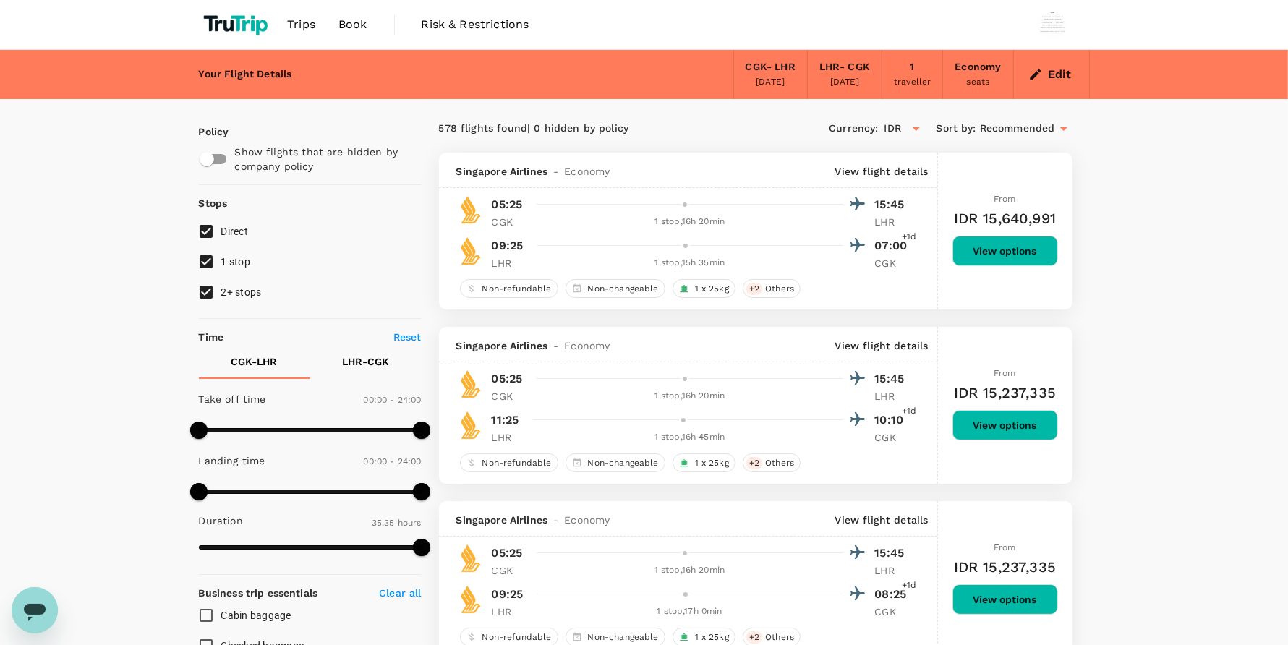
click at [351, 27] on span "Book" at bounding box center [352, 24] width 29 height 17
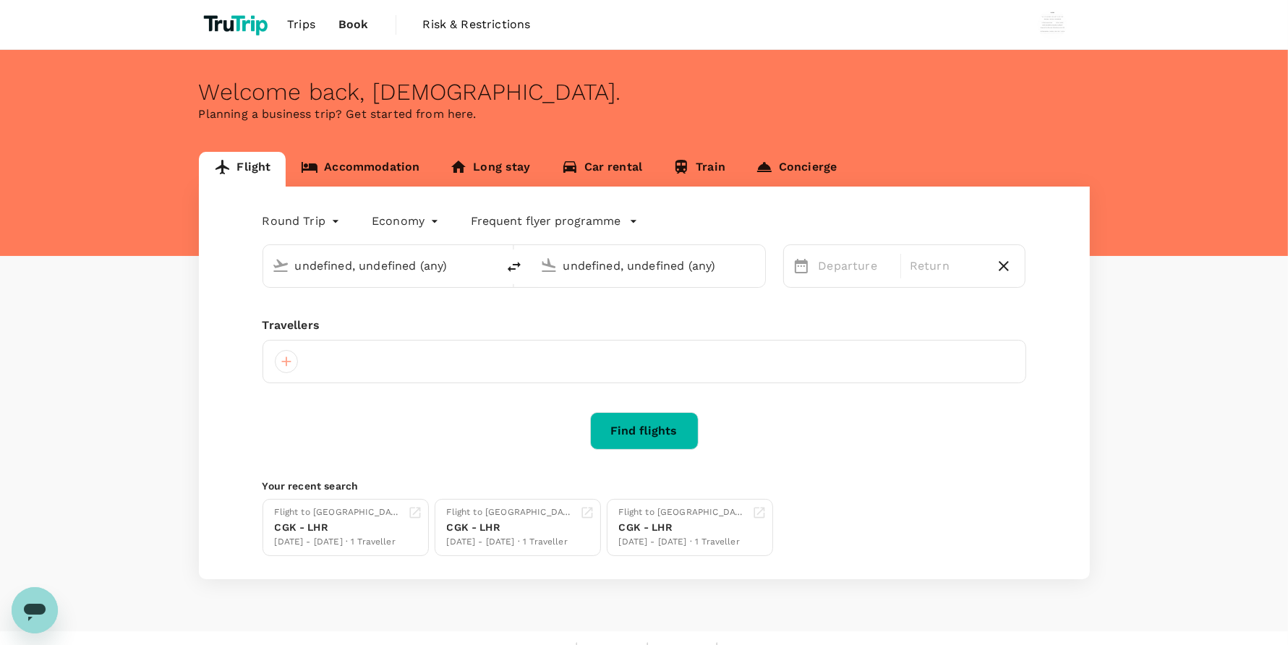
type input "Soekarno-Hatta Intl (CGK)"
type input "London Heathrow (LHR)"
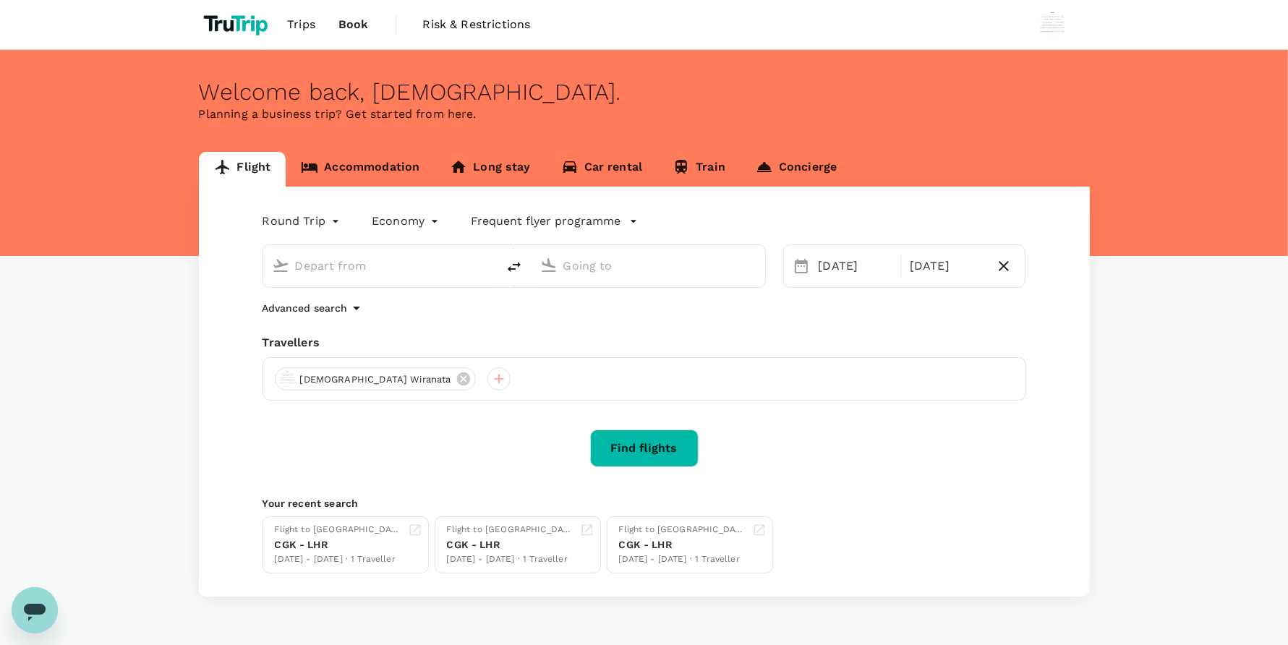
type input "Soekarno-Hatta Intl (CGK)"
type input "London Heathrow (LHR)"
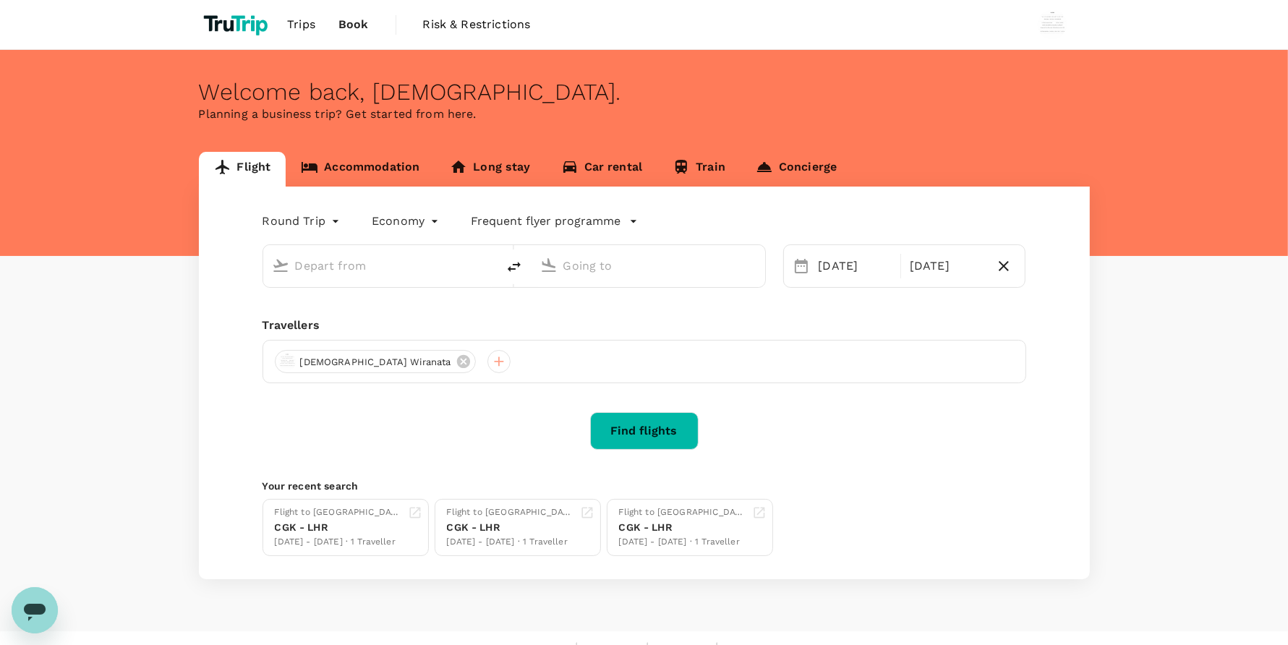
type input "Soekarno-Hatta Intl (CGK)"
type input "London Heathrow (LHR)"
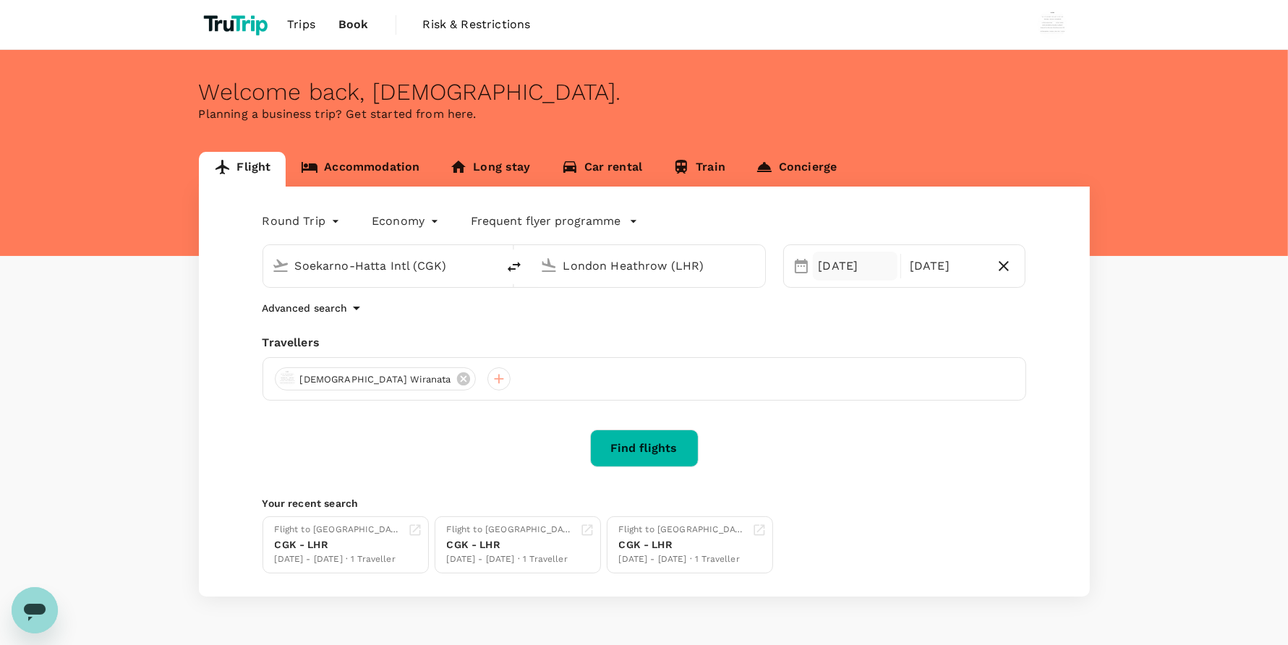
click at [850, 269] on div "[DATE]" at bounding box center [855, 266] width 85 height 29
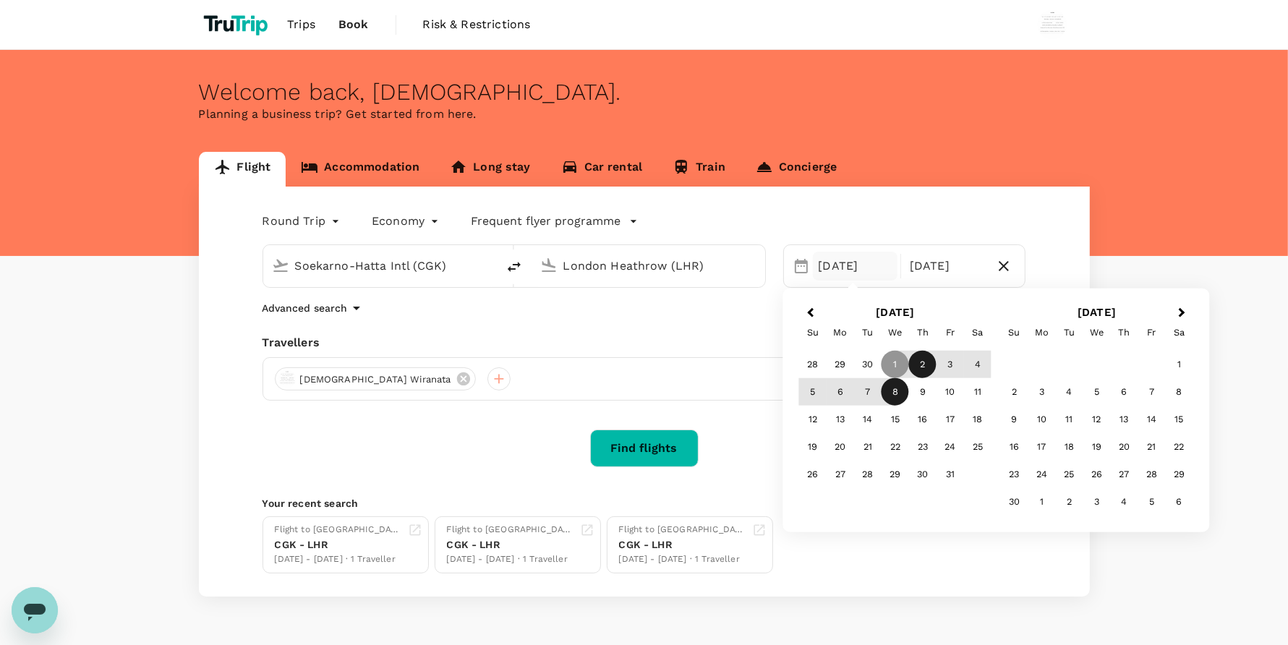
click at [923, 355] on div "2" at bounding box center [922, 364] width 27 height 27
drag, startPoint x: 923, startPoint y: 394, endPoint x: 775, endPoint y: 429, distance: 152.2
click at [923, 394] on div "9" at bounding box center [922, 391] width 27 height 27
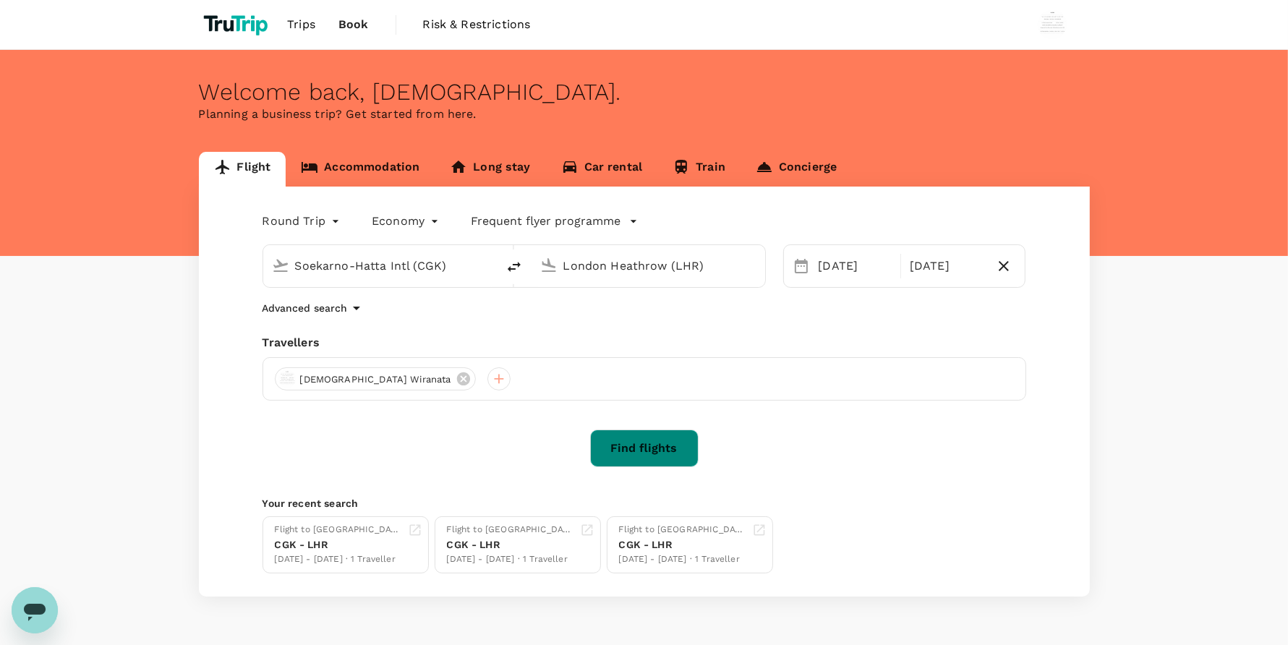
click at [677, 450] on button "Find flights" at bounding box center [644, 448] width 108 height 38
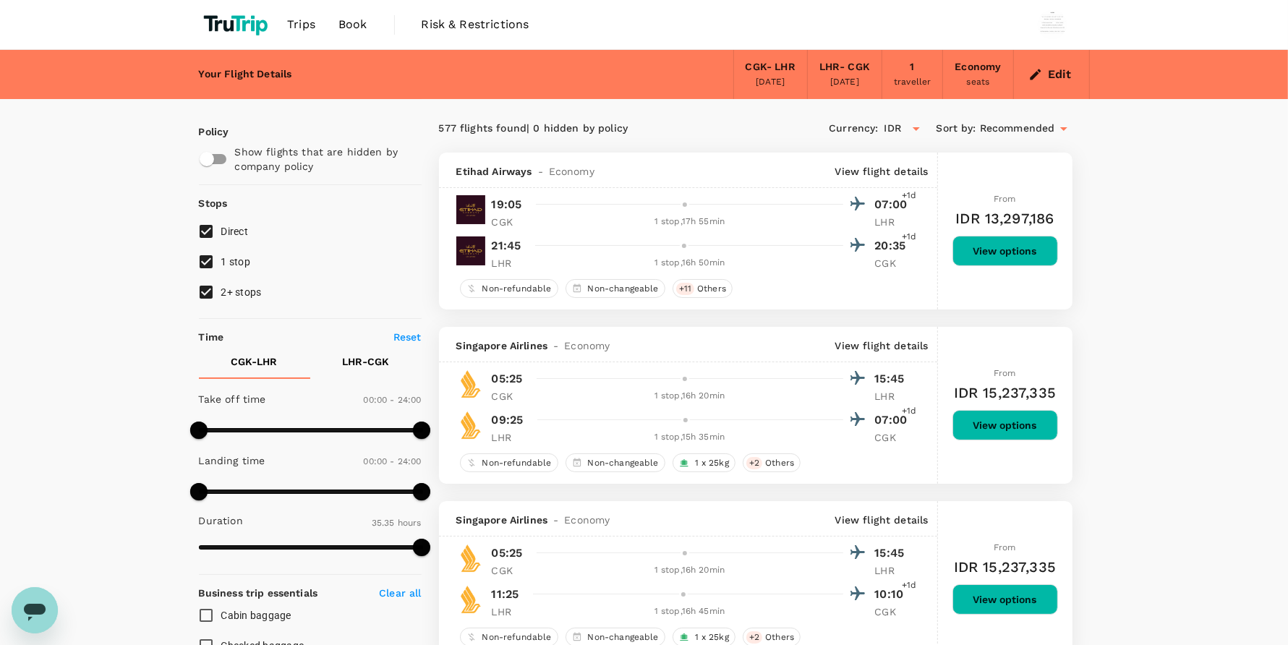
type input "2135"
click at [1051, 72] on button "Edit" at bounding box center [1051, 74] width 52 height 23
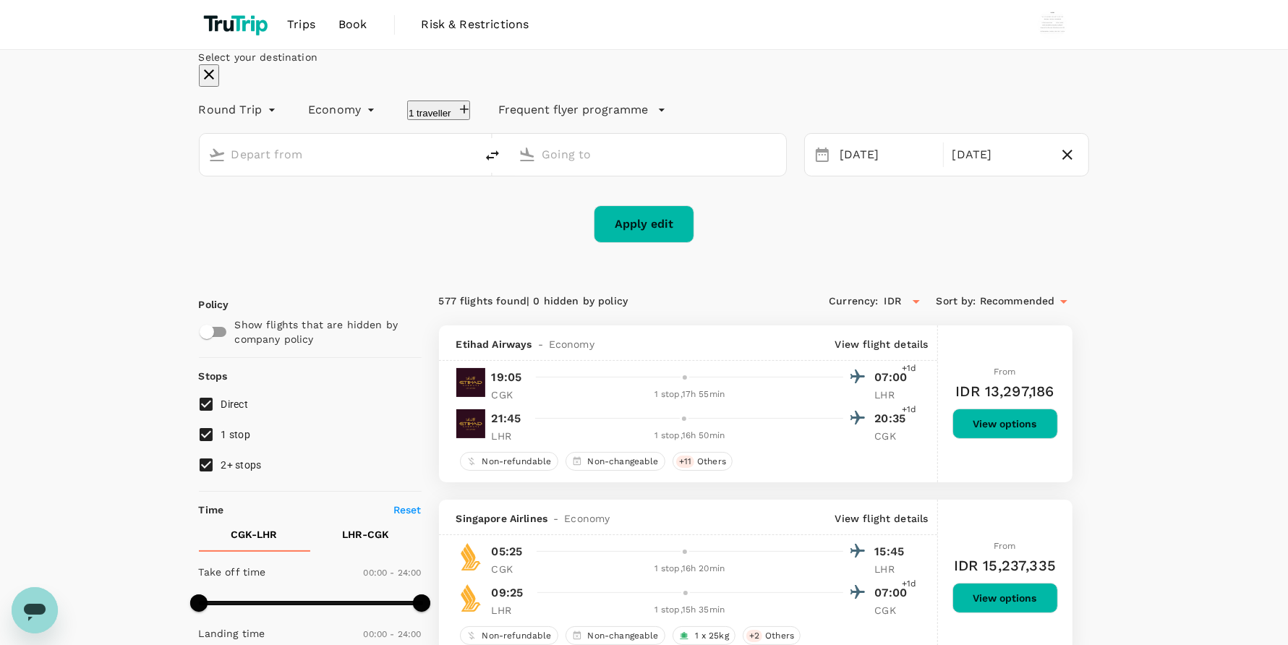
type input "Soekarno-Hatta Intl (CGK)"
type input "London Heathrow (LHR)"
click at [834, 169] on div "[DATE]" at bounding box center [887, 155] width 106 height 28
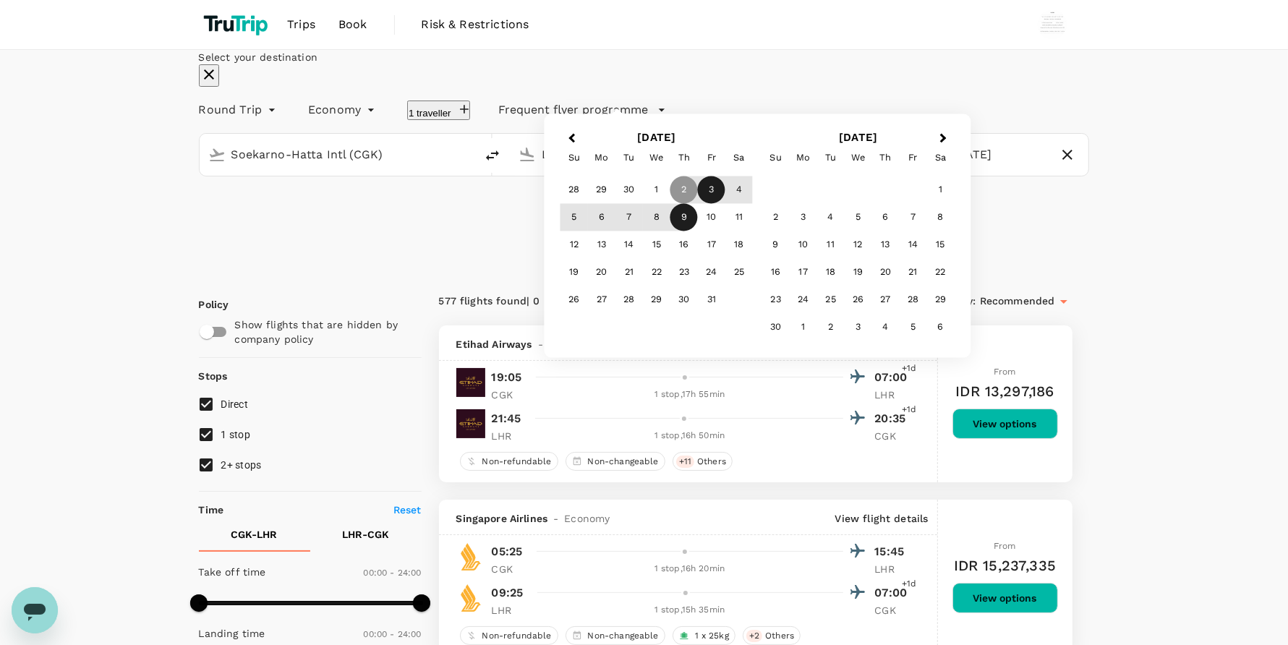
click at [725, 204] on div "3" at bounding box center [711, 189] width 27 height 27
click at [725, 231] on div "10" at bounding box center [711, 217] width 27 height 27
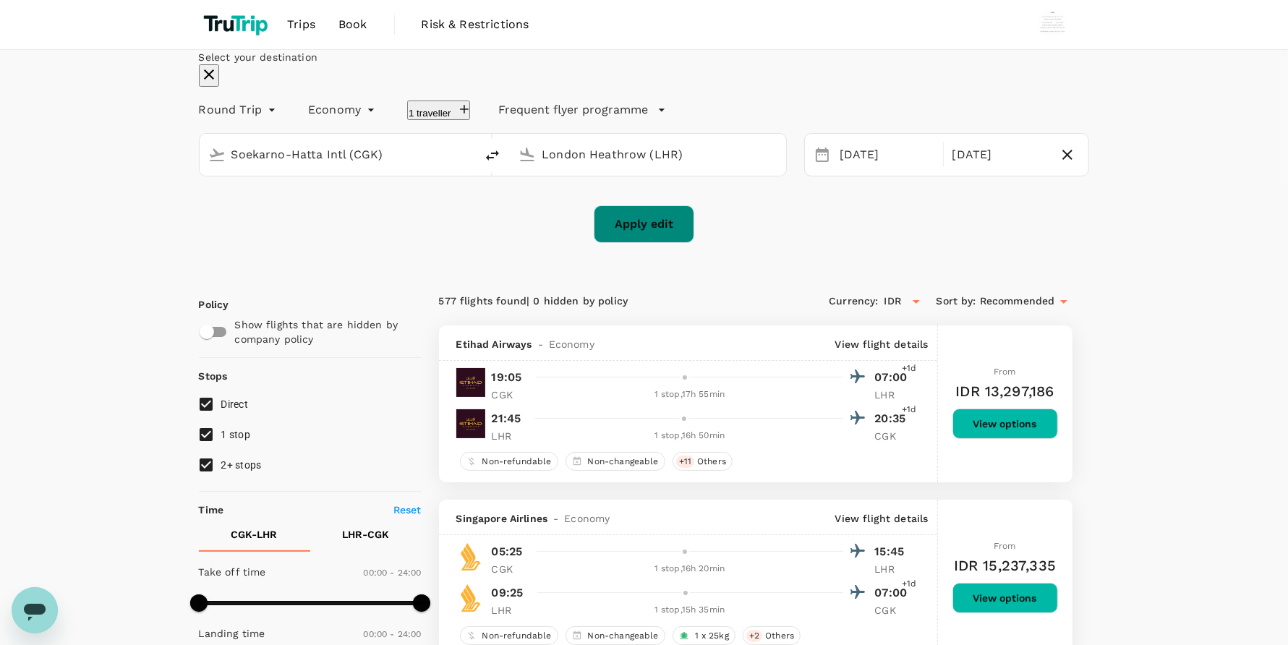
click at [667, 243] on button "Apply edit" at bounding box center [644, 224] width 100 height 38
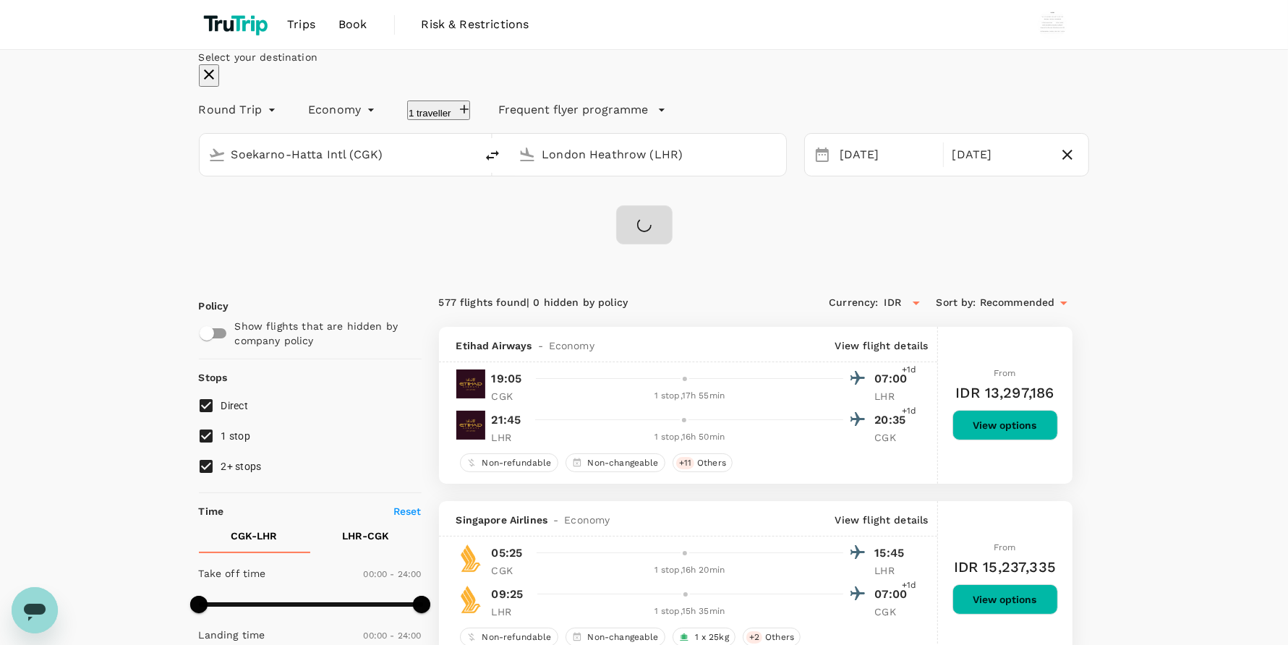
checkbox input "false"
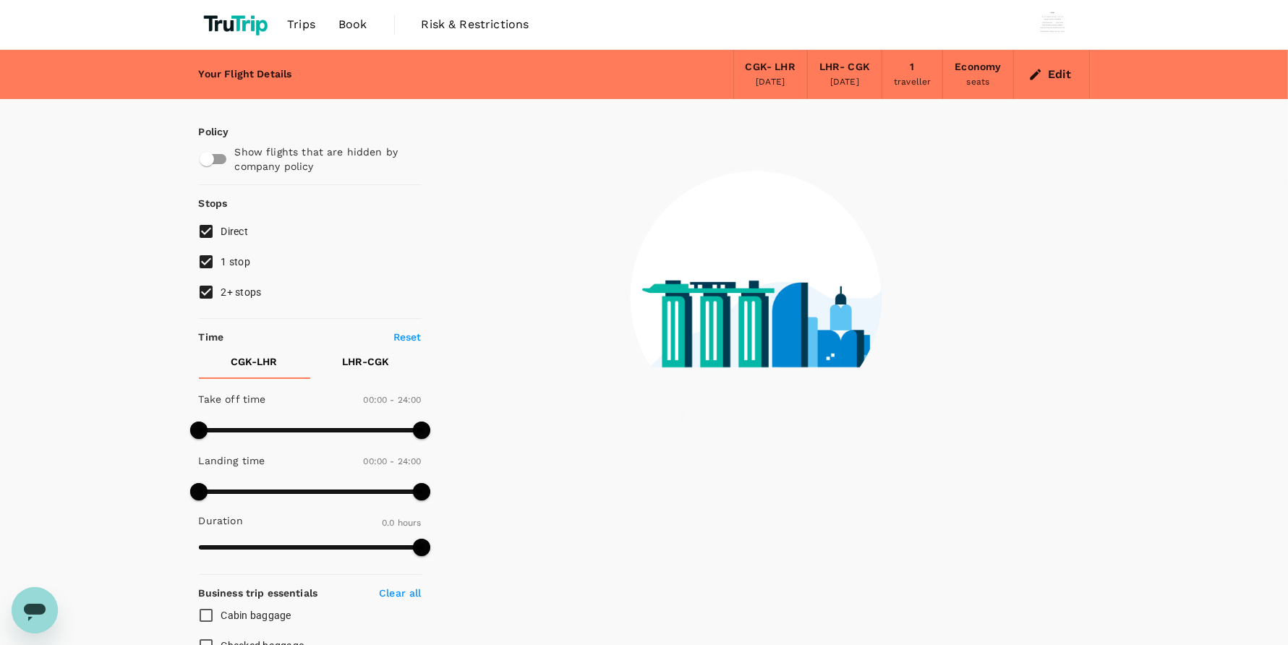
type input "1440"
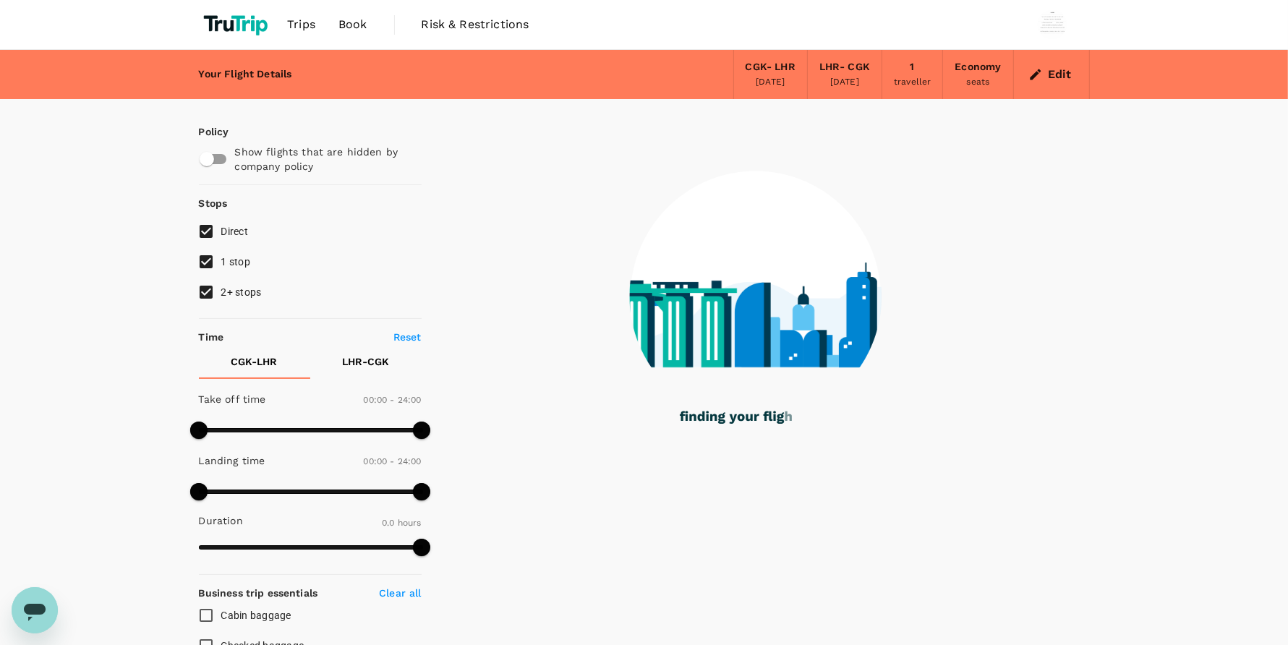
type input "1895"
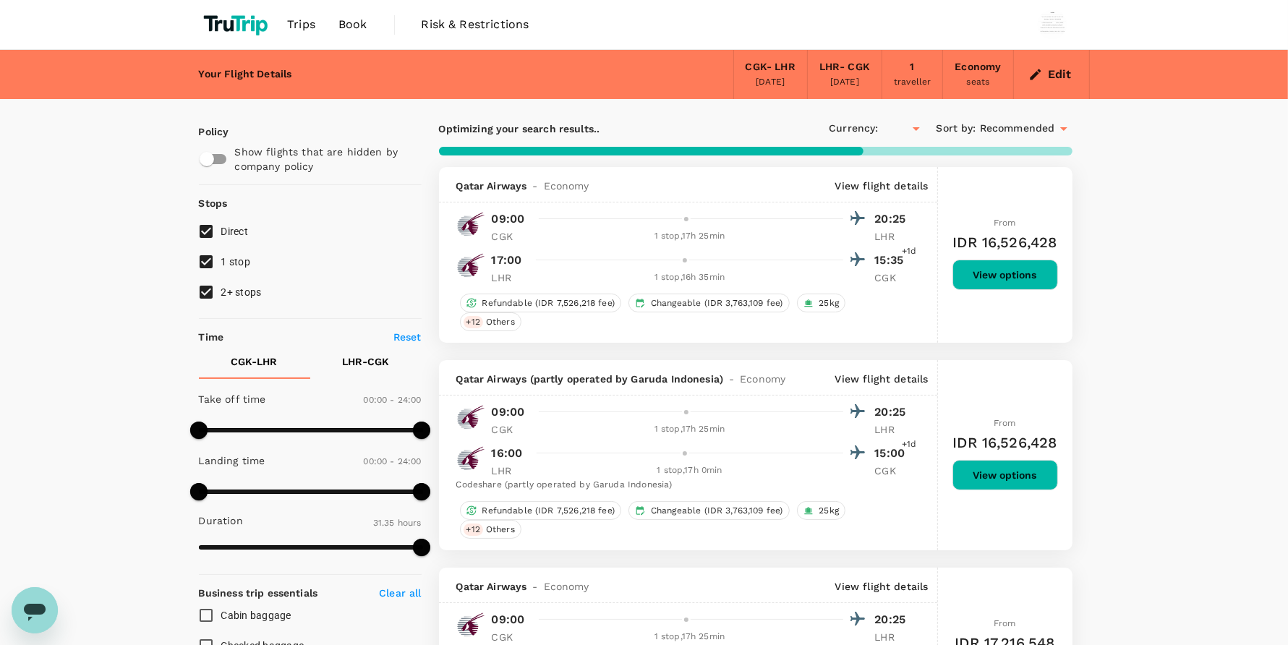
checkbox input "true"
type input "IDR"
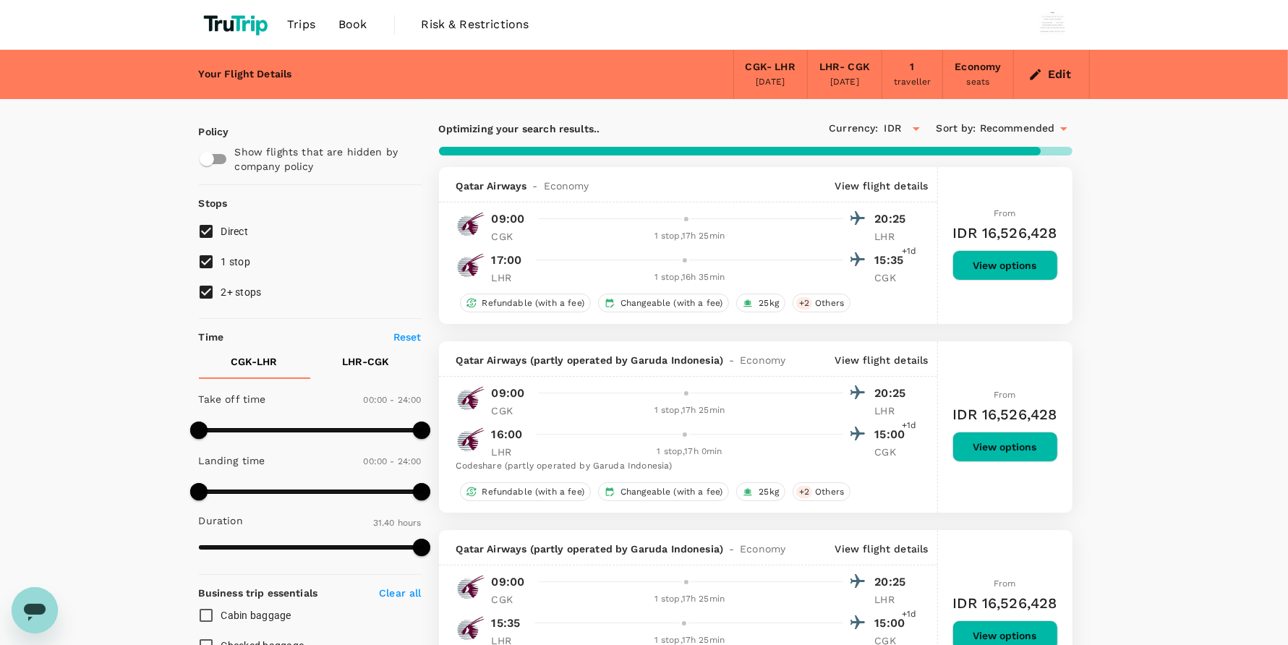
type input "2135"
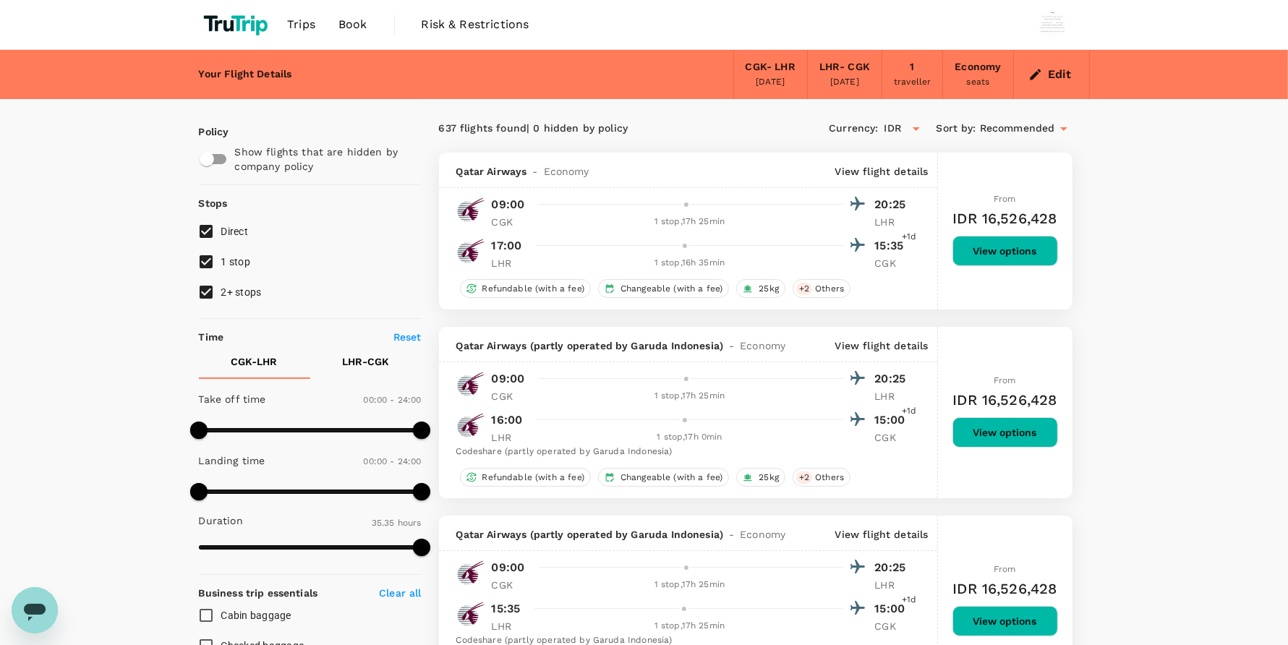
click at [342, 29] on span "Book" at bounding box center [352, 24] width 29 height 17
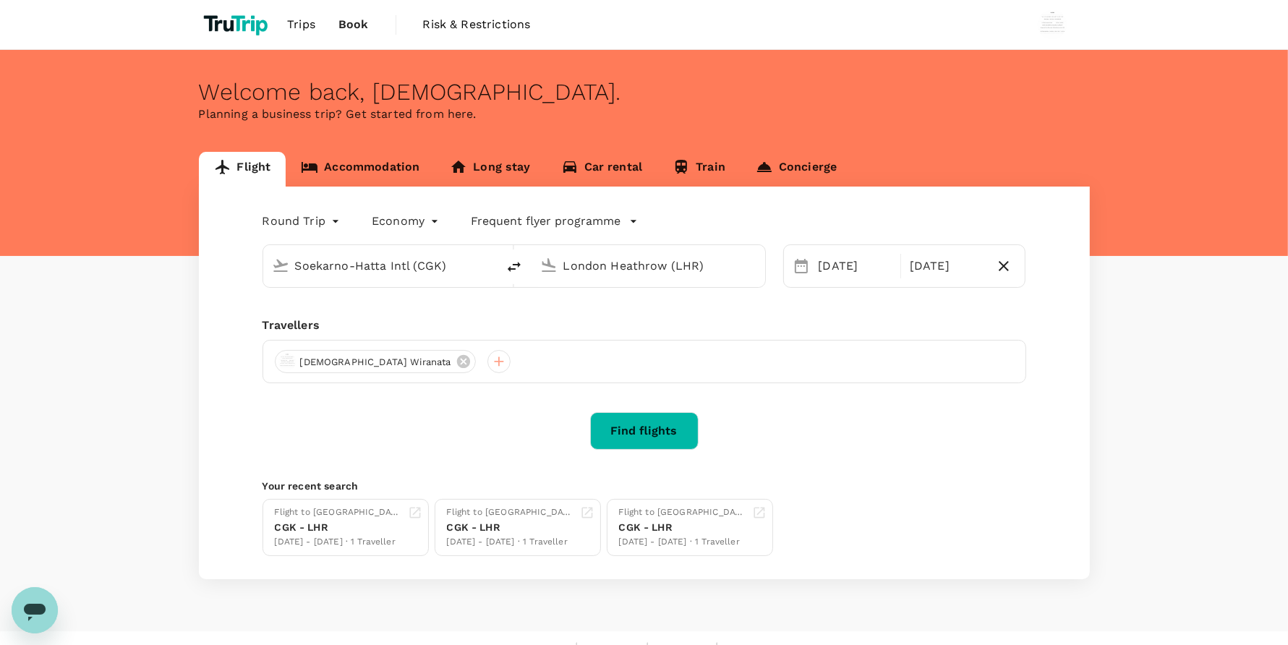
type input "Soekarno-Hatta Intl (CGK)"
type input "London Heathrow (LHR)"
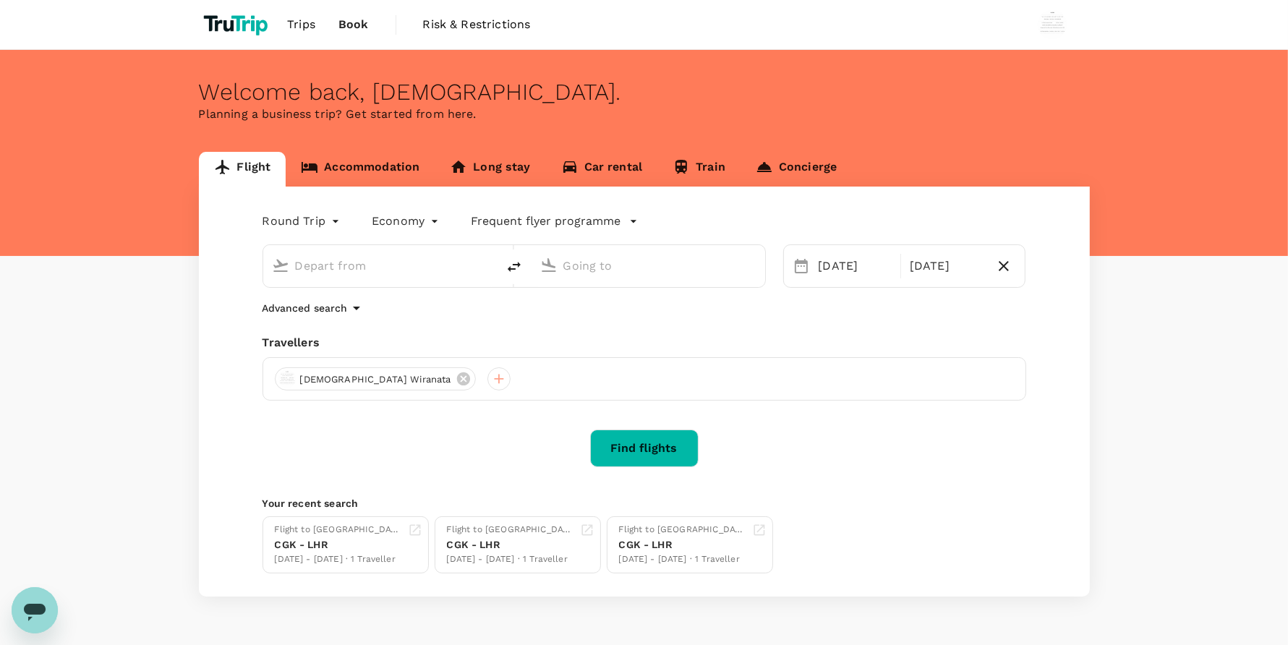
type input "Soekarno-Hatta Intl (CGK)"
type input "London Heathrow (LHR)"
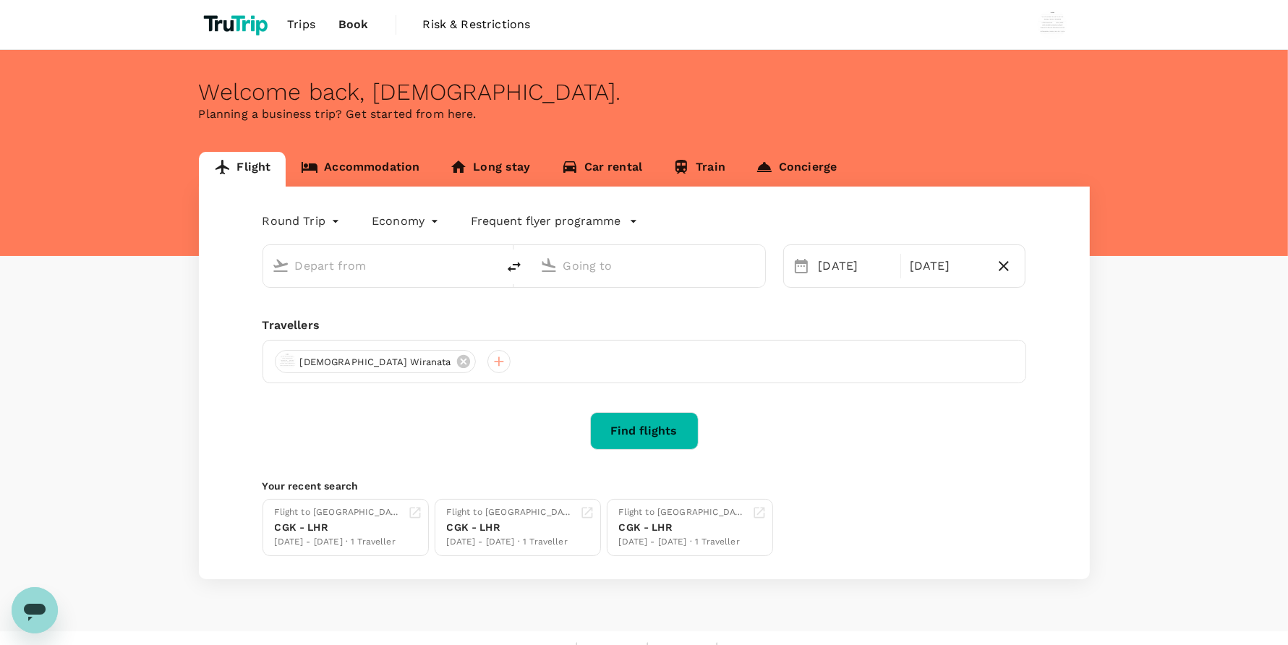
type input "Soekarno-Hatta Intl (CGK)"
type input "London Heathrow (LHR)"
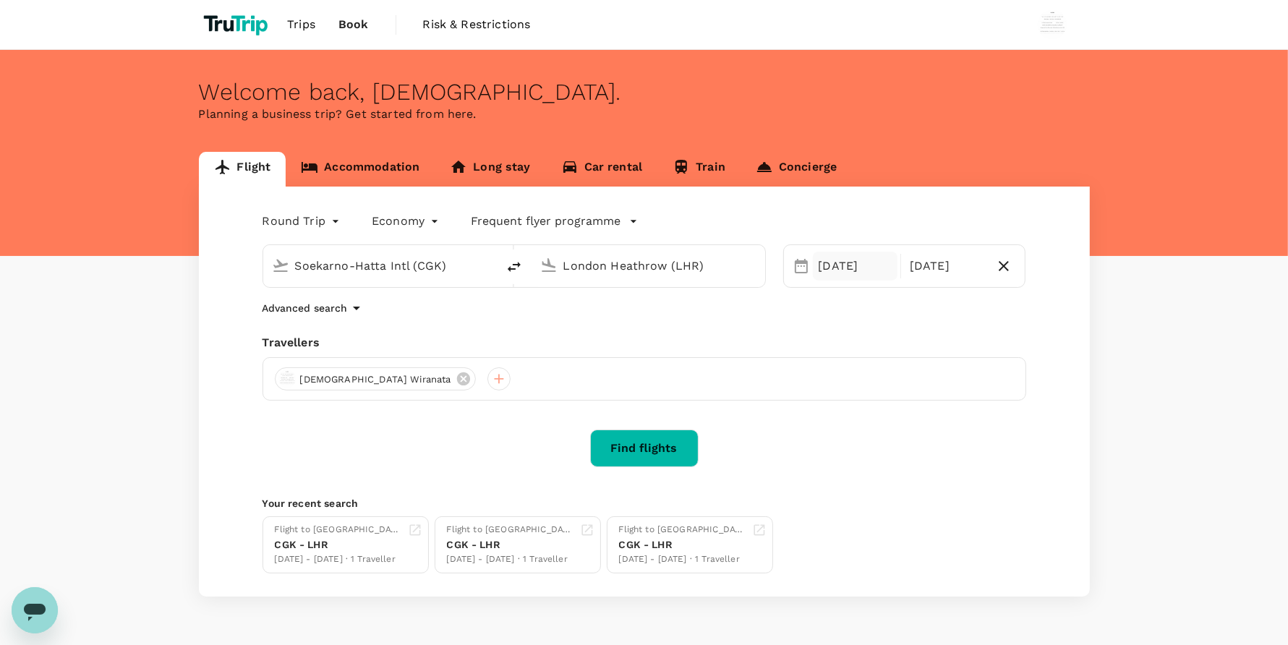
click at [832, 273] on div "[DATE]" at bounding box center [855, 266] width 85 height 29
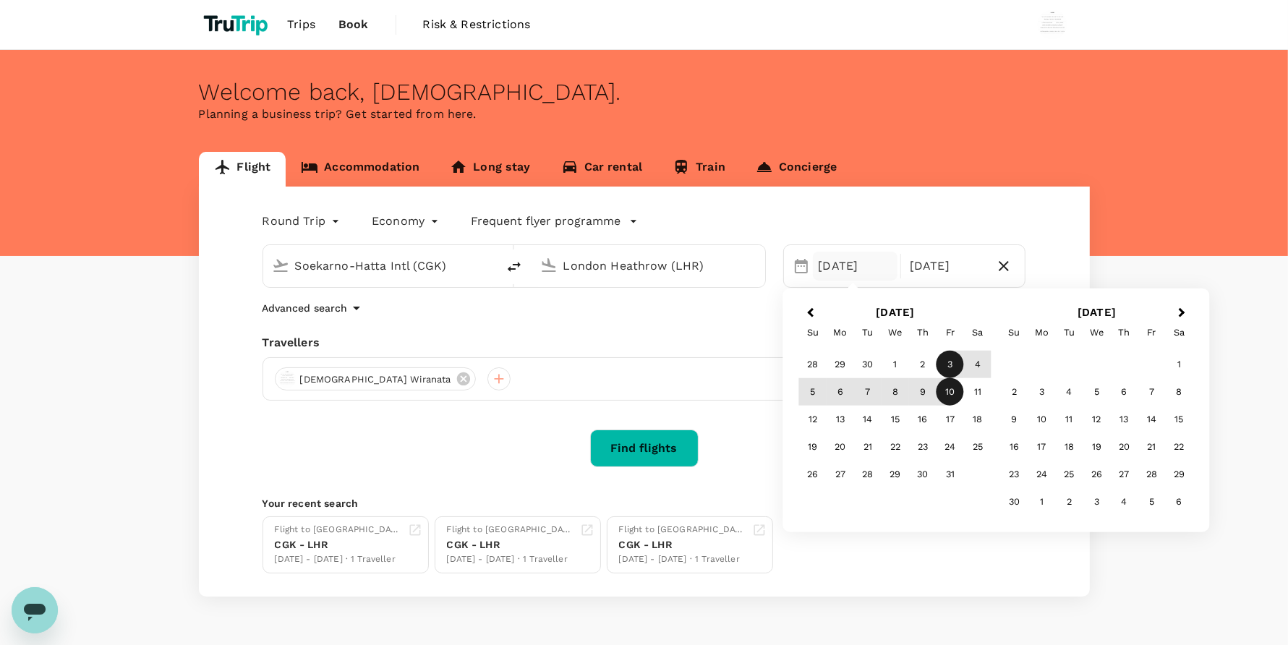
click at [114, 508] on div "Flight Accommodation Long stay Car rental Train Concierge Round Trip roundtrip …" at bounding box center [644, 374] width 1288 height 445
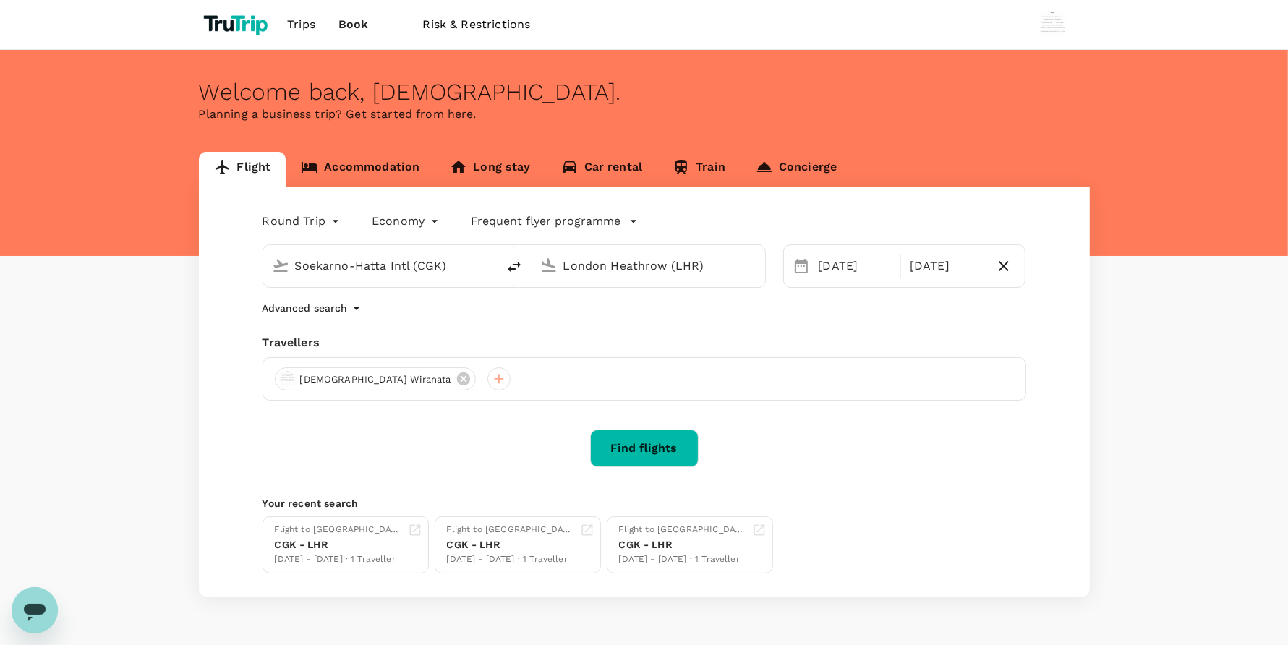
click at [1189, 6] on div "Trips Book Risk & Restrictions Welcome back , [DEMOGRAPHIC_DATA] . Planning a b…" at bounding box center [644, 344] width 1288 height 688
click at [844, 264] on div "[DATE]" at bounding box center [855, 266] width 85 height 29
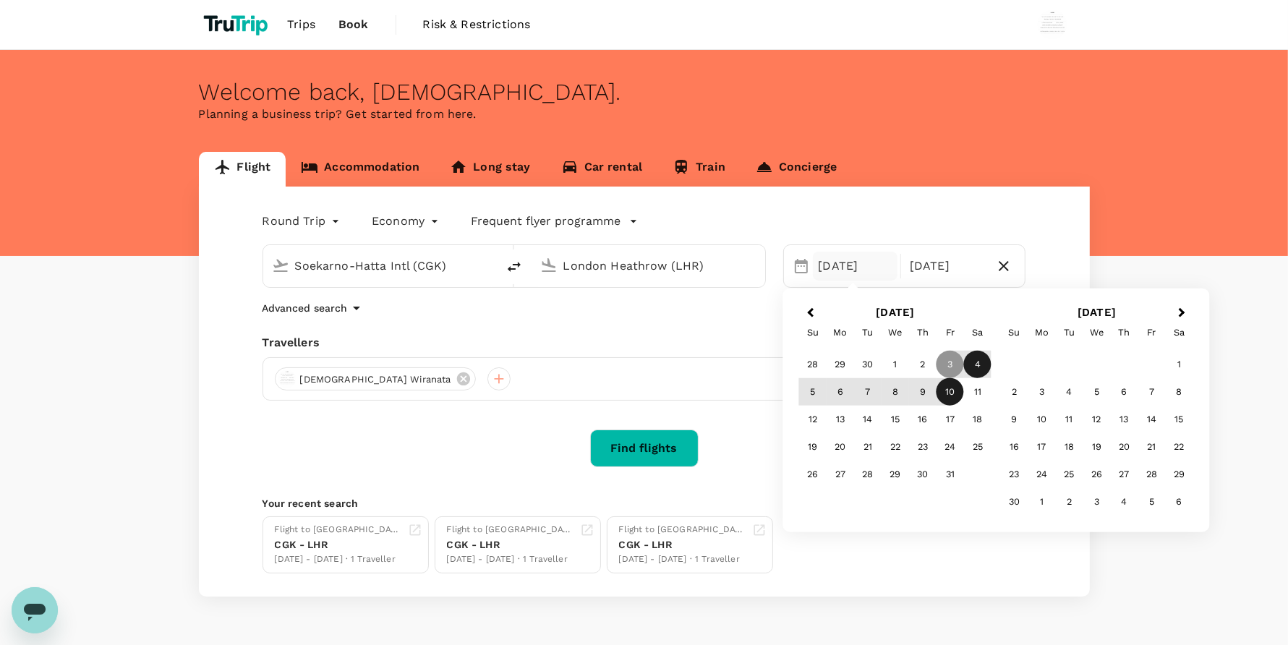
click at [971, 364] on div "4" at bounding box center [977, 364] width 27 height 27
click at [973, 388] on div "11" at bounding box center [977, 391] width 27 height 27
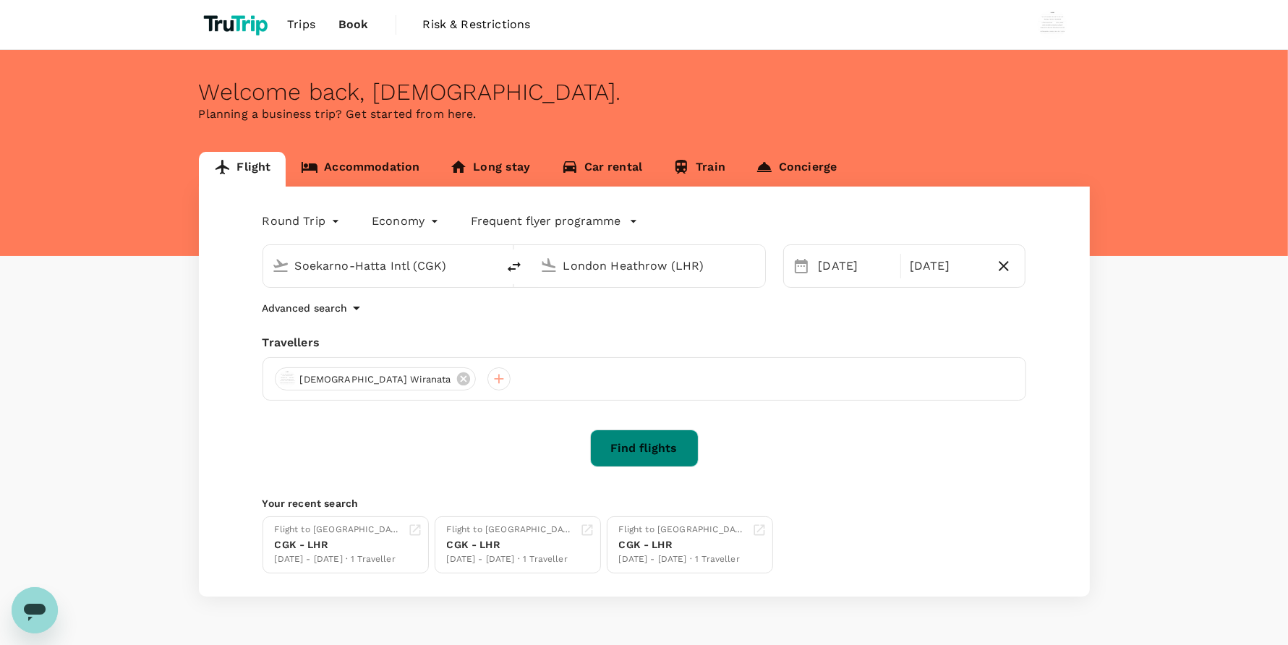
click at [662, 461] on button "Find flights" at bounding box center [644, 448] width 108 height 38
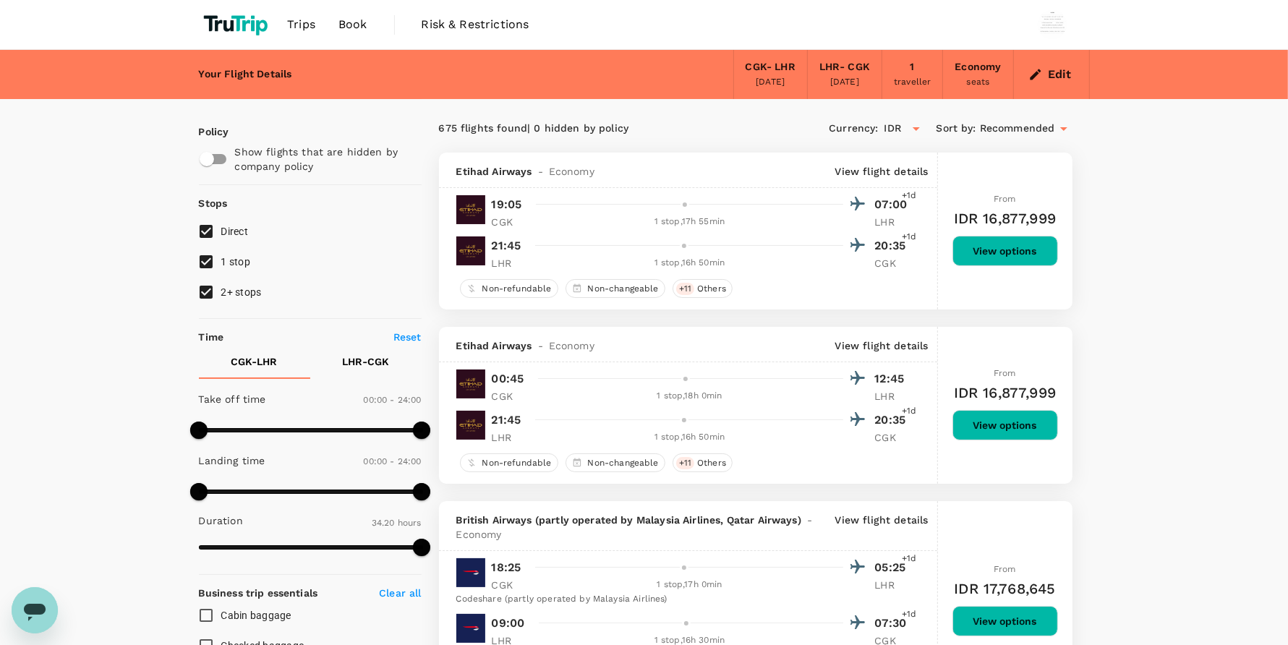
type input "2060"
click at [1038, 71] on icon "button" at bounding box center [1035, 74] width 11 height 11
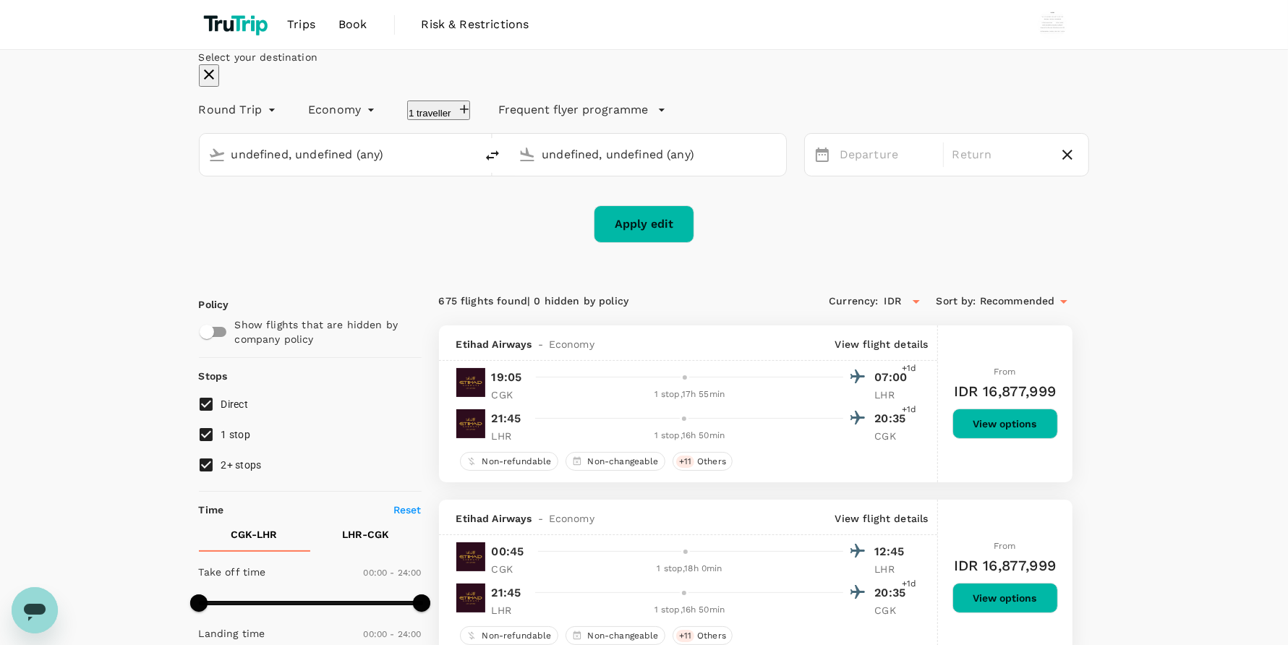
type input "Soekarno-Hatta Intl (CGK)"
type input "London Heathrow (LHR)"
click at [855, 169] on div "[DATE]" at bounding box center [887, 155] width 106 height 28
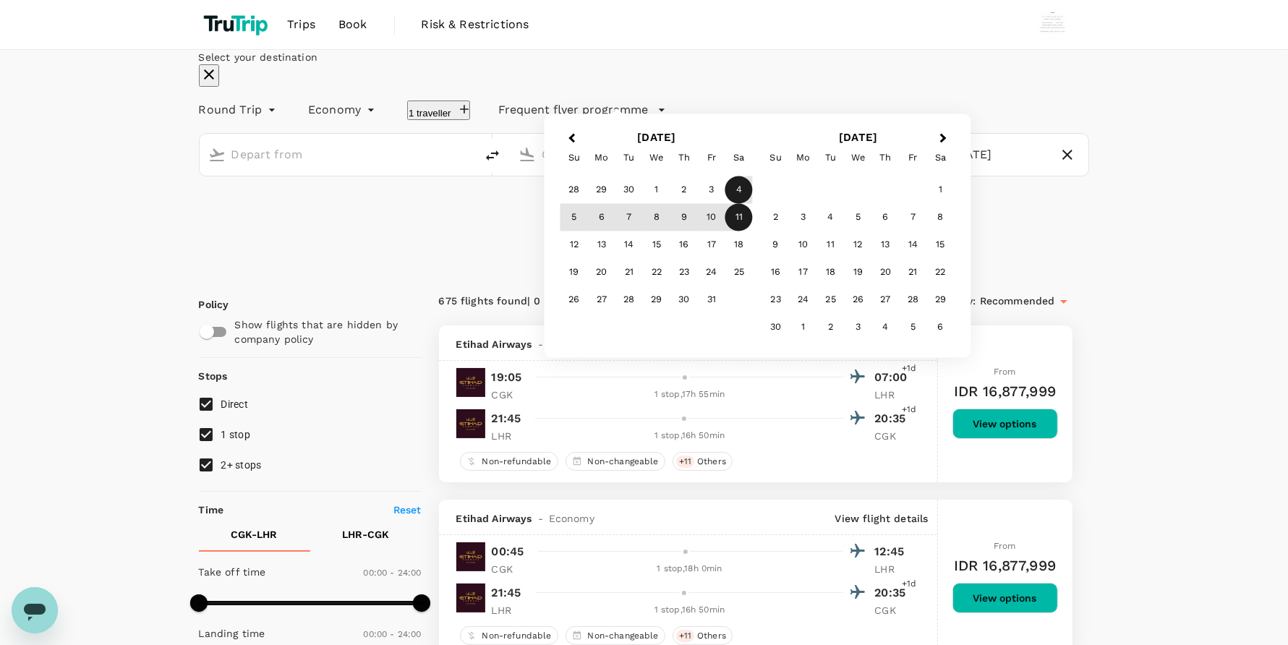
type input "Soekarno-Hatta Intl (CGK)"
type input "London Heathrow (LHR)"
click at [698, 204] on div "2" at bounding box center [683, 189] width 27 height 27
click at [670, 231] on div "8" at bounding box center [656, 217] width 27 height 27
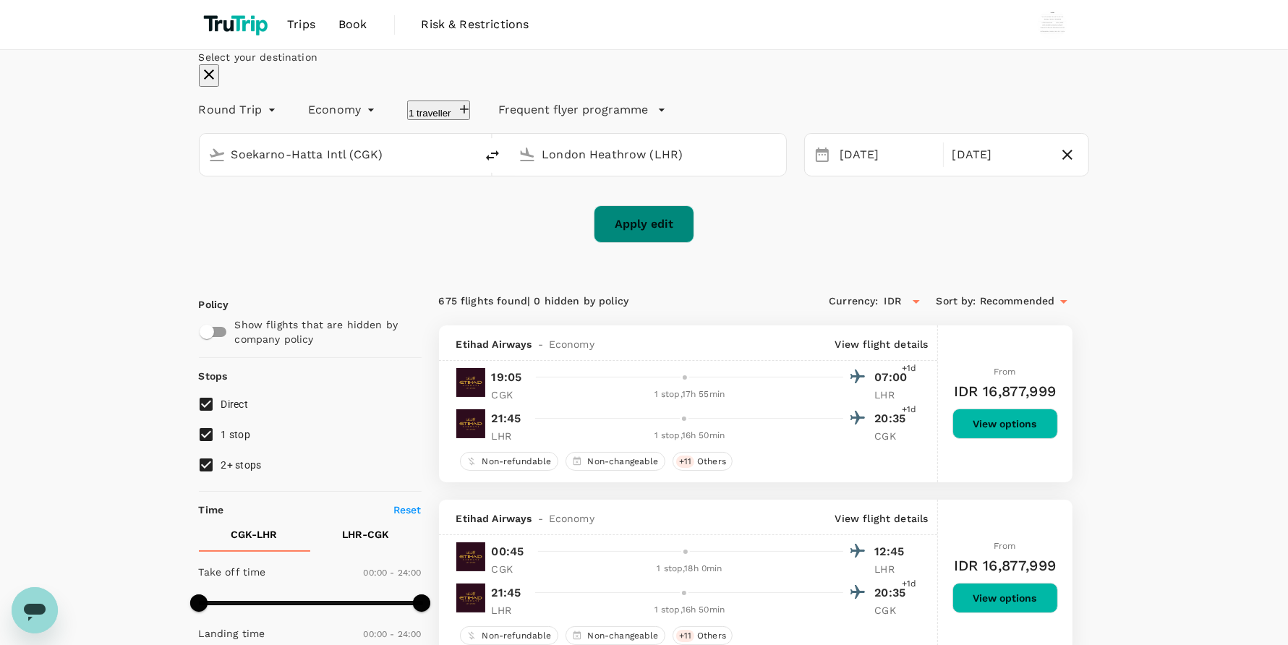
click at [672, 243] on button "Apply edit" at bounding box center [644, 224] width 100 height 38
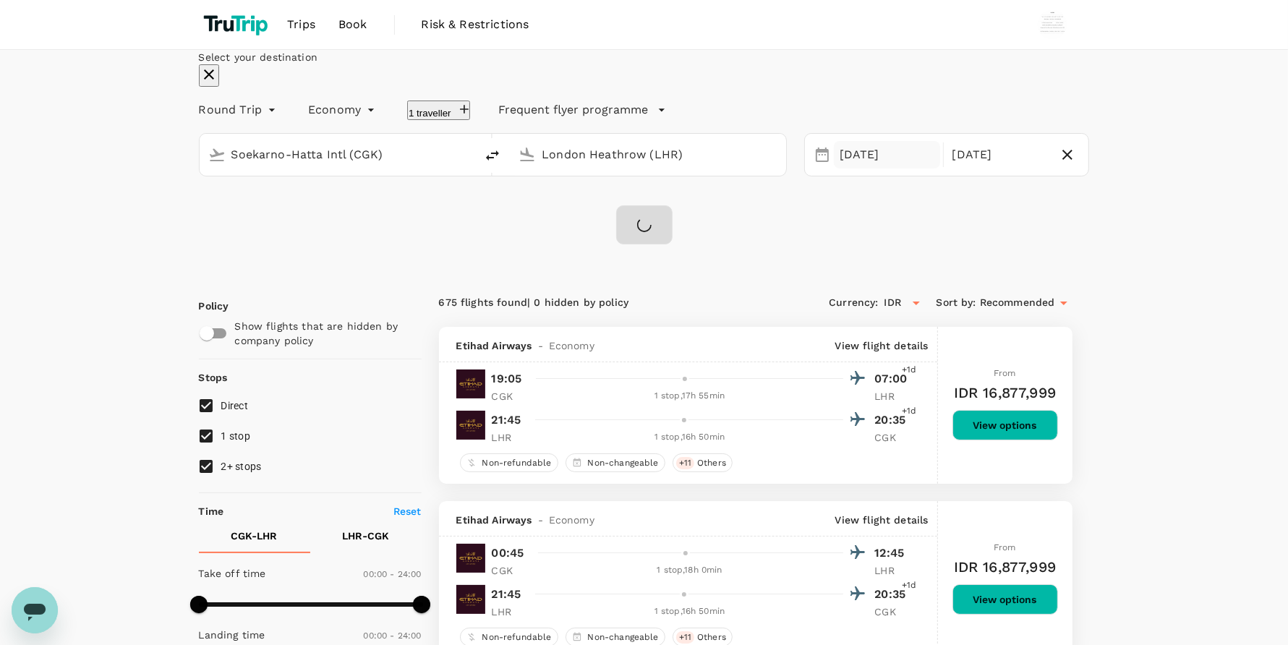
checkbox input "false"
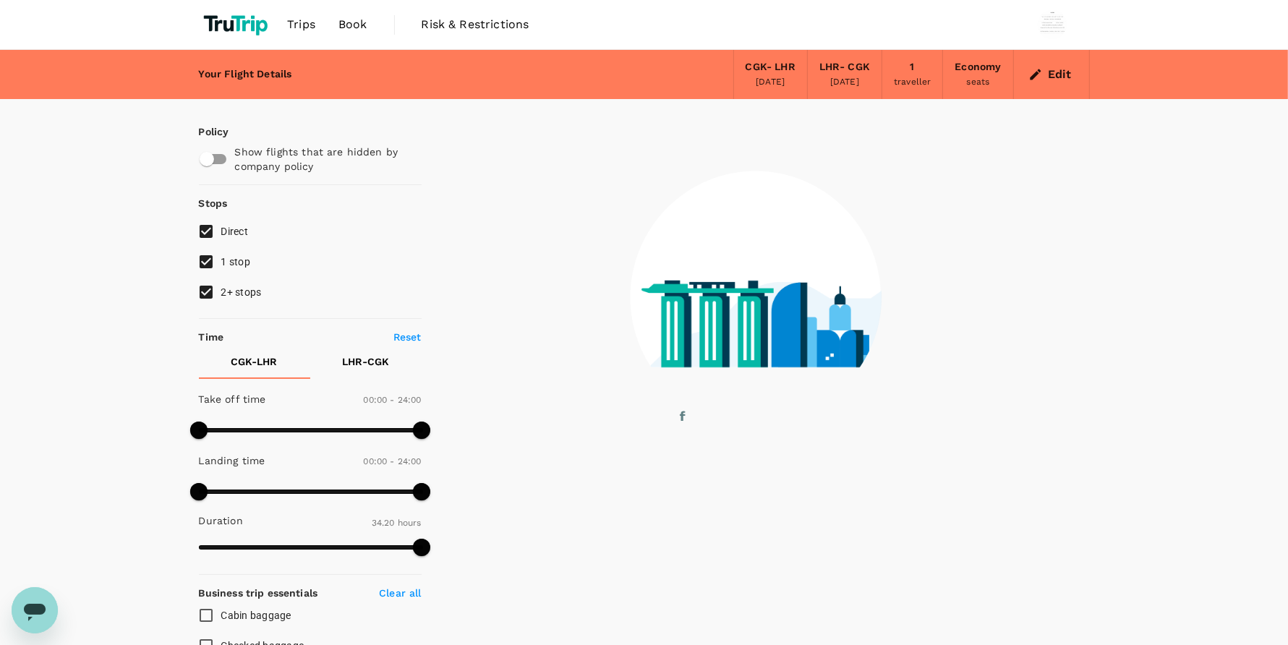
type input "1440"
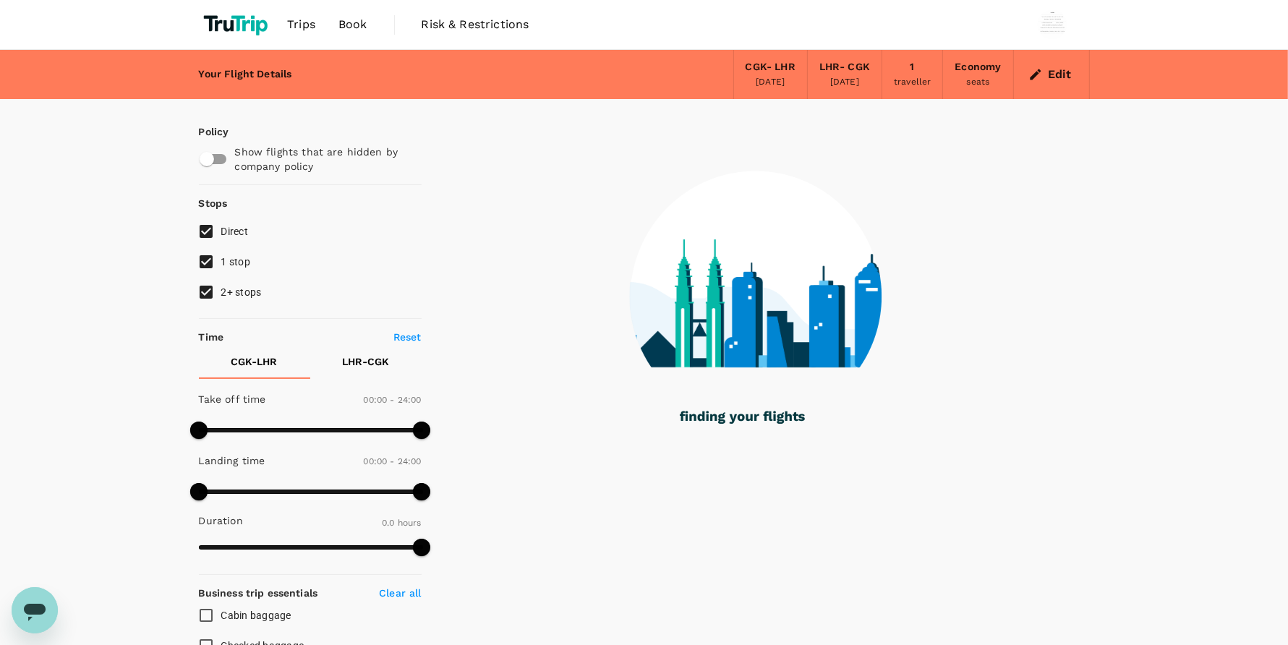
type input "2090"
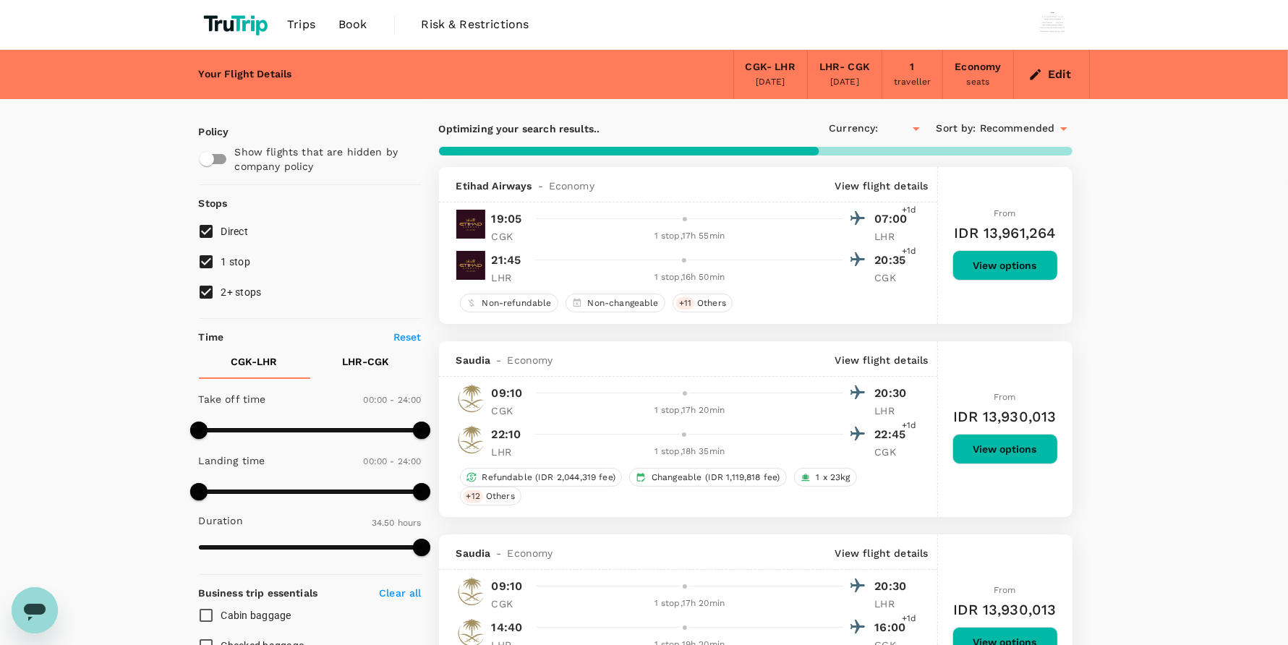
checkbox input "true"
type input "IDR"
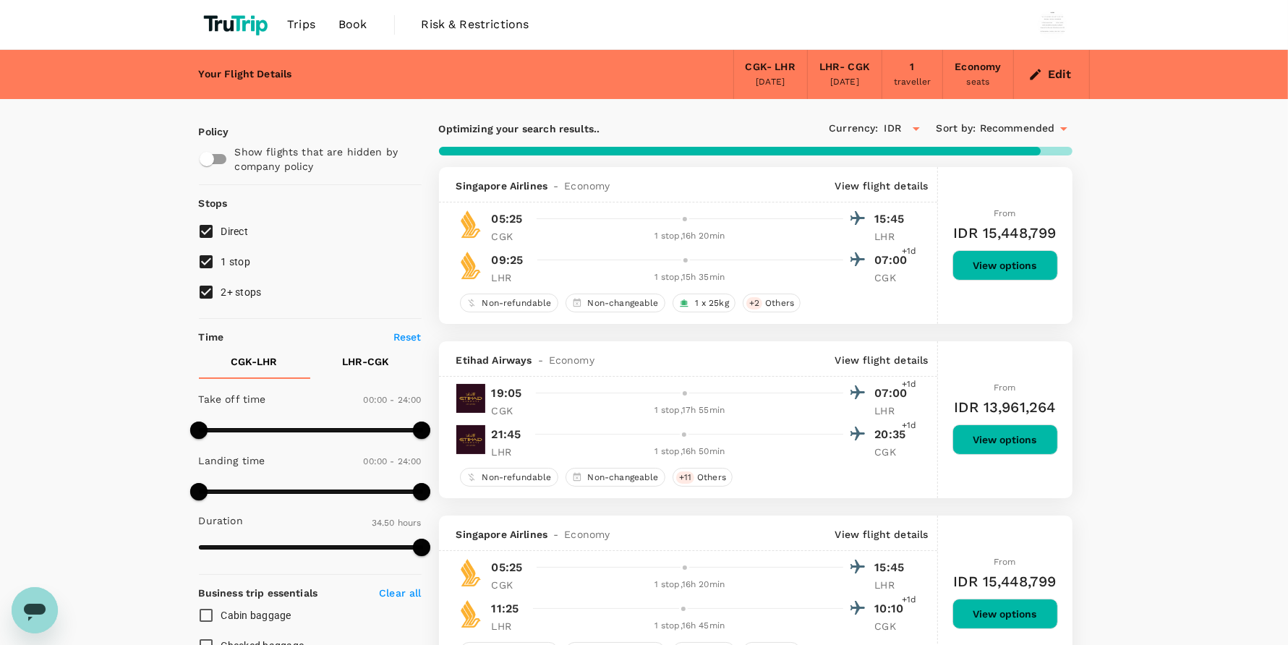
type input "2135"
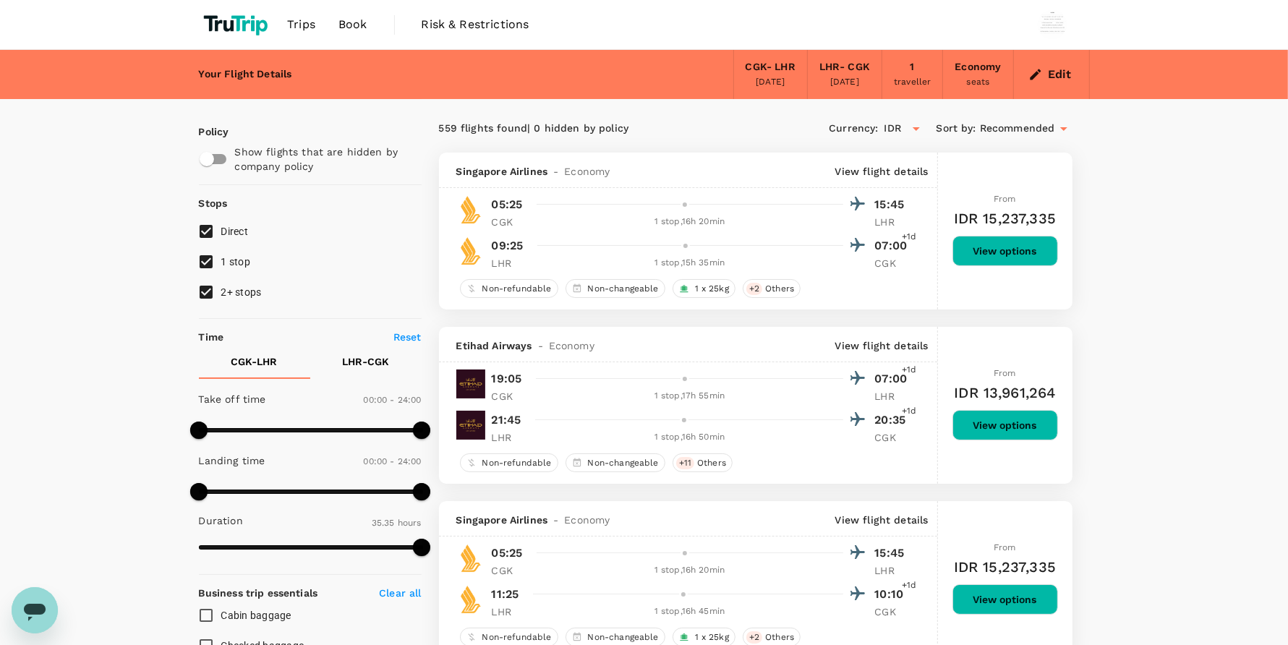
click at [348, 20] on span "Book" at bounding box center [352, 24] width 29 height 17
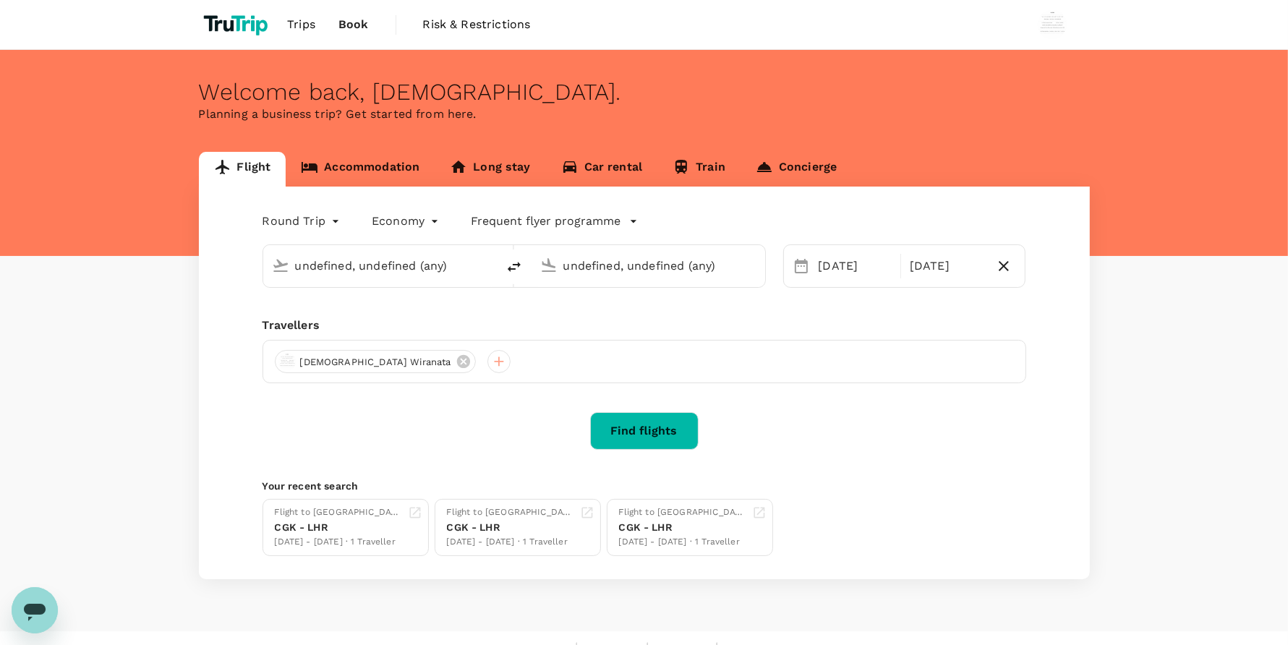
type input "Soekarno-Hatta Intl (CGK)"
type input "London Heathrow (LHR)"
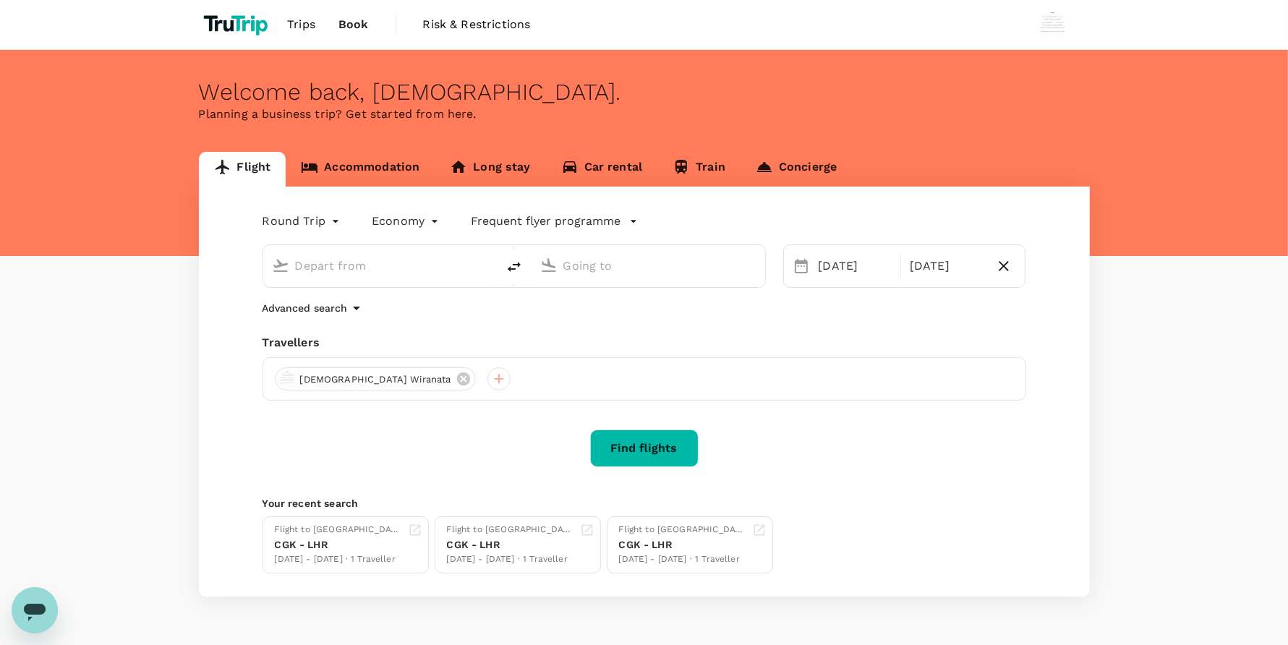
type input "Soekarno-Hatta Intl (CGK)"
type input "London Heathrow (LHR)"
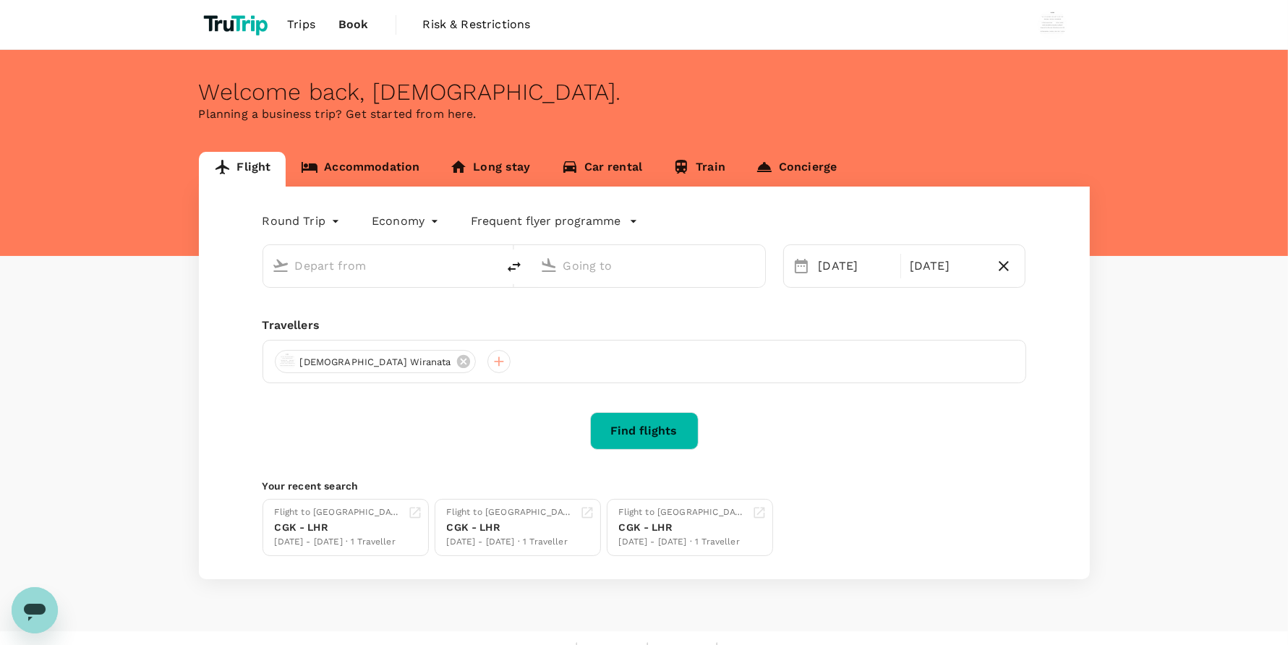
type input "Soekarno-Hatta Intl (CGK)"
type input "London Heathrow (LHR)"
